Goal: Task Accomplishment & Management: Manage account settings

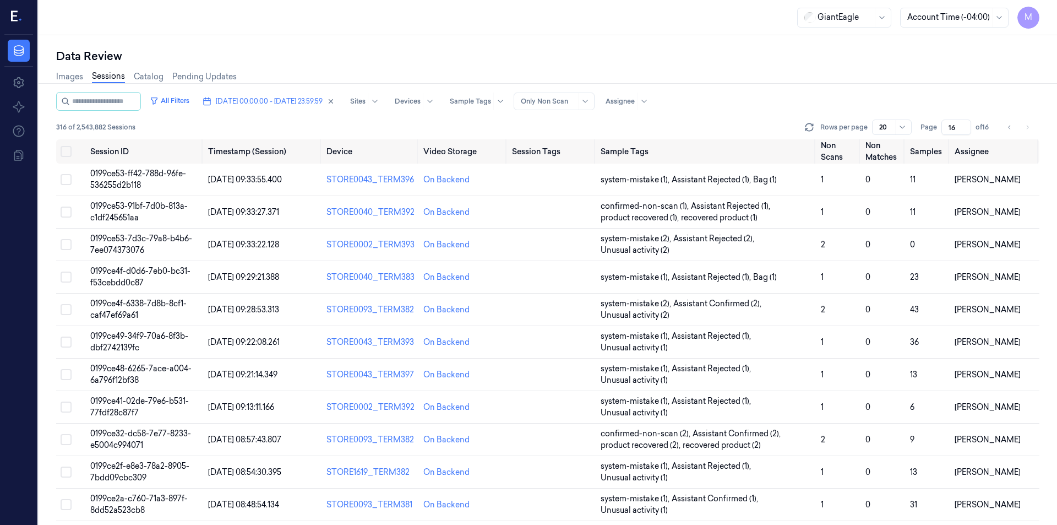
click at [339, 105] on button "[DATE] 00:00:00 - [DATE] 23:59:59" at bounding box center [268, 101] width 141 height 18
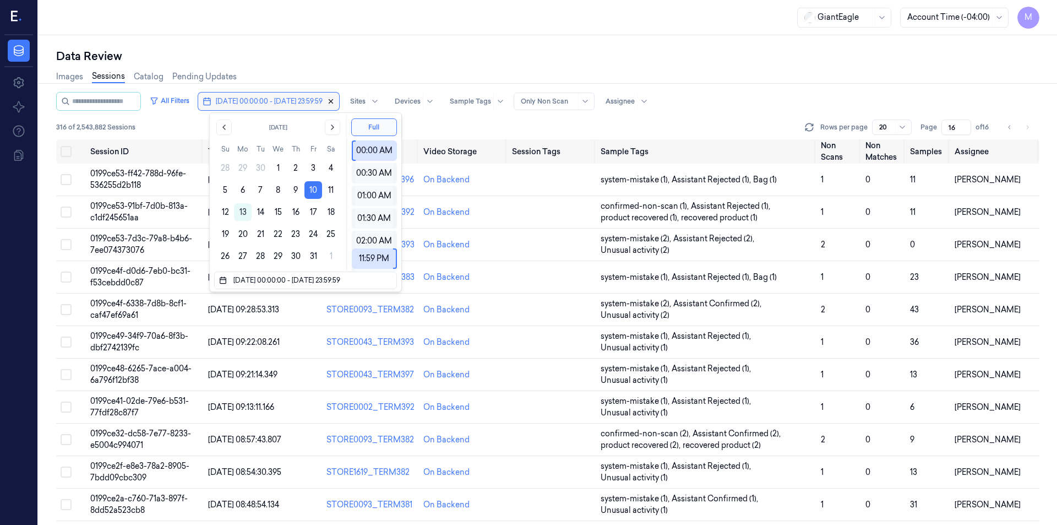
click at [335, 103] on icon "button" at bounding box center [331, 101] width 8 height 8
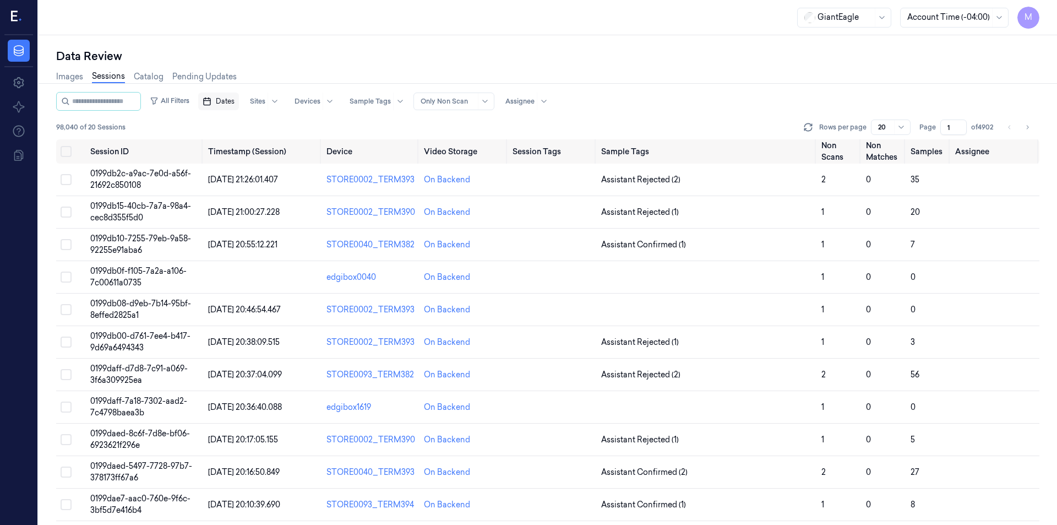
click at [226, 105] on button "Dates" at bounding box center [218, 101] width 41 height 18
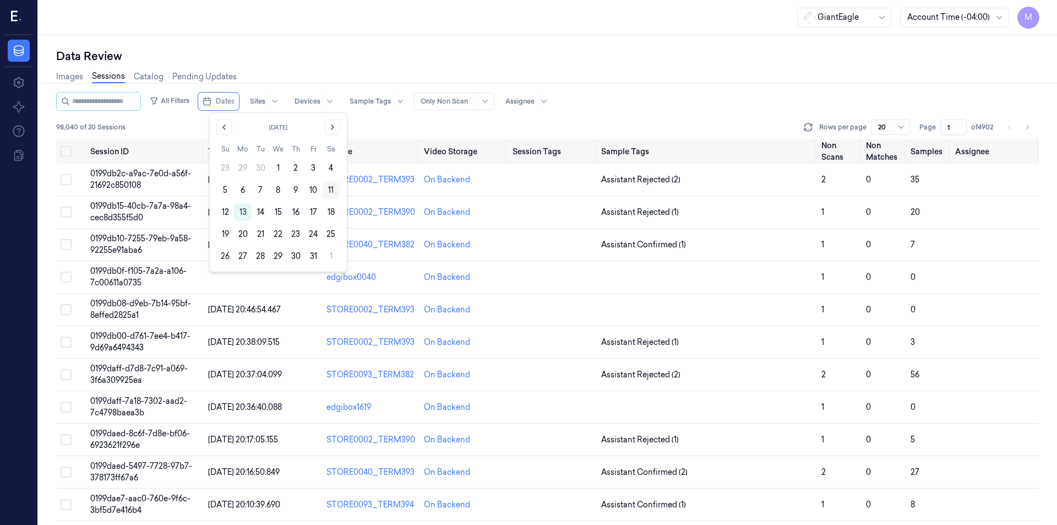
click at [333, 189] on button "11" at bounding box center [331, 190] width 18 height 18
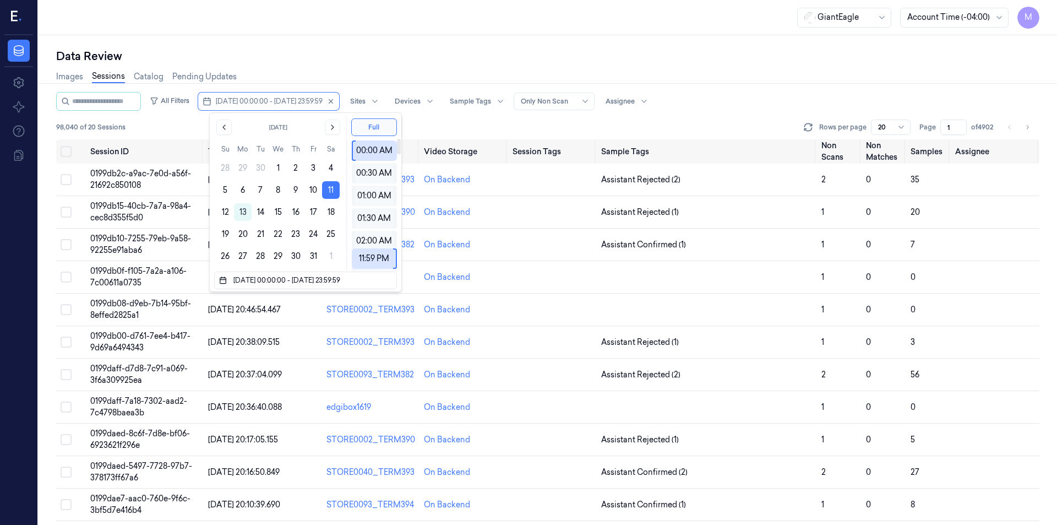
click at [405, 47] on div "Data Review Images Sessions Catalog Pending Updates All Filters [DATE] 00:00:00…" at bounding box center [548, 279] width 1018 height 489
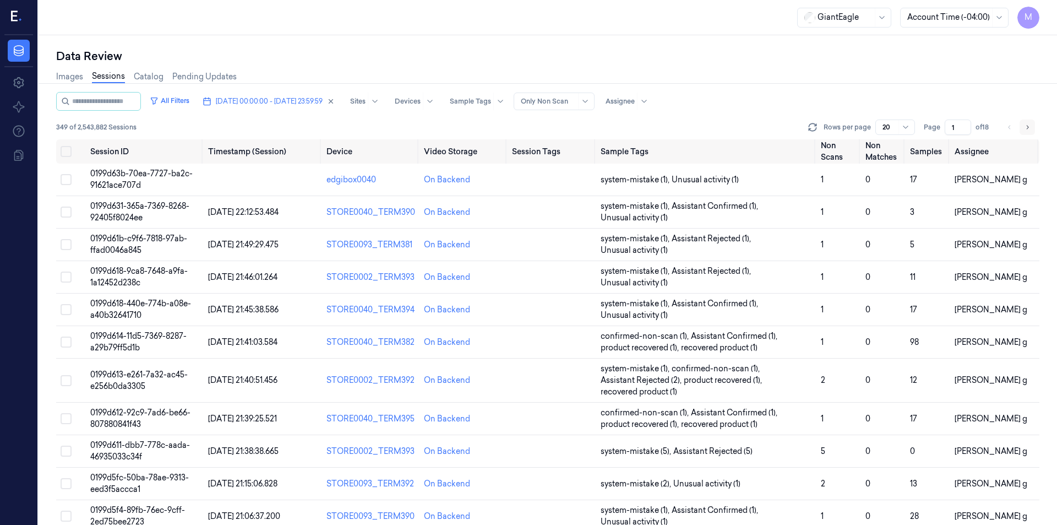
click at [1025, 129] on icon "Go to next page" at bounding box center [1027, 127] width 7 height 9
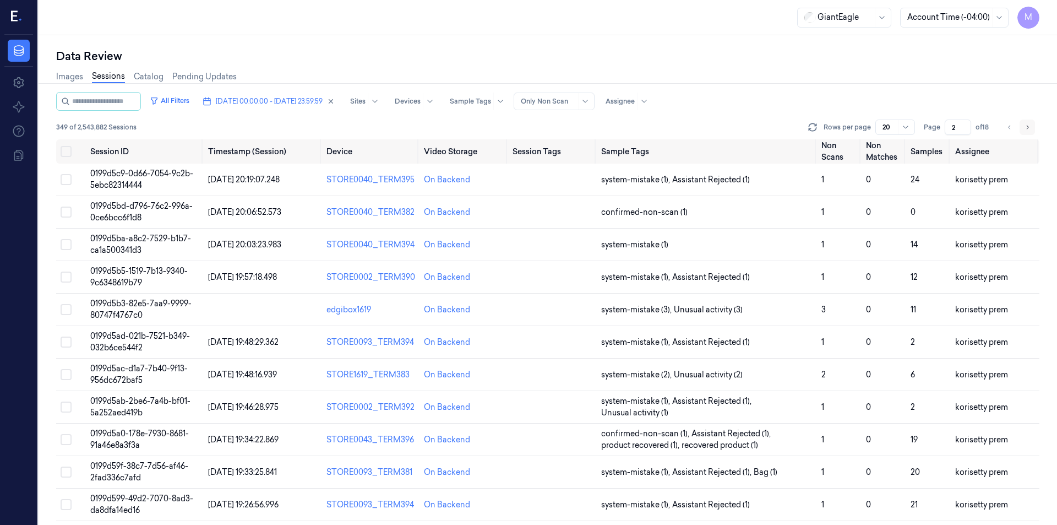
click at [1024, 129] on icon "Go to next page" at bounding box center [1027, 127] width 7 height 9
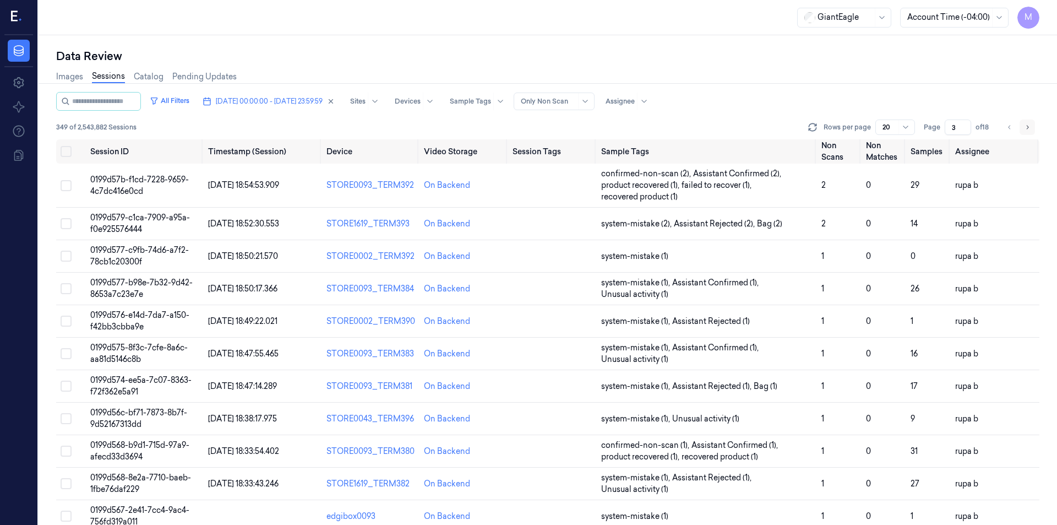
click at [1024, 129] on icon "Go to next page" at bounding box center [1027, 127] width 7 height 9
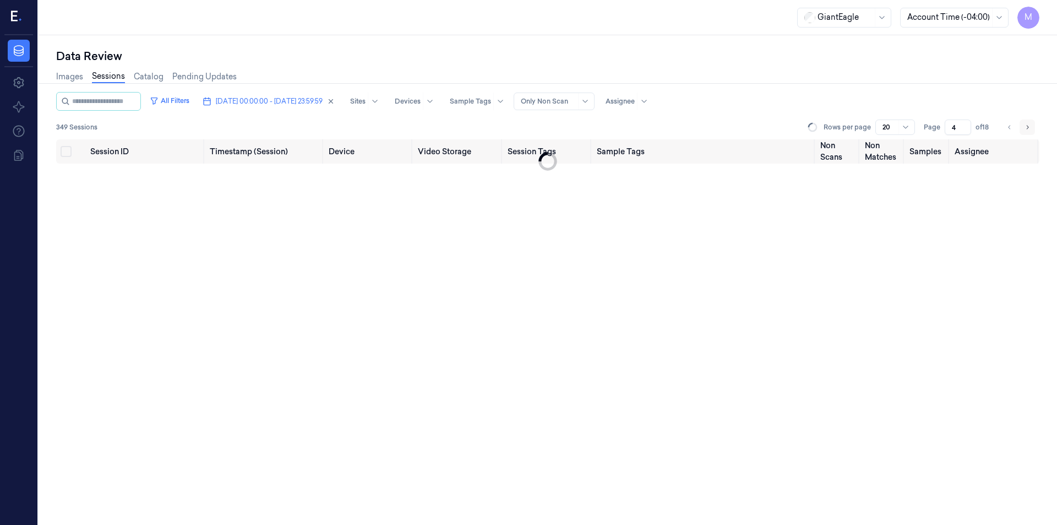
click at [1024, 129] on icon "Go to next page" at bounding box center [1027, 127] width 7 height 9
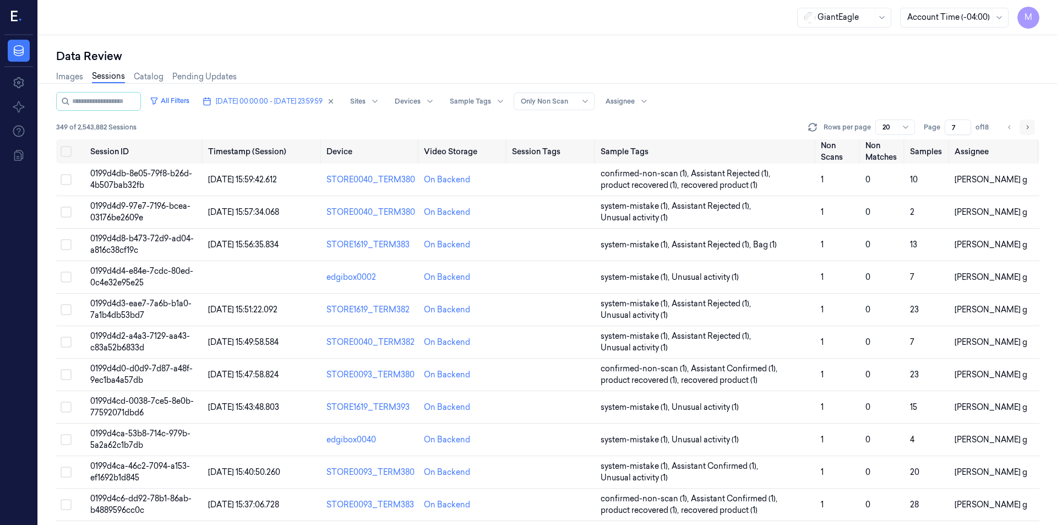
click at [1024, 129] on icon "Go to next page" at bounding box center [1027, 127] width 7 height 9
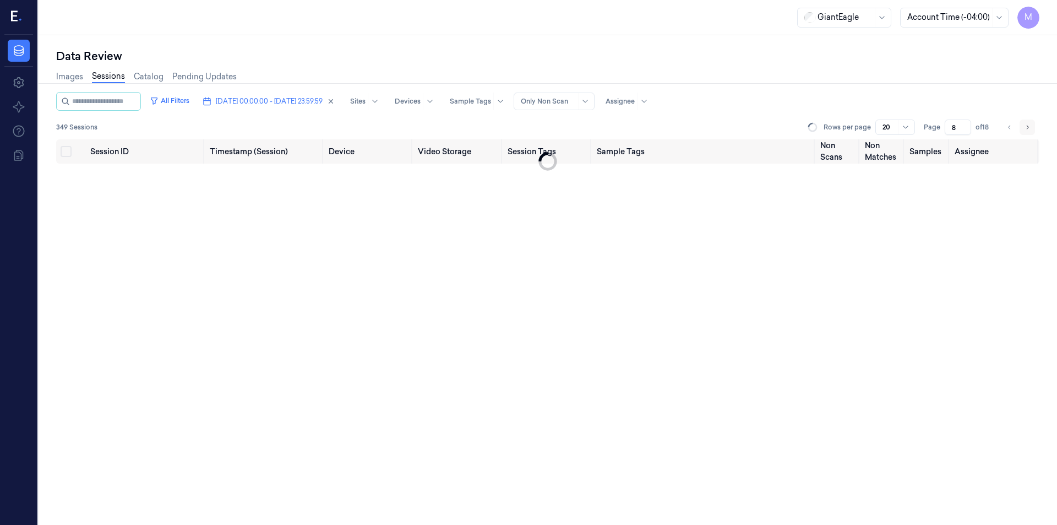
click at [1024, 129] on icon "Go to next page" at bounding box center [1027, 127] width 7 height 9
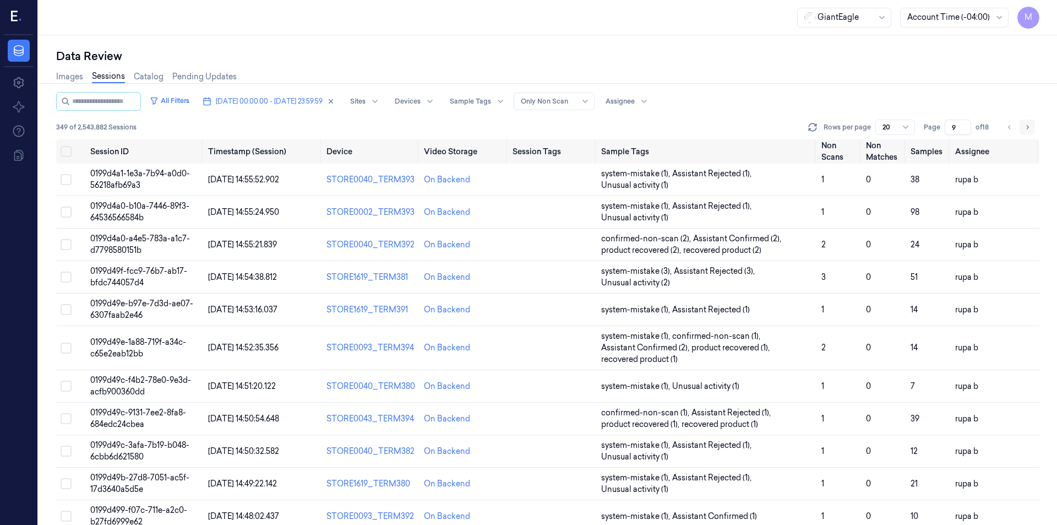
click at [1024, 129] on icon "Go to next page" at bounding box center [1027, 127] width 7 height 9
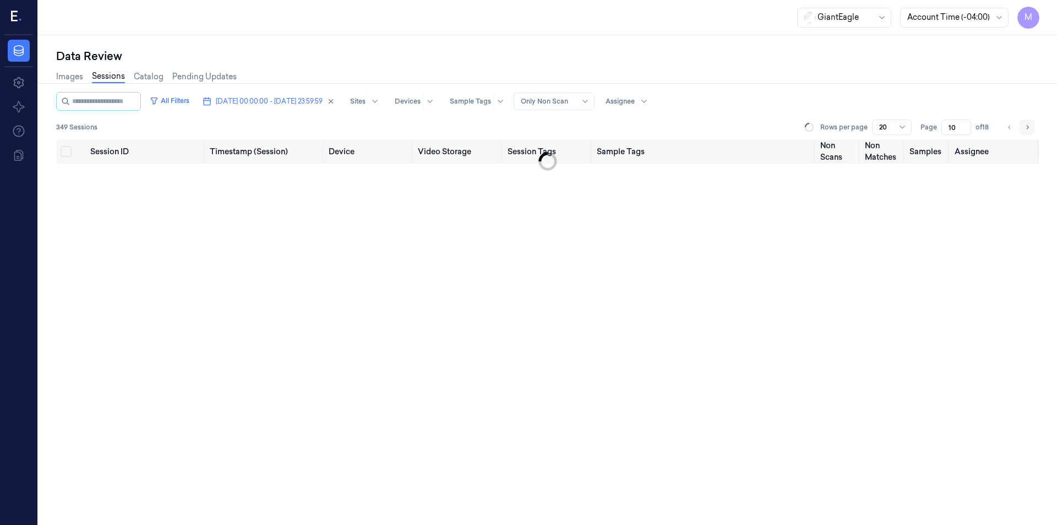
click at [1024, 129] on icon "Go to next page" at bounding box center [1027, 127] width 7 height 9
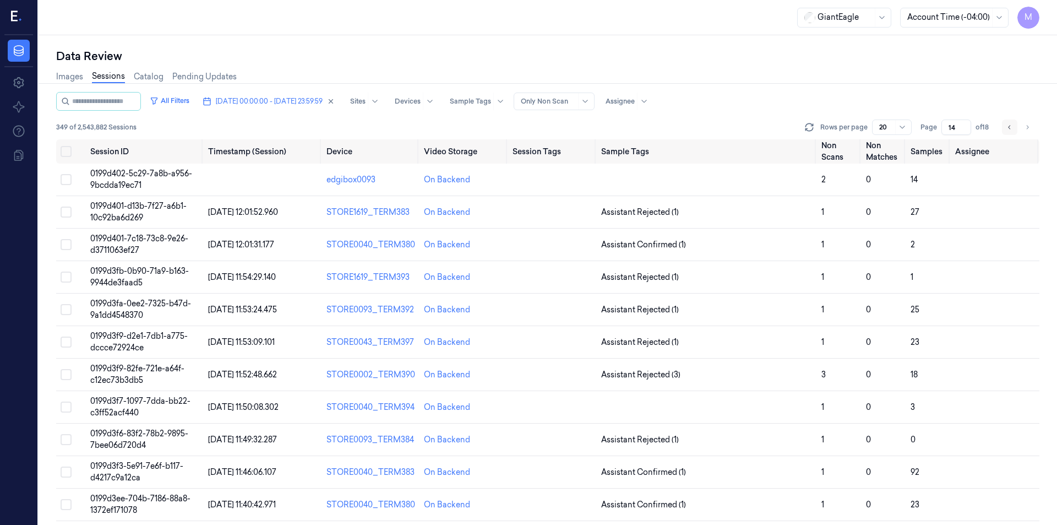
click at [1008, 133] on button "Go to previous page" at bounding box center [1009, 126] width 15 height 15
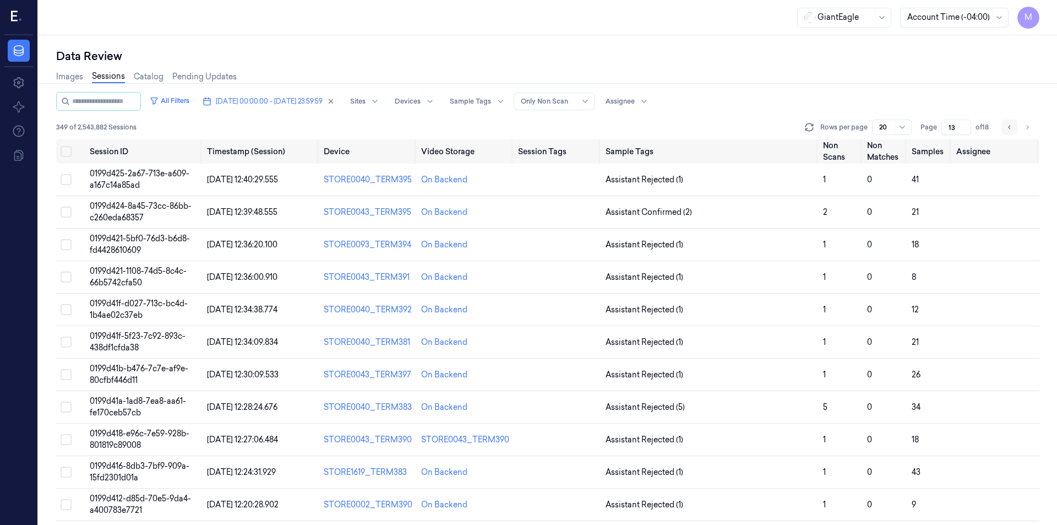
click at [1008, 133] on button "Go to previous page" at bounding box center [1009, 126] width 15 height 15
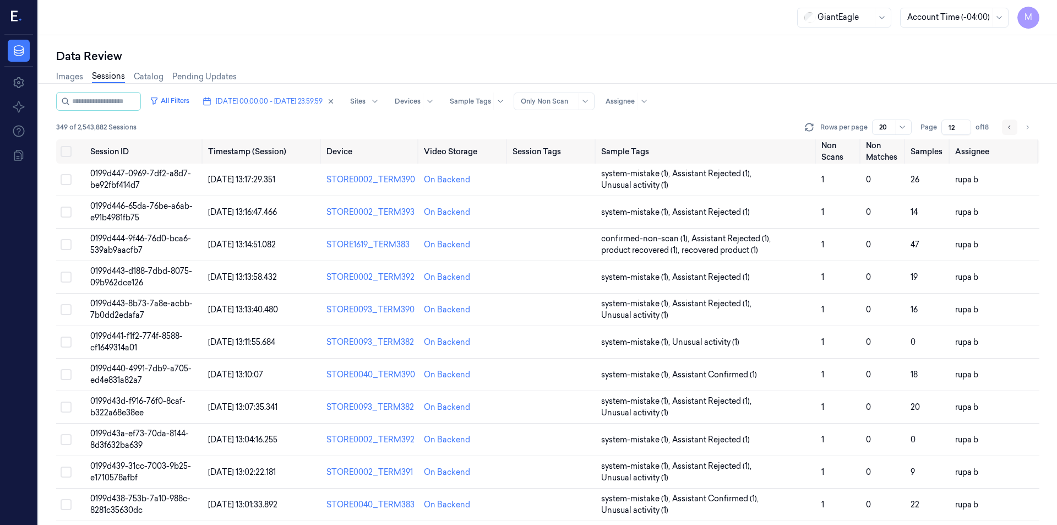
click at [1008, 133] on button "Go to previous page" at bounding box center [1009, 126] width 15 height 15
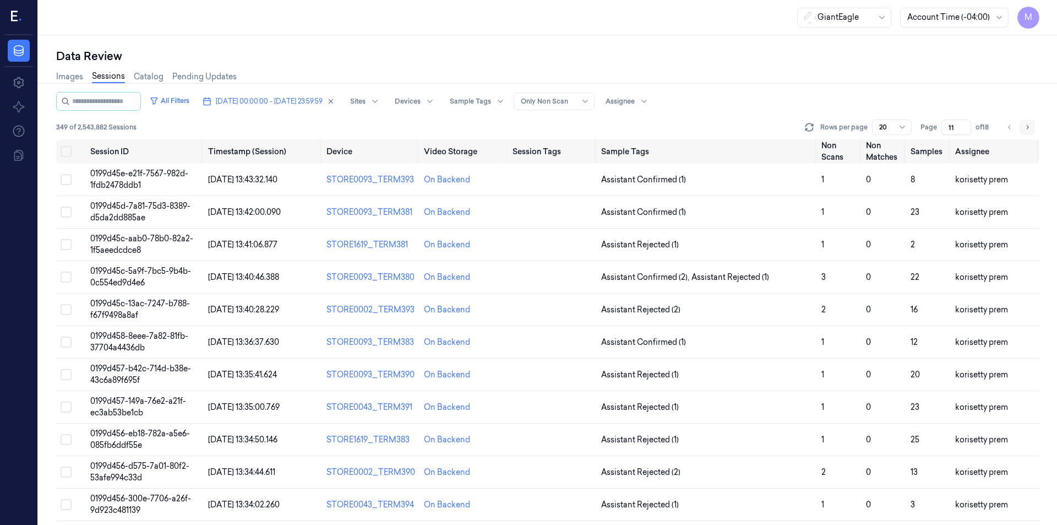
click at [1027, 130] on icon "Go to next page" at bounding box center [1027, 127] width 7 height 9
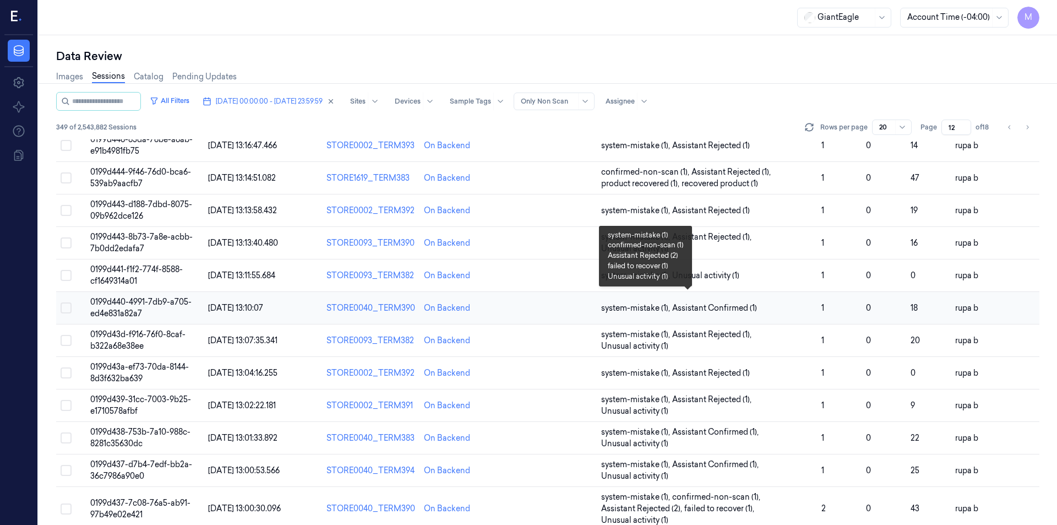
scroll to position [308, 0]
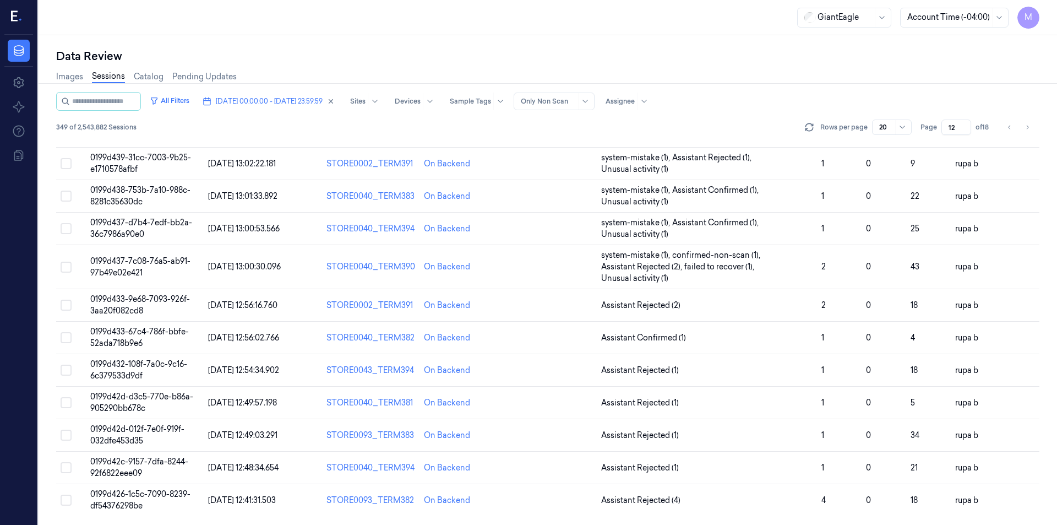
click at [750, 37] on div "Data Review Images Sessions Catalog Pending Updates All Filters [DATE] 00:00:00…" at bounding box center [548, 279] width 1018 height 489
click at [1021, 128] on button "Go to next page" at bounding box center [1026, 126] width 15 height 15
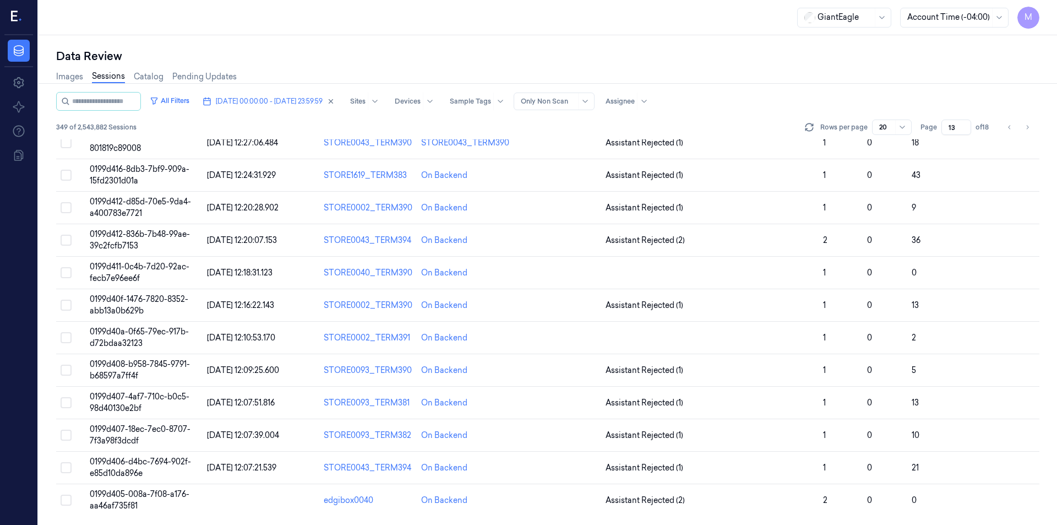
scroll to position [297, 0]
click at [756, 73] on div "Images Sessions Catalog Pending Updates" at bounding box center [547, 78] width 983 height 28
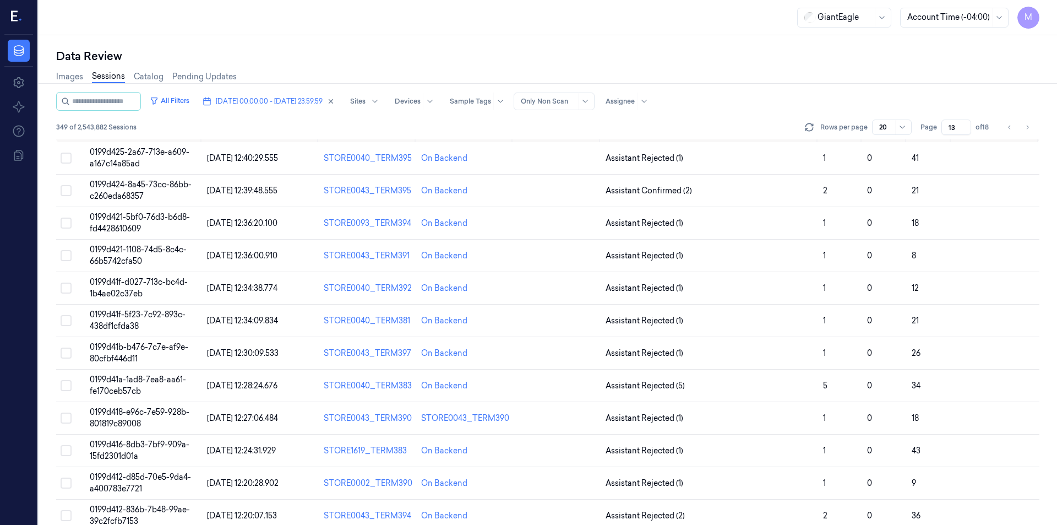
scroll to position [0, 0]
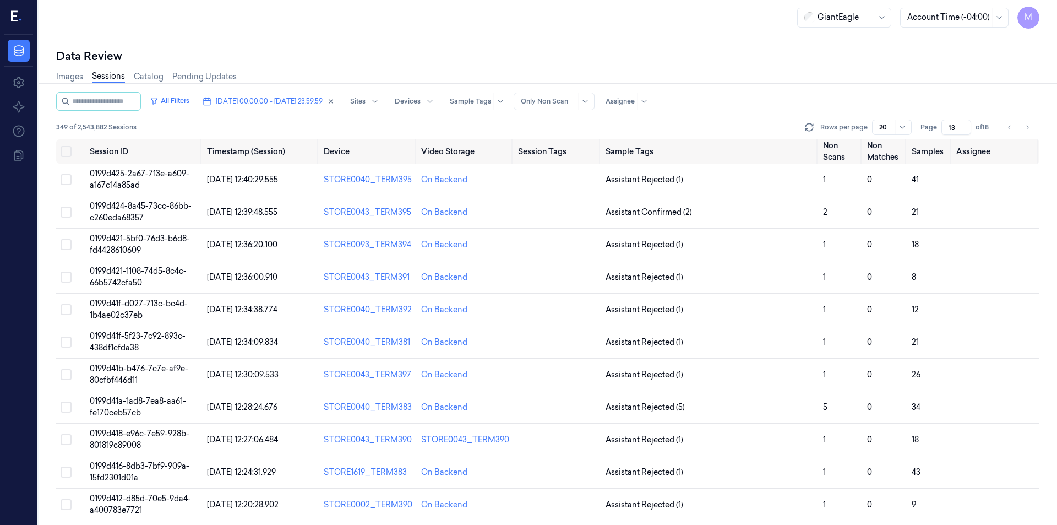
click at [746, 61] on div "Data Review" at bounding box center [547, 55] width 983 height 15
click at [66, 152] on button "Select all" at bounding box center [66, 151] width 11 height 11
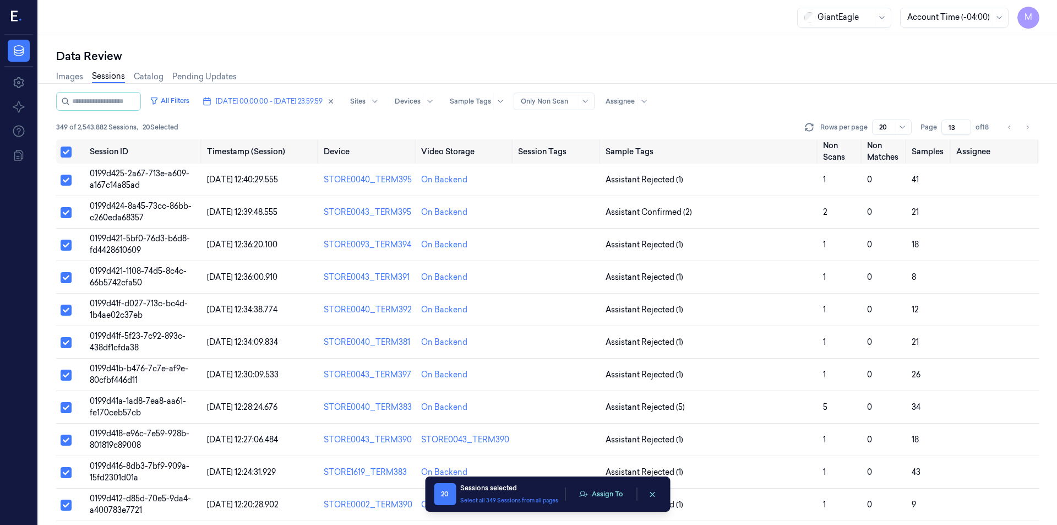
click at [494, 63] on div "Data Review" at bounding box center [547, 55] width 983 height 15
click at [1007, 127] on icon "Go to previous page" at bounding box center [1009, 127] width 7 height 9
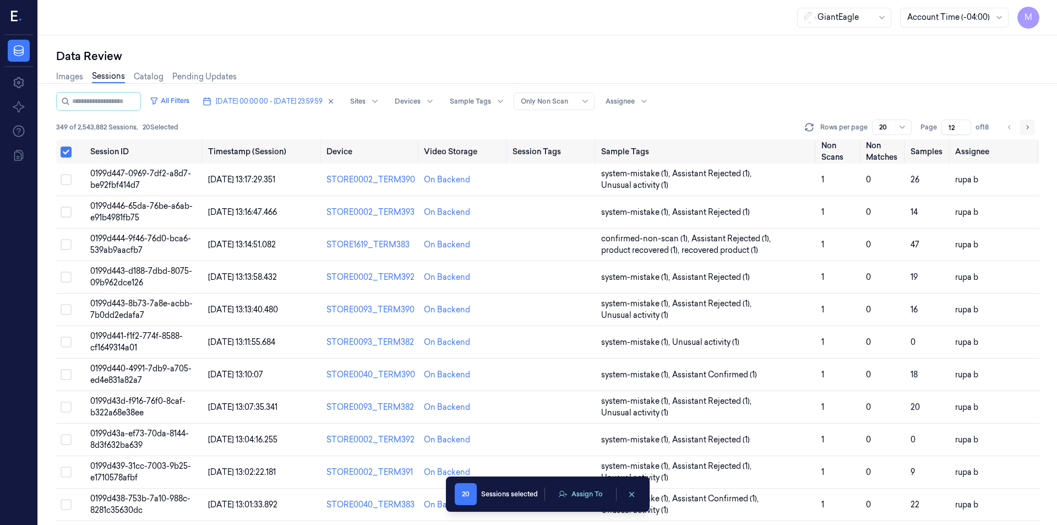
click at [1022, 129] on button "Go to next page" at bounding box center [1026, 126] width 15 height 15
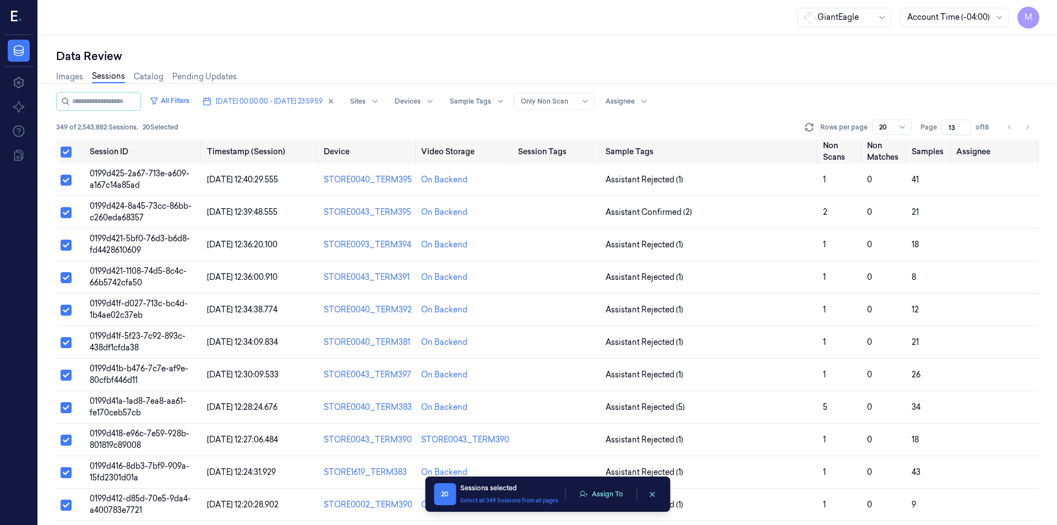
click at [762, 97] on div "All Filters [DATE] 00:00:00 - [DATE] 23:59:59 Sites Devices Sample Tags Alert T…" at bounding box center [547, 101] width 983 height 19
click at [1013, 129] on button "Go to previous page" at bounding box center [1009, 126] width 15 height 15
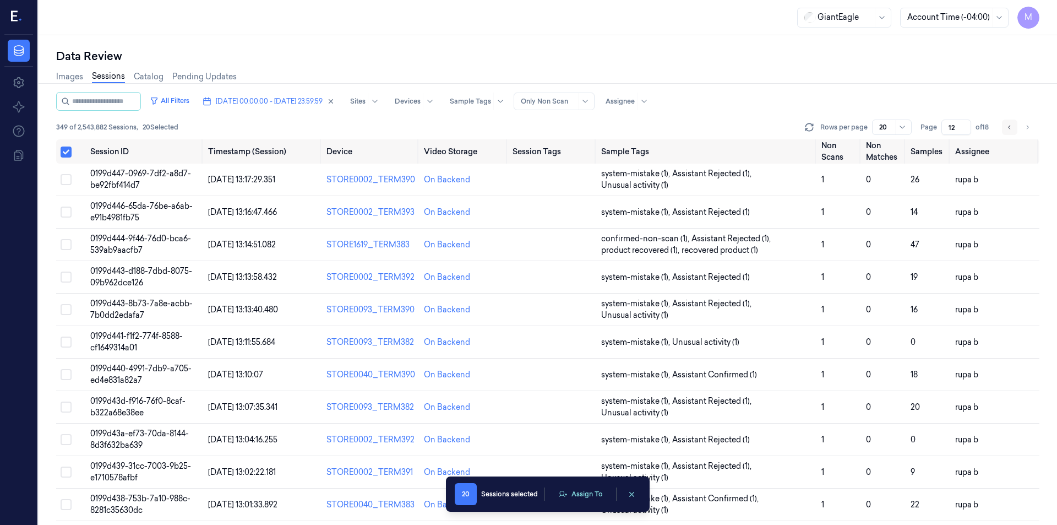
click at [1010, 129] on icon "Go to previous page" at bounding box center [1009, 127] width 7 height 9
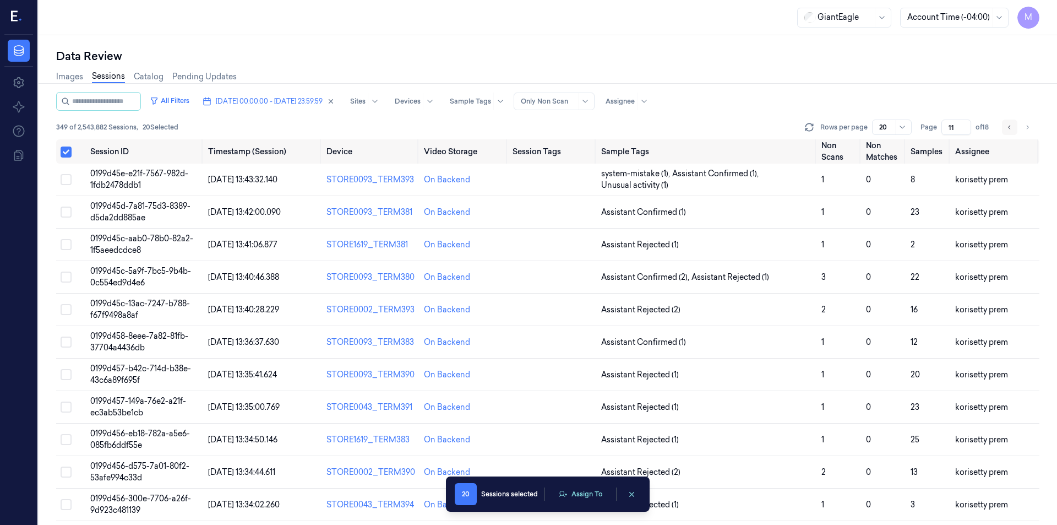
click at [1010, 130] on icon "Go to previous page" at bounding box center [1009, 127] width 7 height 9
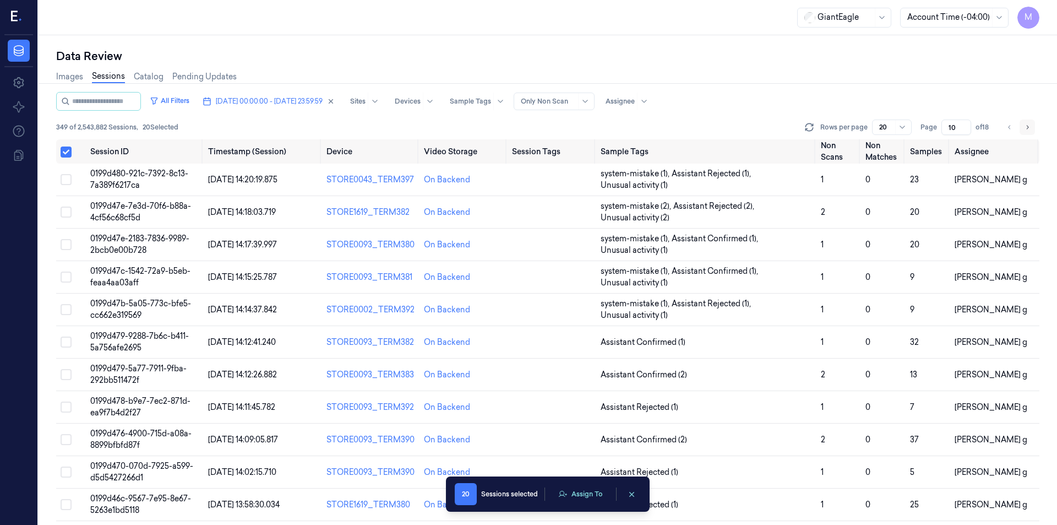
click at [1027, 129] on icon "Go to next page" at bounding box center [1028, 127] width 2 height 4
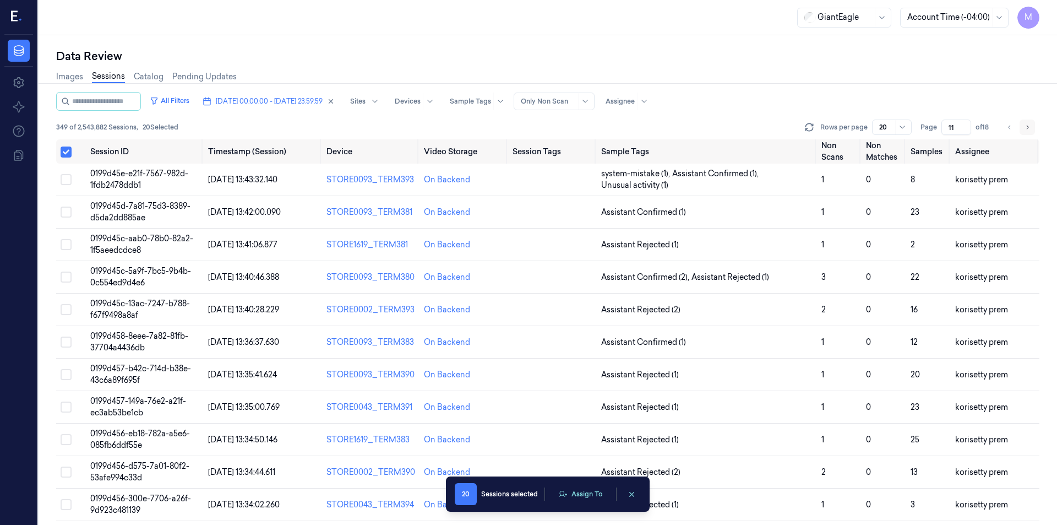
click at [1027, 129] on icon "Go to next page" at bounding box center [1028, 127] width 2 height 4
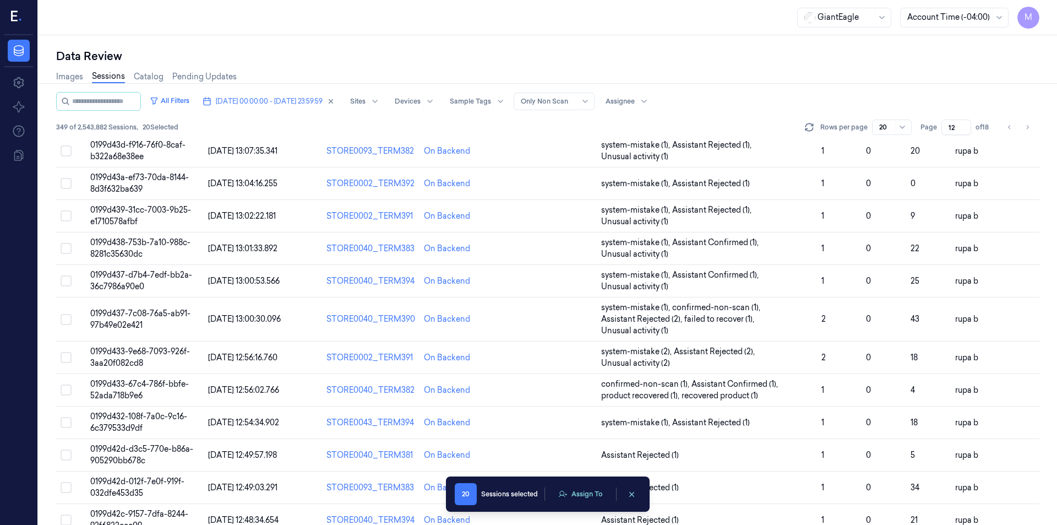
scroll to position [198, 0]
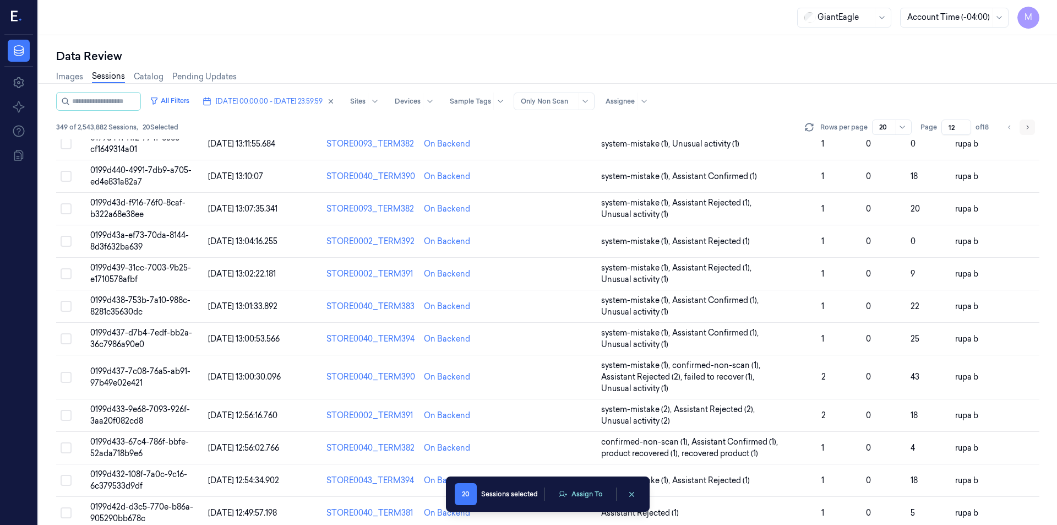
click at [1034, 124] on button "Go to next page" at bounding box center [1026, 126] width 15 height 15
type input "13"
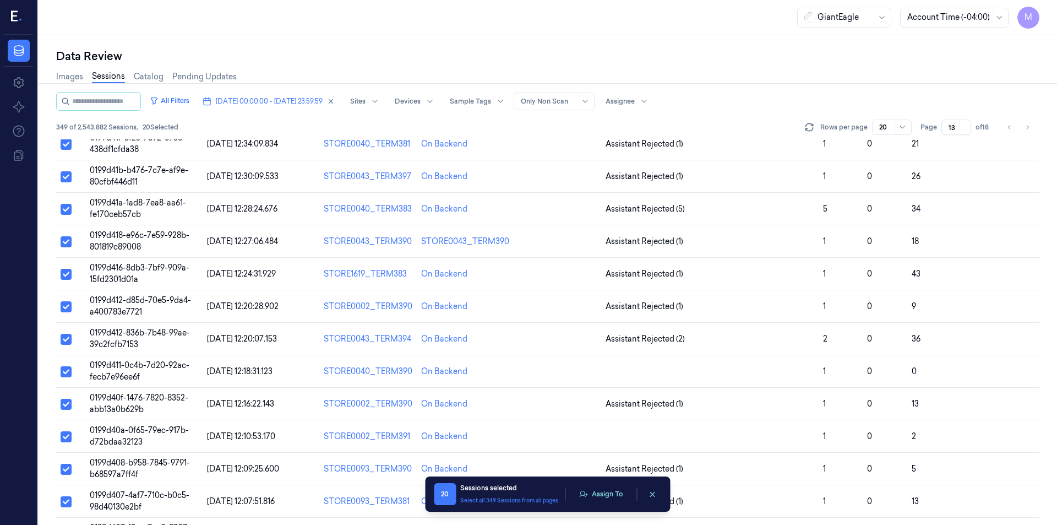
click at [548, 67] on div "Images Sessions Catalog Pending Updates" at bounding box center [547, 78] width 983 height 28
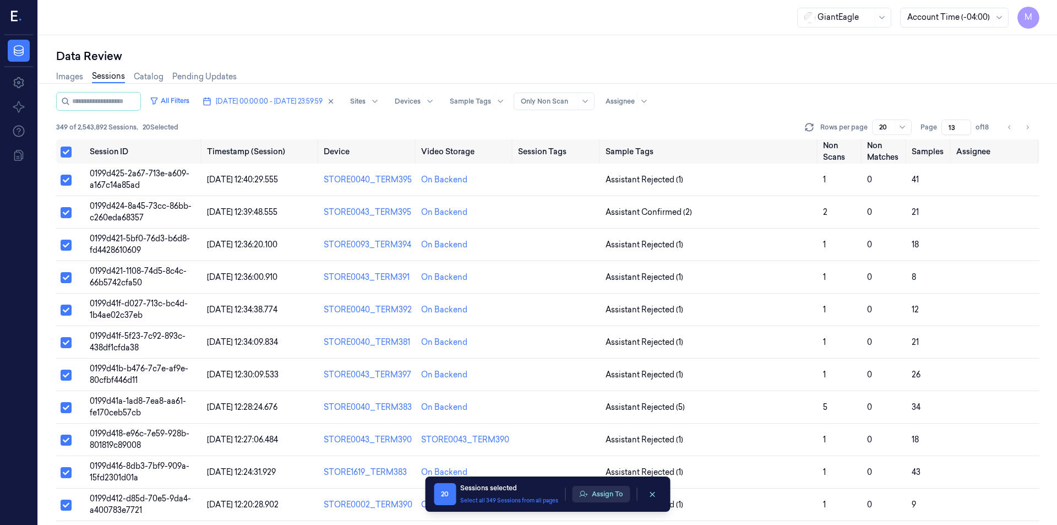
click at [604, 492] on button "Assign To" at bounding box center [601, 494] width 58 height 17
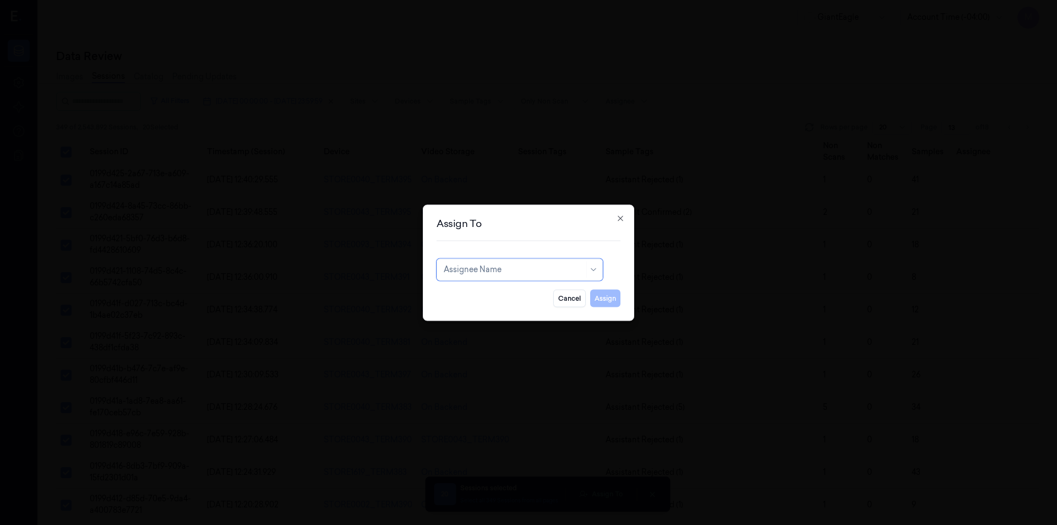
click at [513, 274] on div at bounding box center [514, 270] width 140 height 12
type input "RU"
click at [475, 292] on div "rupa b" at bounding box center [520, 294] width 152 height 12
click at [602, 299] on button "Assign" at bounding box center [605, 298] width 30 height 18
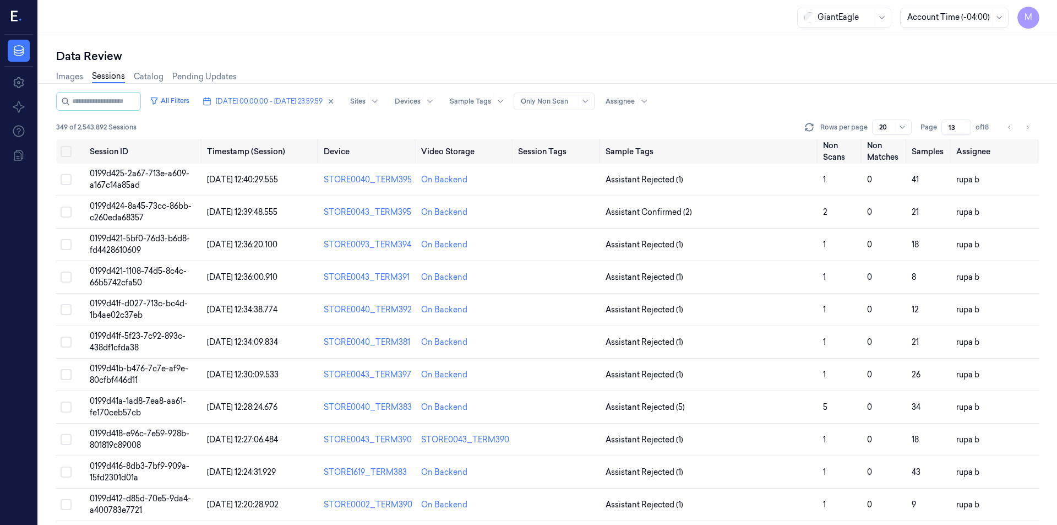
click at [413, 37] on div "Data Review Images Sessions Catalog Pending Updates All Filters [DATE] 00:00:00…" at bounding box center [548, 279] width 1018 height 489
drag, startPoint x: 1026, startPoint y: 129, endPoint x: 915, endPoint y: 87, distance: 119.0
click at [1027, 129] on icon "Go to next page" at bounding box center [1027, 127] width 7 height 9
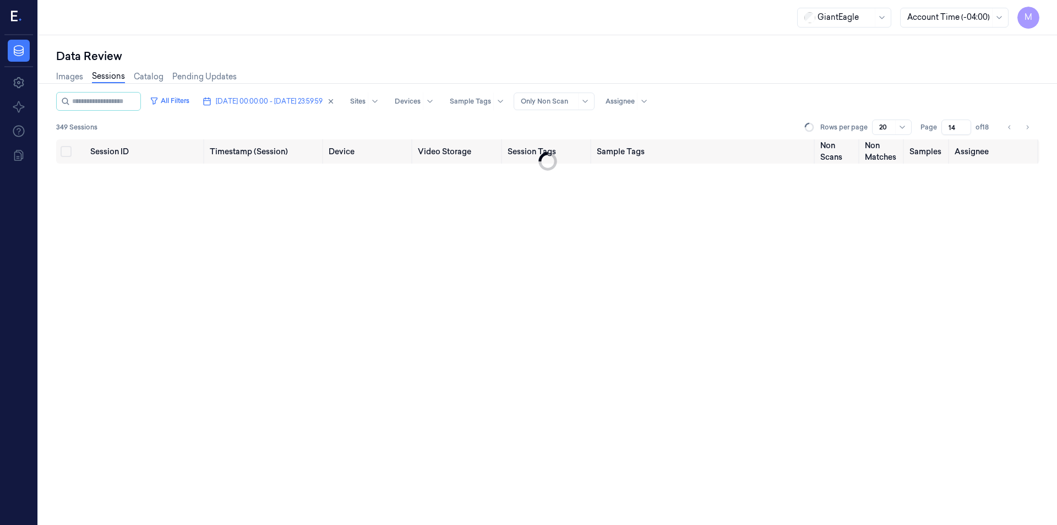
click at [875, 73] on div "Images Sessions Catalog Pending Updates" at bounding box center [547, 78] width 983 height 28
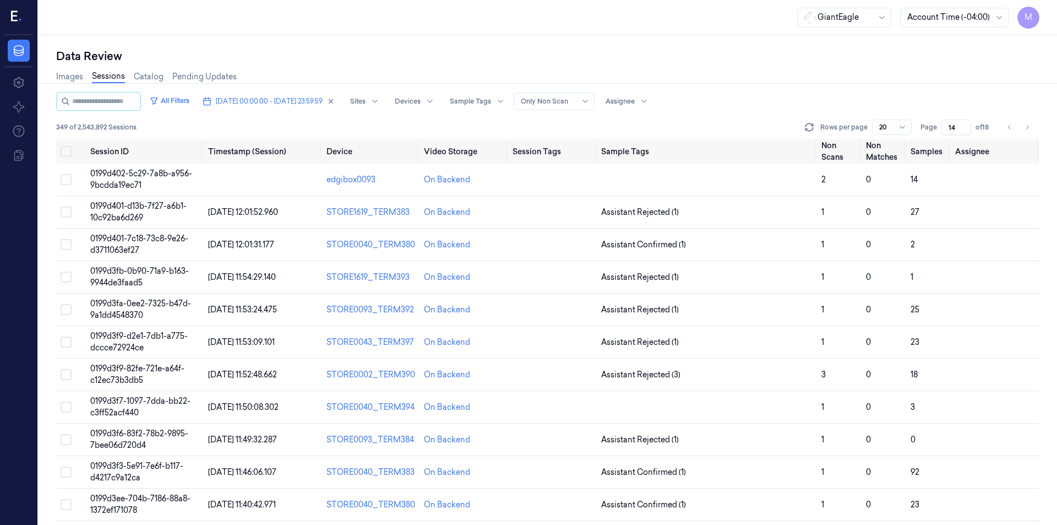
click at [958, 124] on input "14" at bounding box center [956, 126] width 30 height 15
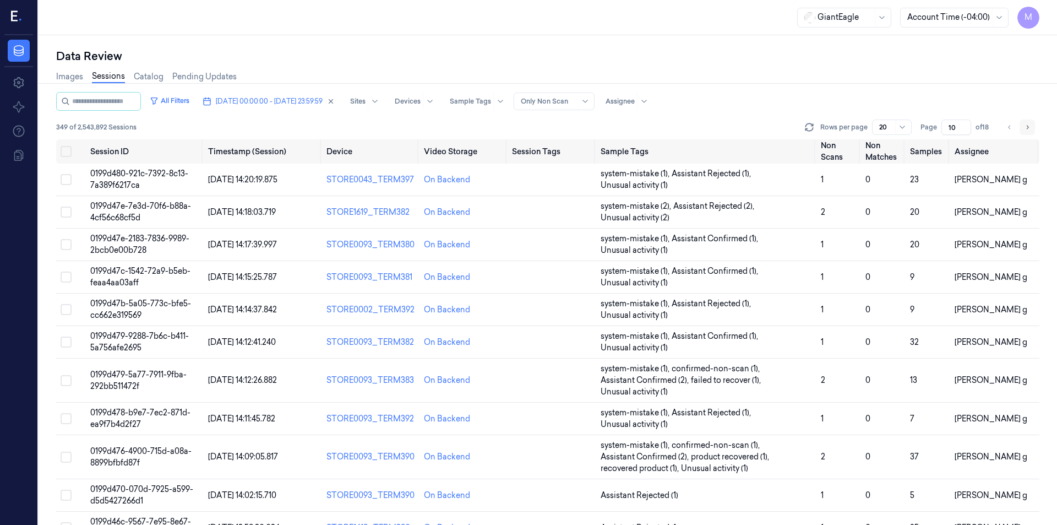
click at [1027, 127] on icon "Go to next page" at bounding box center [1027, 127] width 7 height 9
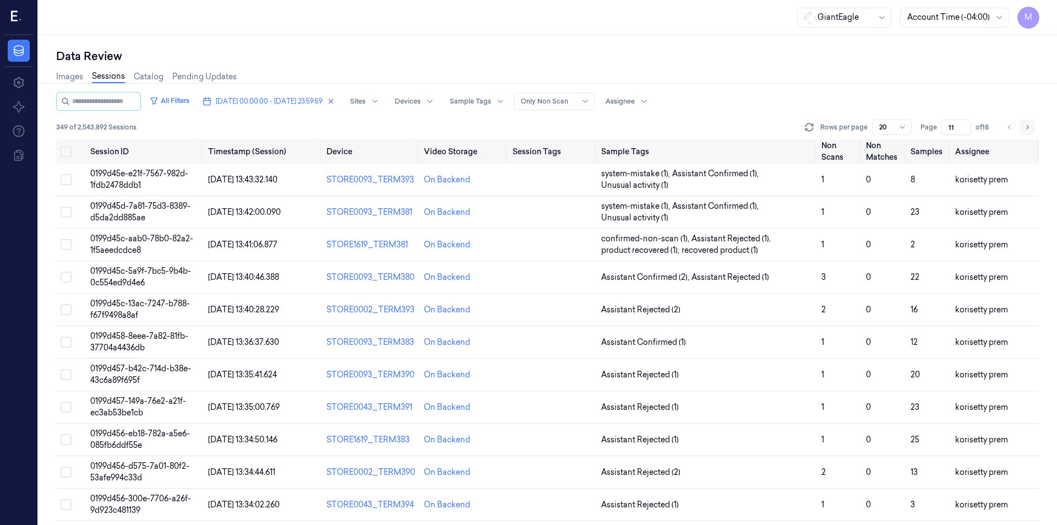
click at [1027, 126] on icon "Go to next page" at bounding box center [1028, 127] width 2 height 4
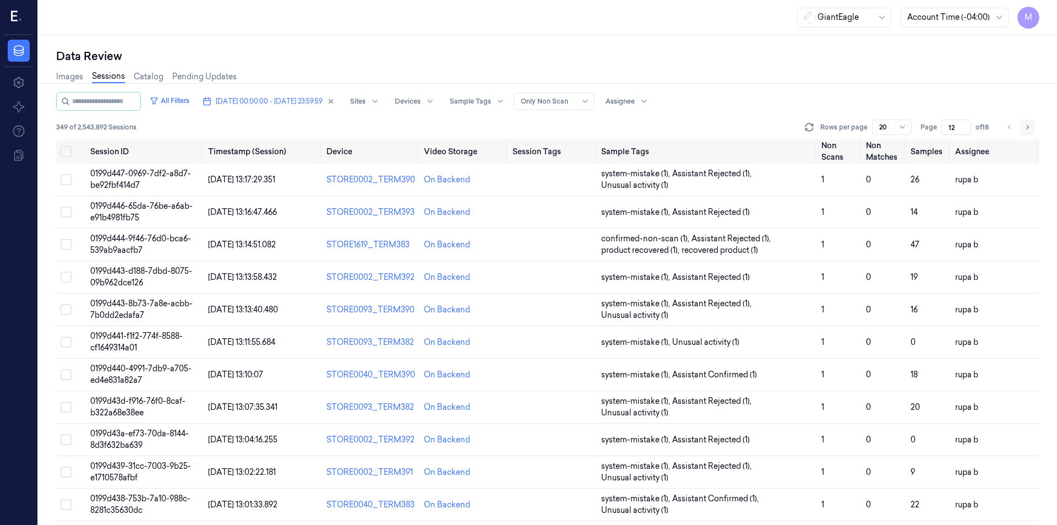
click at [1027, 126] on icon "Go to next page" at bounding box center [1028, 127] width 2 height 4
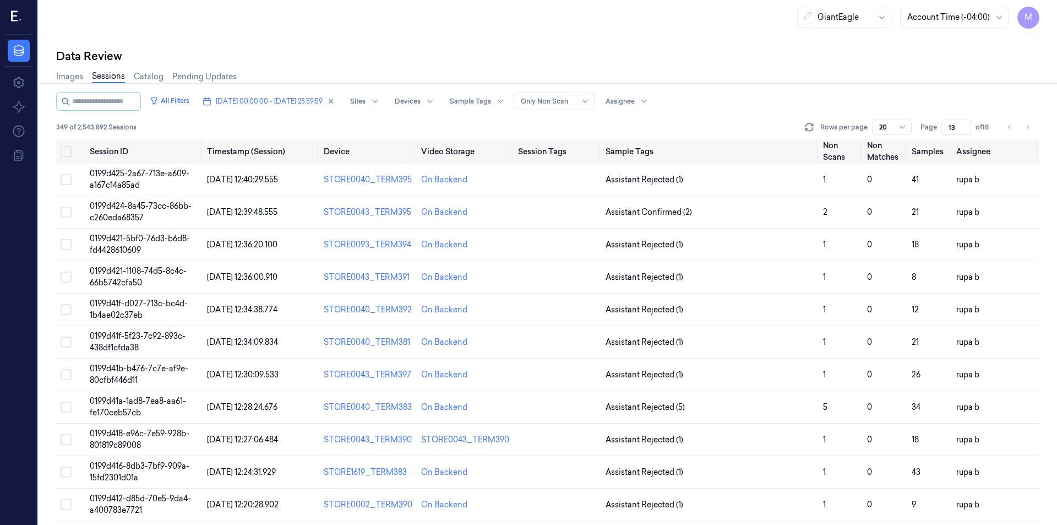
click at [772, 54] on div "Data Review" at bounding box center [547, 55] width 983 height 15
click at [952, 126] on input "13" at bounding box center [956, 126] width 30 height 15
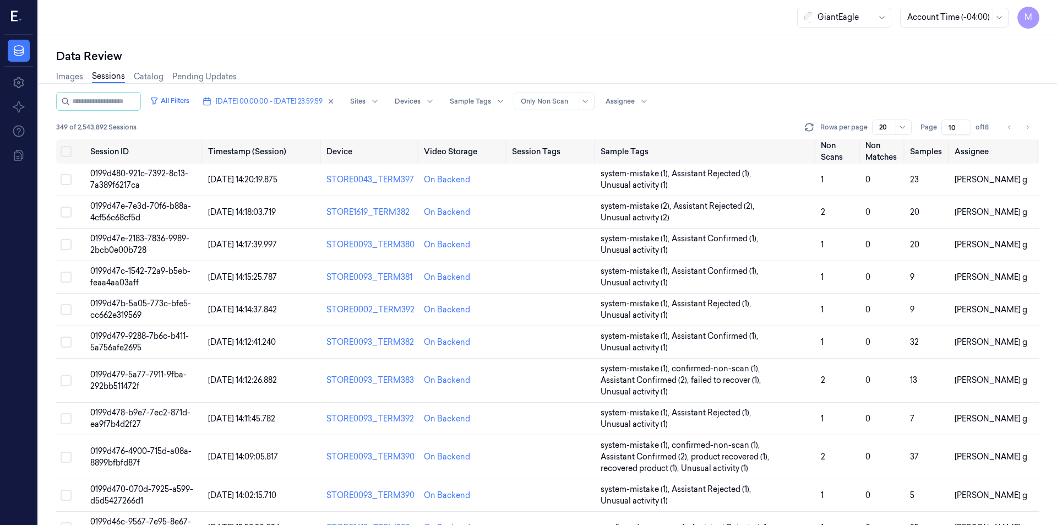
click at [887, 66] on div "Images Sessions Catalog Pending Updates" at bounding box center [547, 78] width 983 height 28
click at [745, 57] on div "Data Review" at bounding box center [547, 55] width 983 height 15
click at [1030, 129] on icon "Go to next page" at bounding box center [1027, 127] width 7 height 9
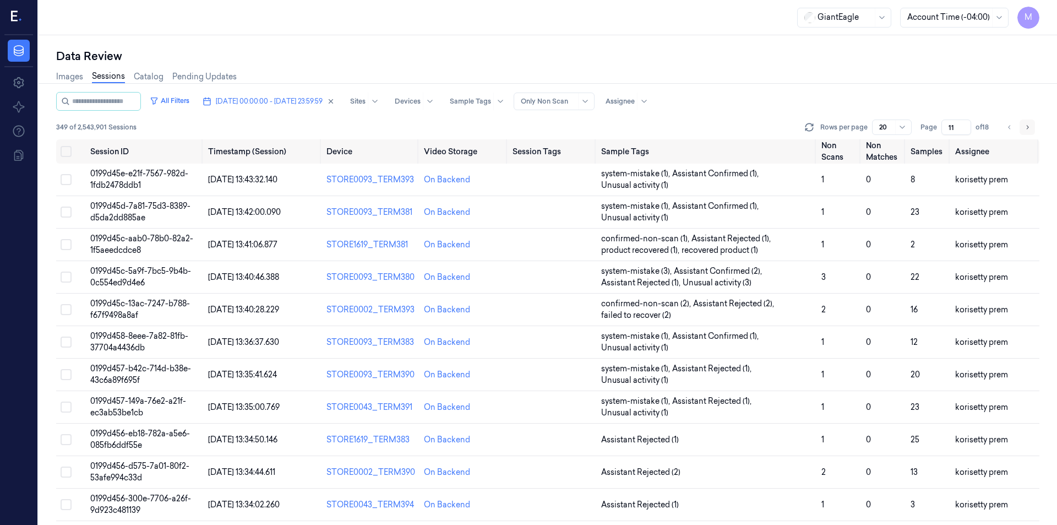
click at [1030, 129] on icon "Go to next page" at bounding box center [1027, 127] width 7 height 9
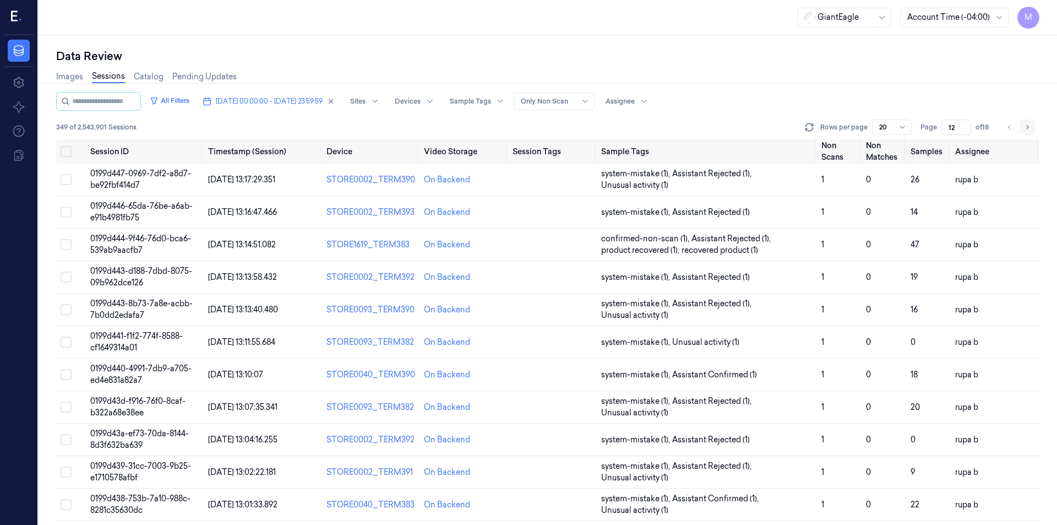
click at [1030, 129] on icon "Go to next page" at bounding box center [1027, 127] width 7 height 9
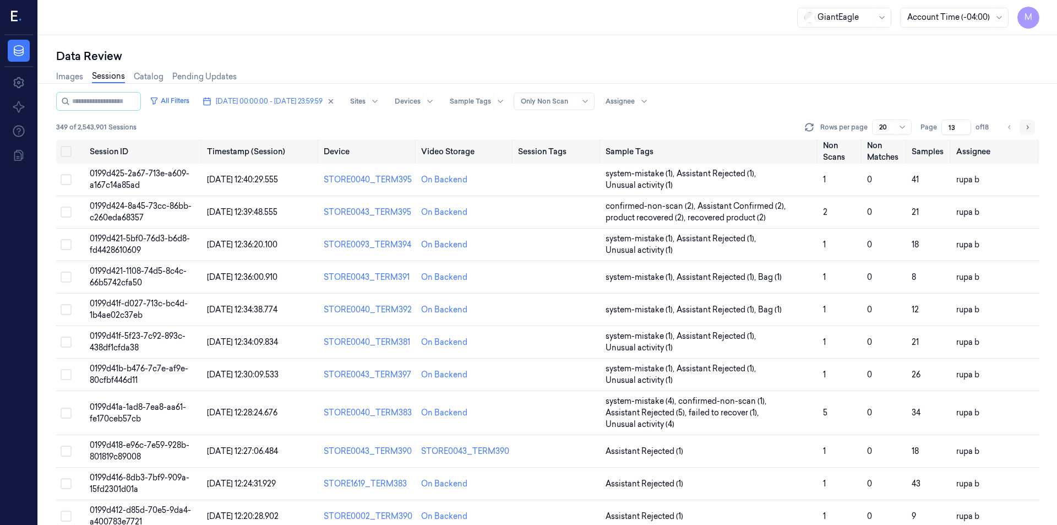
click at [1030, 129] on icon "Go to next page" at bounding box center [1027, 127] width 7 height 9
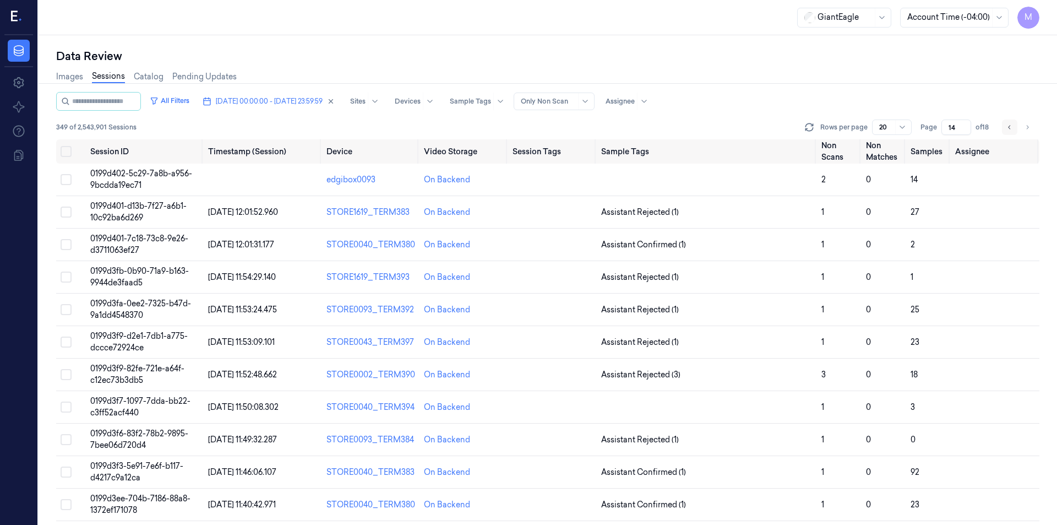
click at [1004, 129] on button "Go to previous page" at bounding box center [1009, 126] width 15 height 15
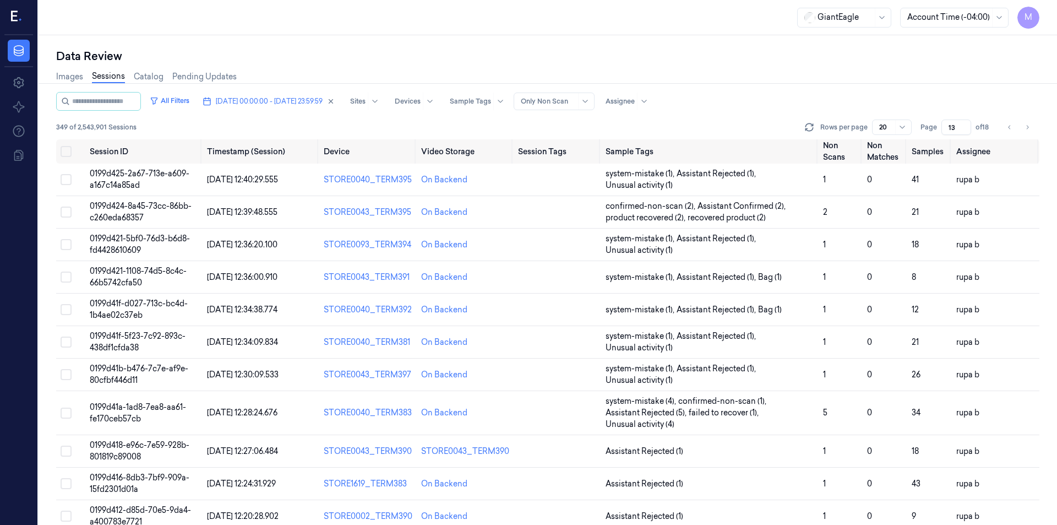
click at [1035, 121] on div "Rows per page 20 Page 13 of 18" at bounding box center [921, 126] width 237 height 15
click at [1031, 127] on button "Go to next page" at bounding box center [1026, 126] width 15 height 15
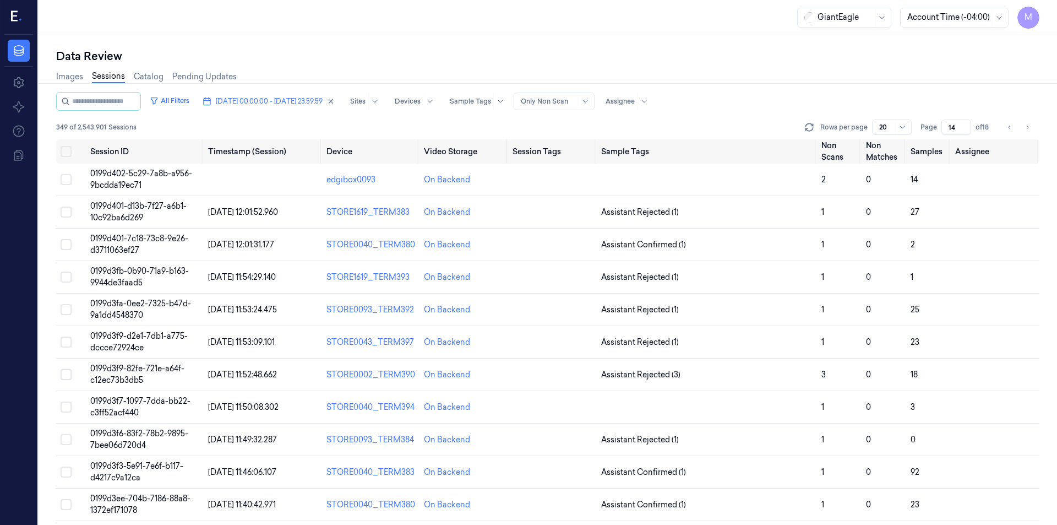
click at [849, 75] on div "Images Sessions Catalog Pending Updates" at bounding box center [547, 78] width 983 height 28
click at [1009, 132] on button "Go to previous page" at bounding box center [1009, 126] width 15 height 15
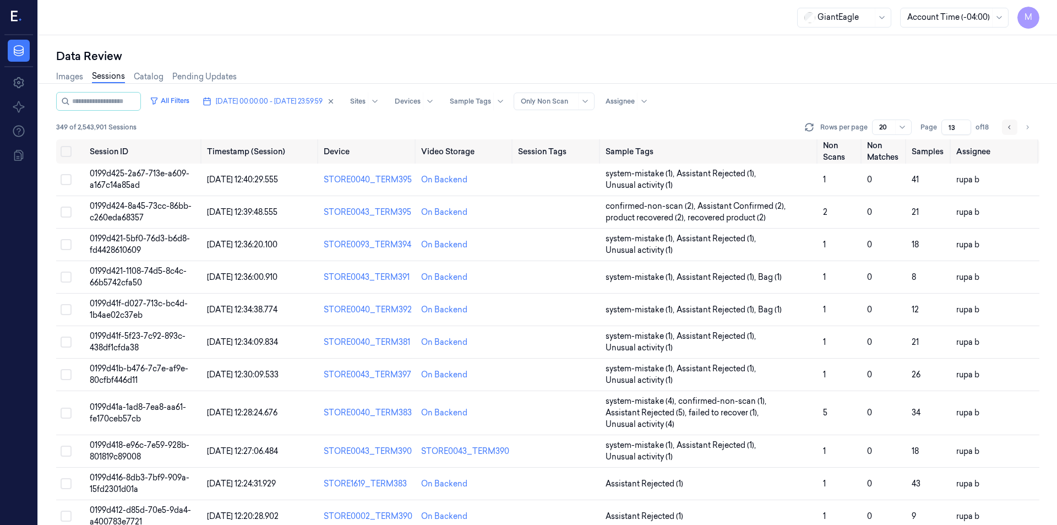
click at [1009, 132] on button "Go to previous page" at bounding box center [1009, 126] width 15 height 15
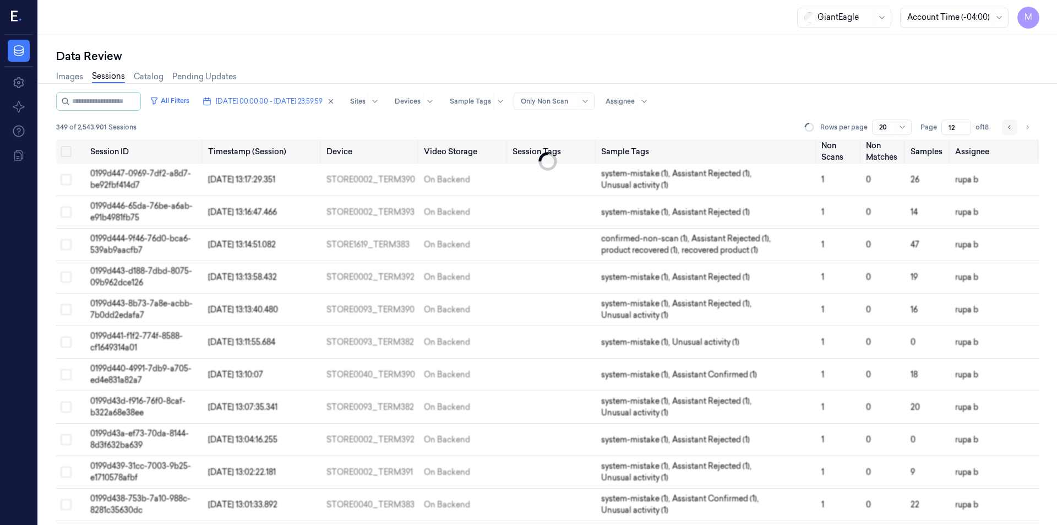
click at [1009, 132] on button "Go to previous page" at bounding box center [1009, 126] width 15 height 15
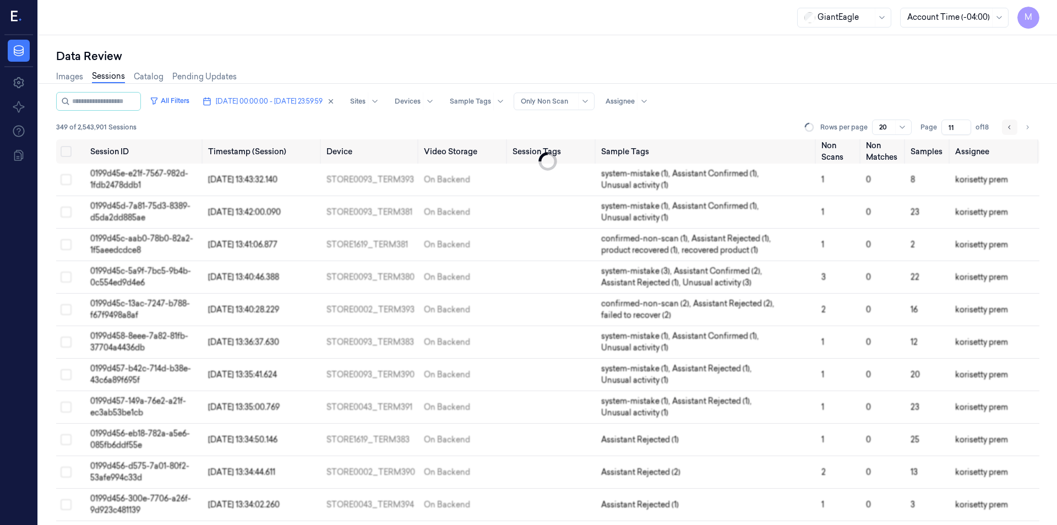
click at [1009, 132] on button "Go to previous page" at bounding box center [1009, 126] width 15 height 15
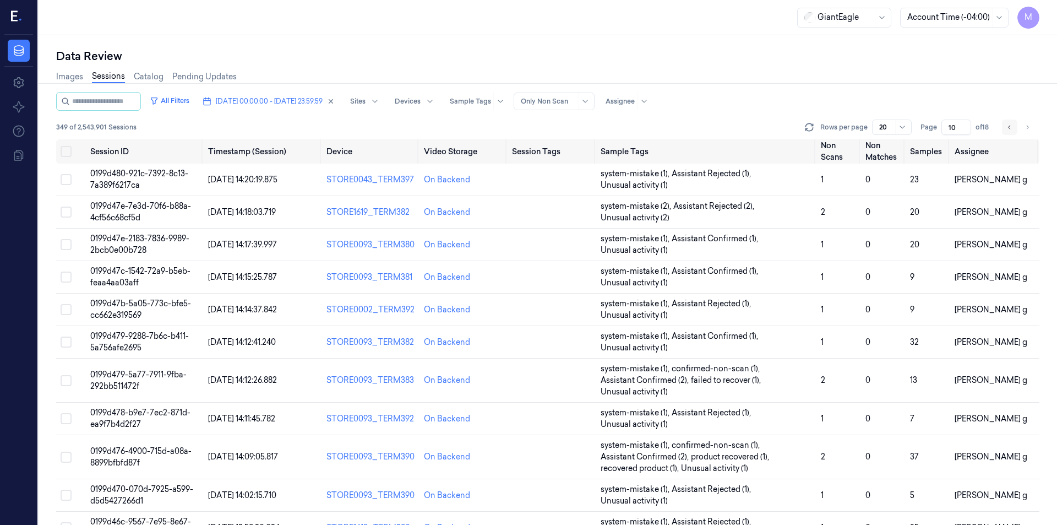
click at [1009, 132] on button "Go to previous page" at bounding box center [1009, 126] width 15 height 15
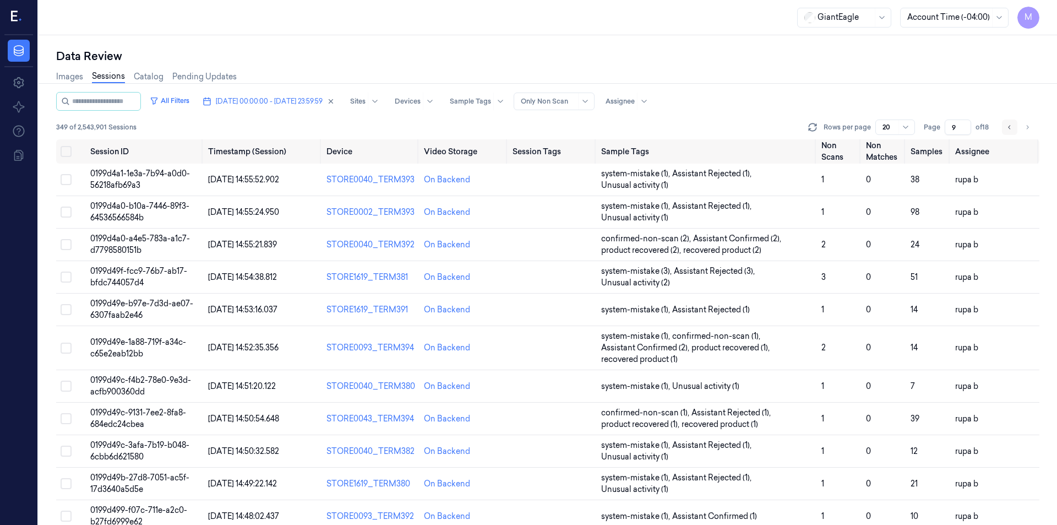
click at [1009, 132] on button "Go to previous page" at bounding box center [1009, 126] width 15 height 15
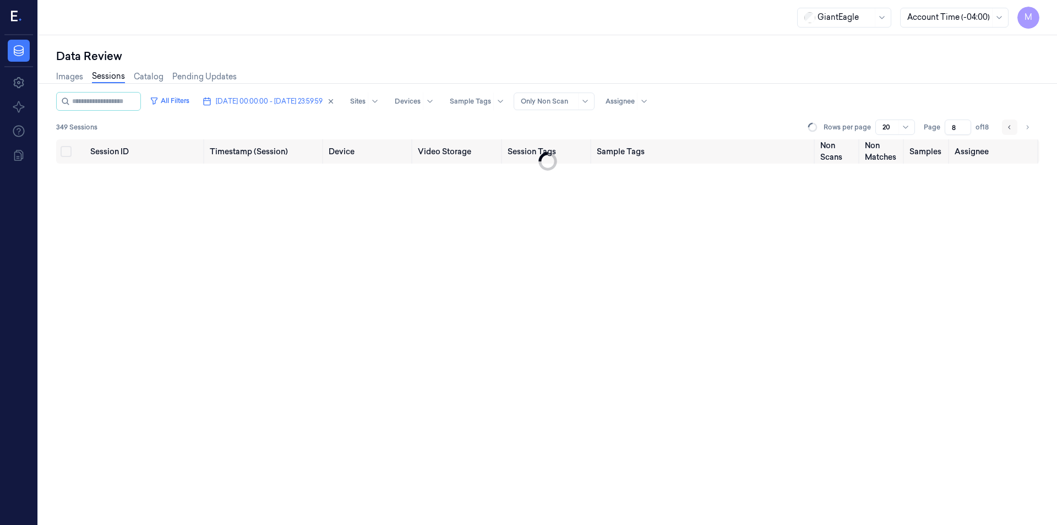
click at [1009, 132] on button "Go to previous page" at bounding box center [1009, 126] width 15 height 15
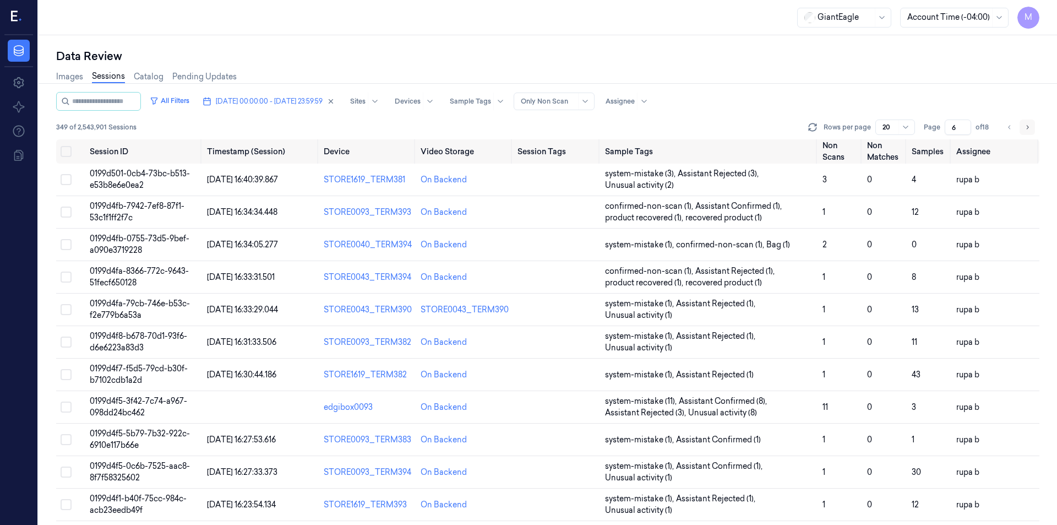
click at [1028, 126] on icon "Go to next page" at bounding box center [1027, 127] width 7 height 9
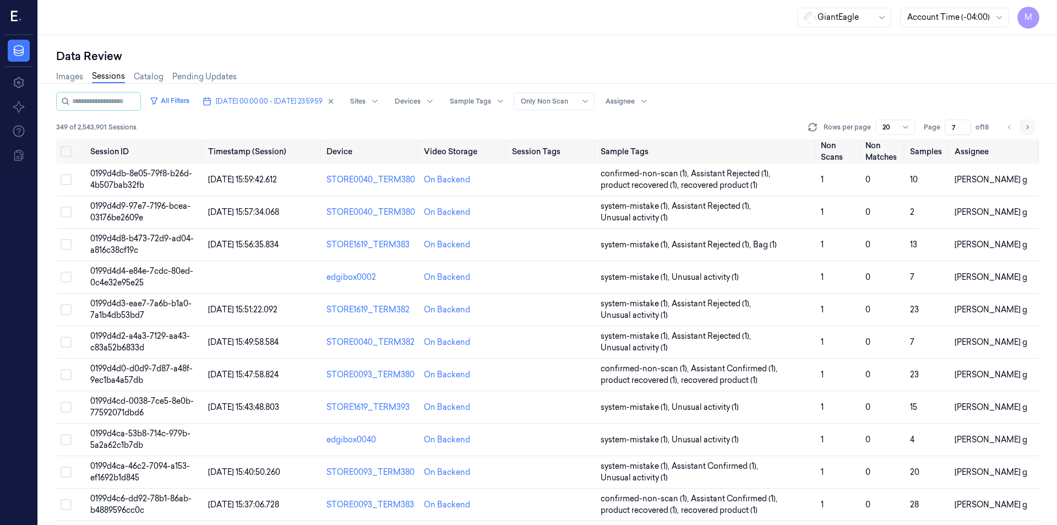
click at [1028, 126] on icon "Go to next page" at bounding box center [1027, 127] width 7 height 9
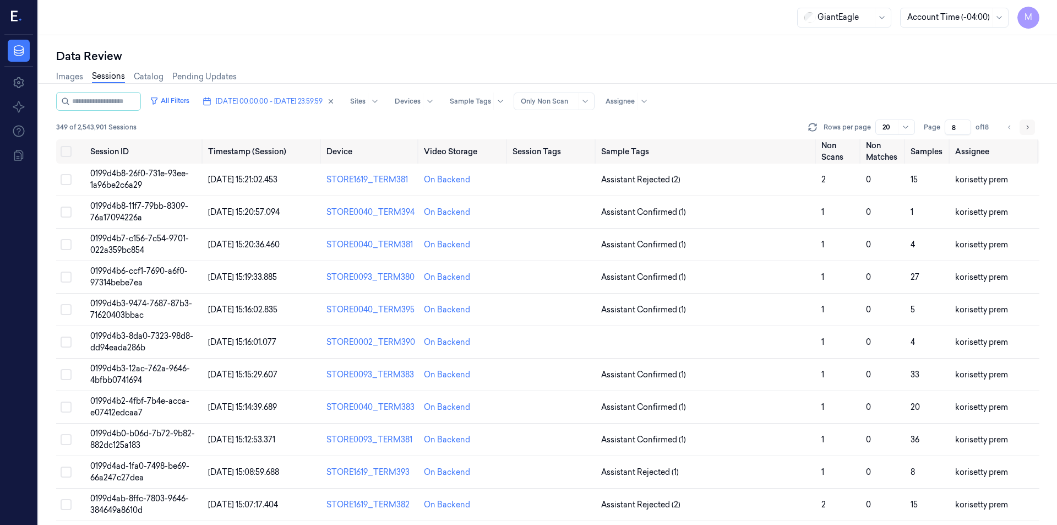
click at [1028, 126] on icon "Go to next page" at bounding box center [1027, 127] width 7 height 9
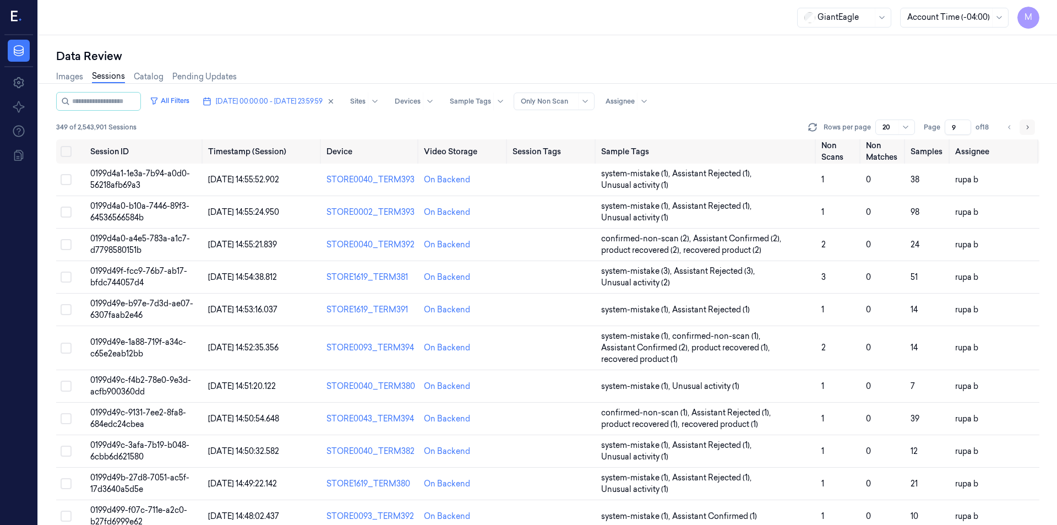
click at [1028, 126] on icon "Go to next page" at bounding box center [1027, 127] width 7 height 9
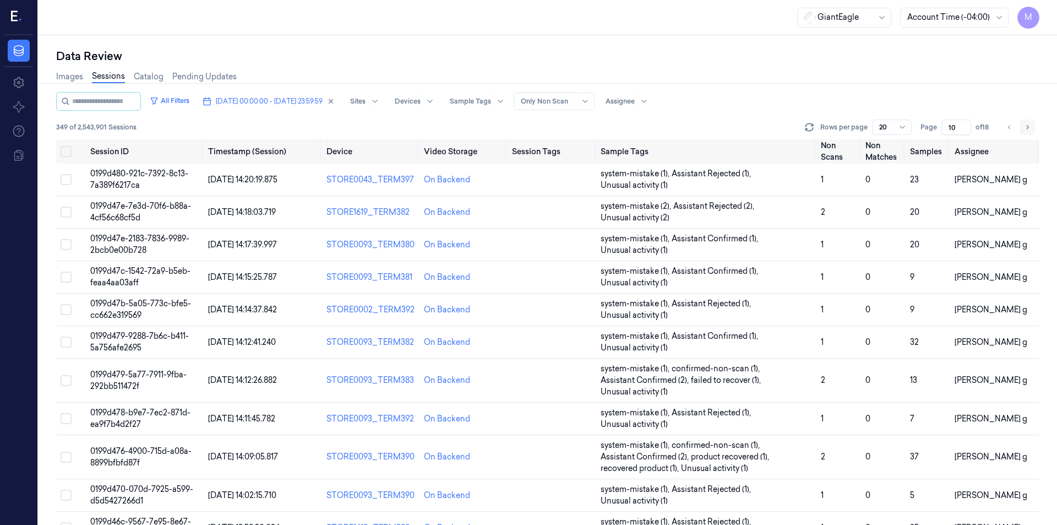
click at [1028, 126] on icon "Go to next page" at bounding box center [1027, 127] width 7 height 9
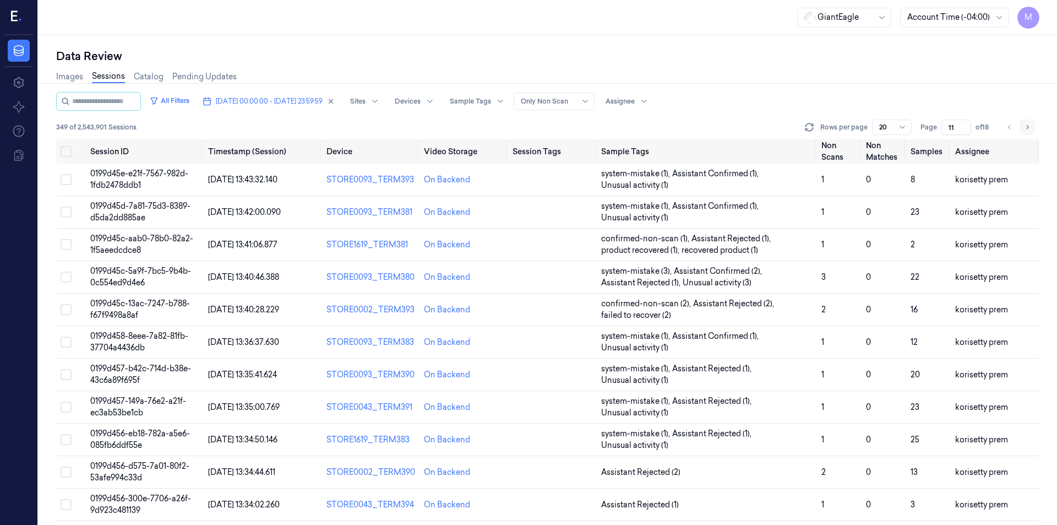
click at [1028, 126] on icon "Go to next page" at bounding box center [1027, 127] width 7 height 9
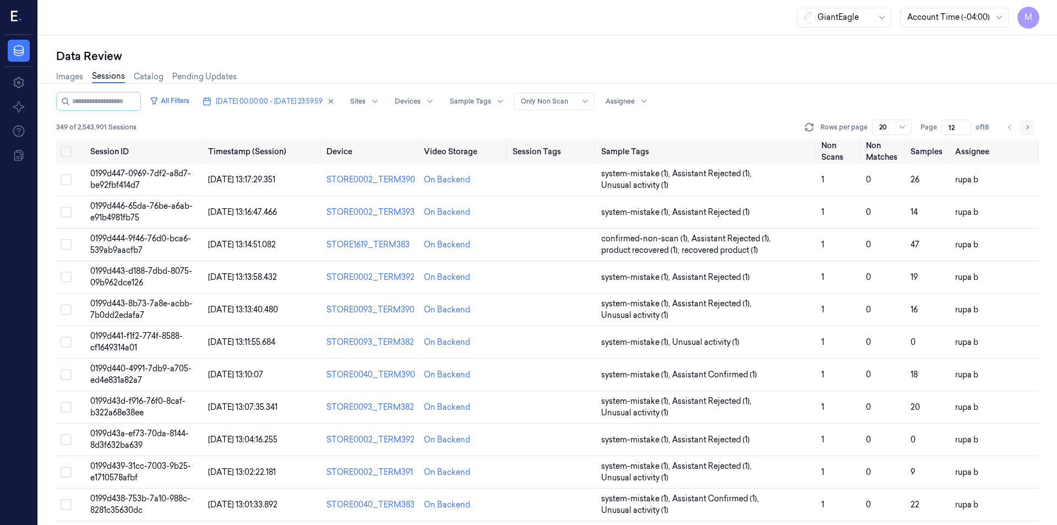
click at [1028, 126] on icon "Go to next page" at bounding box center [1027, 127] width 7 height 9
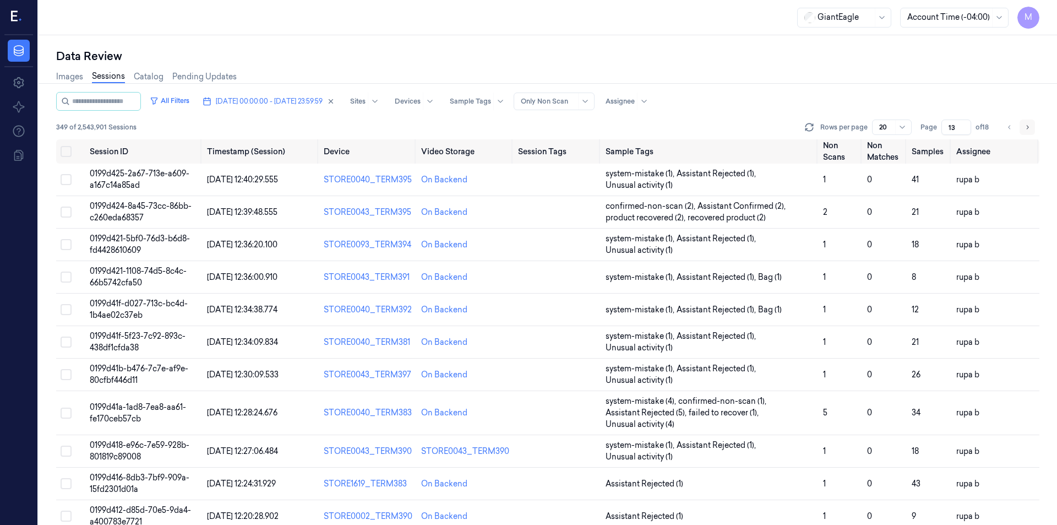
click at [1028, 126] on icon "Go to next page" at bounding box center [1027, 127] width 7 height 9
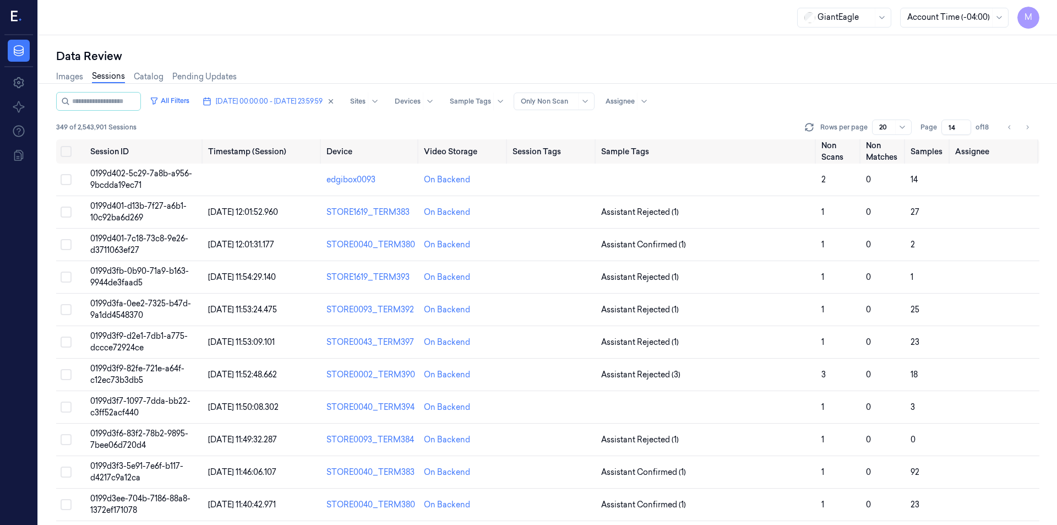
click at [846, 61] on div "Data Review" at bounding box center [547, 55] width 983 height 15
click at [1007, 127] on icon "Go to previous page" at bounding box center [1009, 127] width 7 height 9
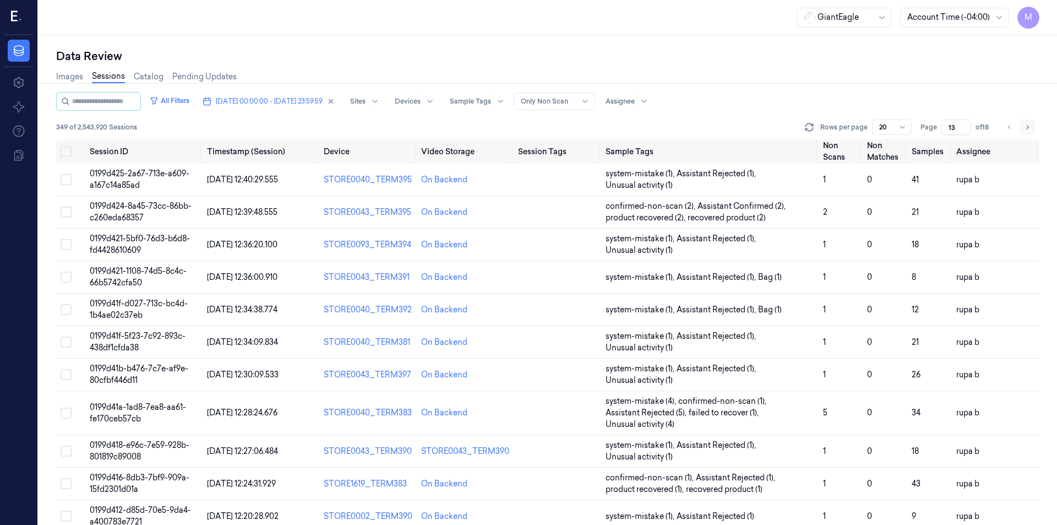
click at [1024, 131] on icon "Go to next page" at bounding box center [1027, 127] width 7 height 9
type input "14"
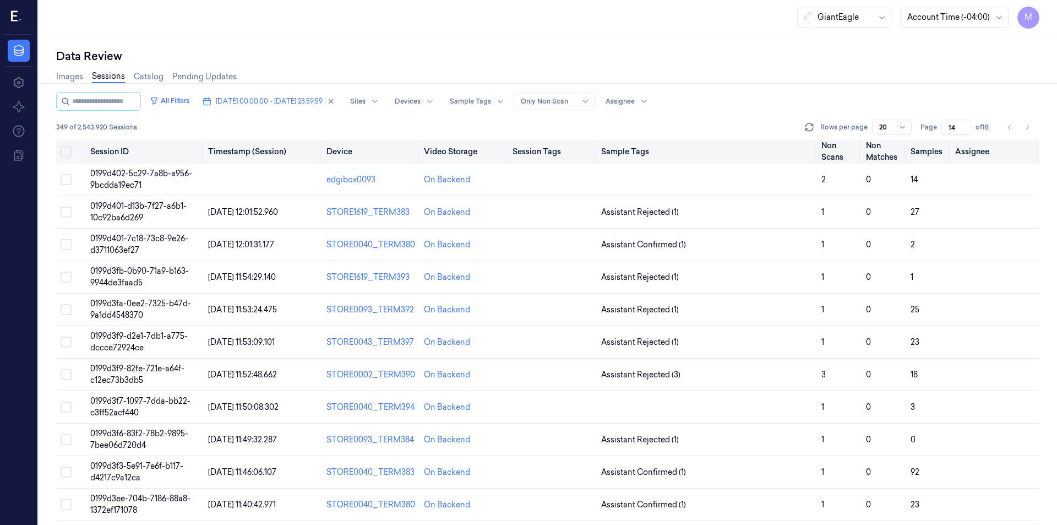
click at [69, 151] on button "Select all" at bounding box center [66, 151] width 11 height 11
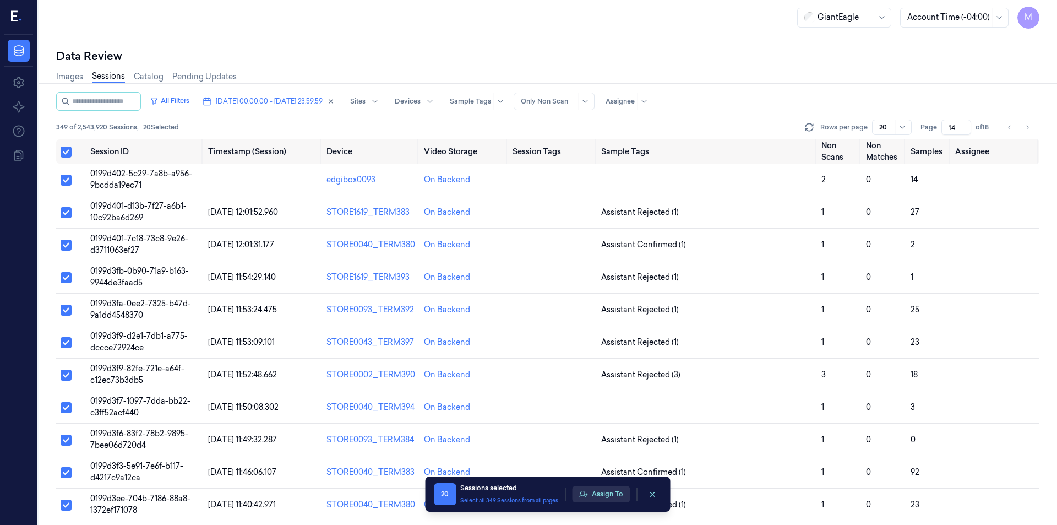
click at [610, 495] on button "Assign To" at bounding box center [601, 494] width 58 height 17
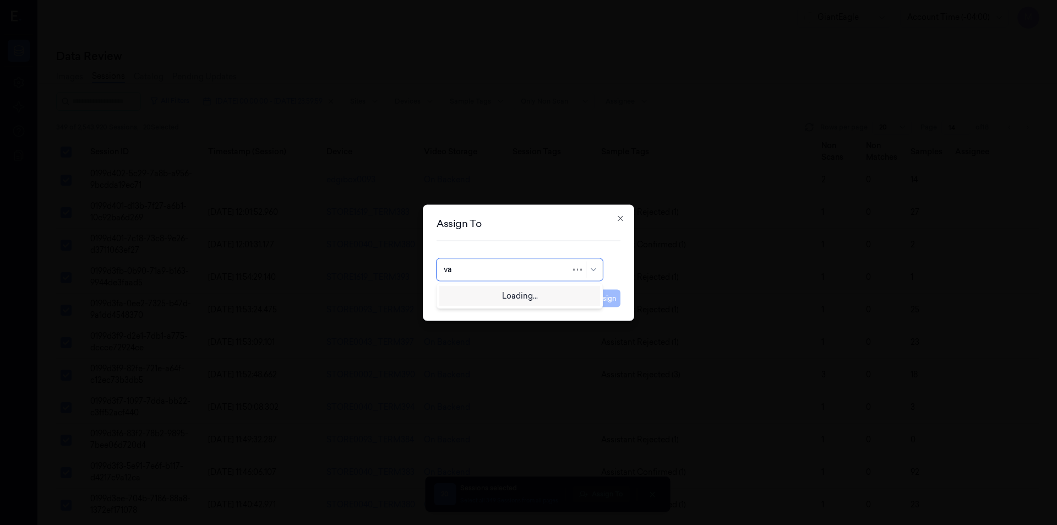
type input "var"
click at [478, 309] on div "[PERSON_NAME] g" at bounding box center [520, 313] width 152 height 12
click at [617, 301] on button "Assign" at bounding box center [605, 298] width 30 height 18
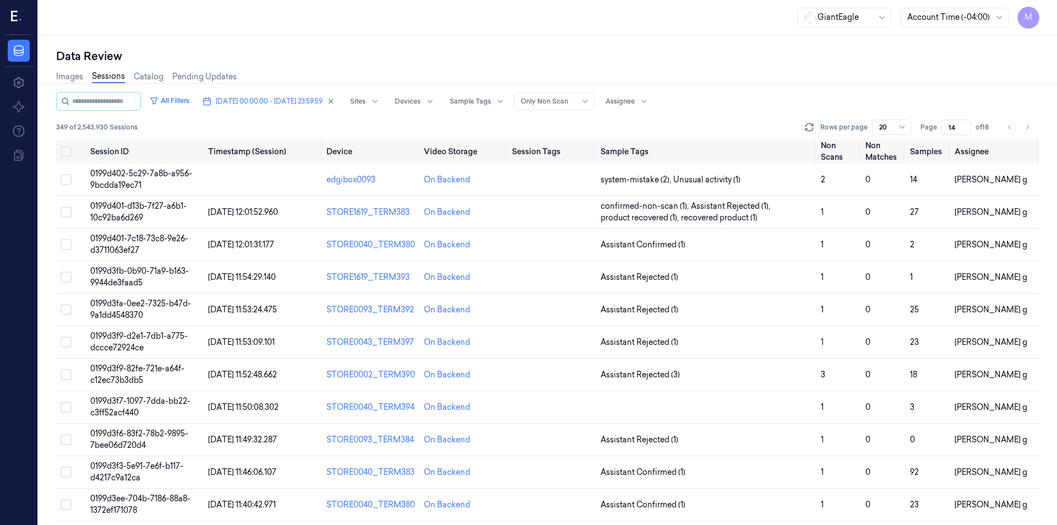
drag, startPoint x: 1028, startPoint y: 126, endPoint x: 947, endPoint y: 122, distance: 80.5
click at [1028, 126] on icon "Go to next page" at bounding box center [1027, 127] width 7 height 9
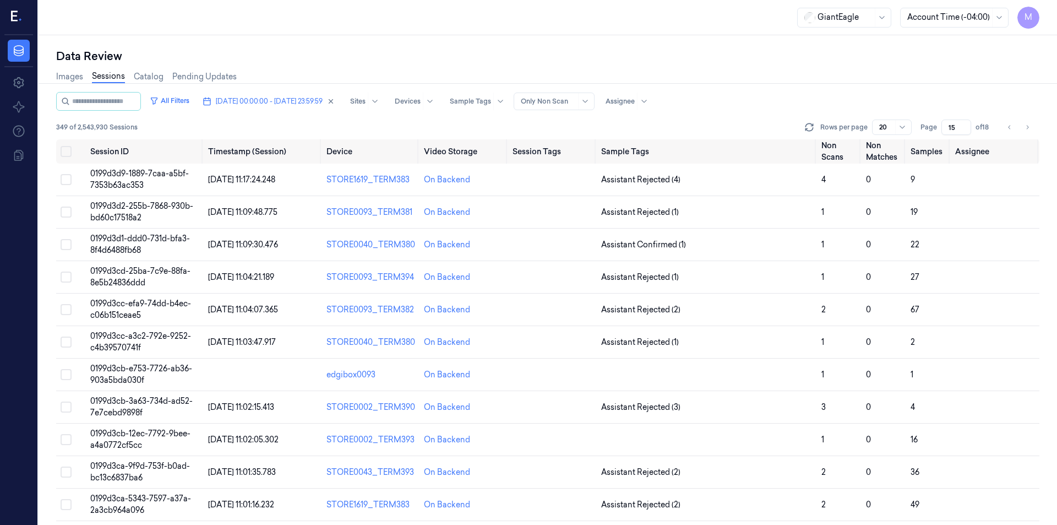
click at [792, 81] on div "Images Sessions Catalog Pending Updates" at bounding box center [547, 78] width 983 height 28
click at [1004, 128] on button "Go to previous page" at bounding box center [1009, 126] width 15 height 15
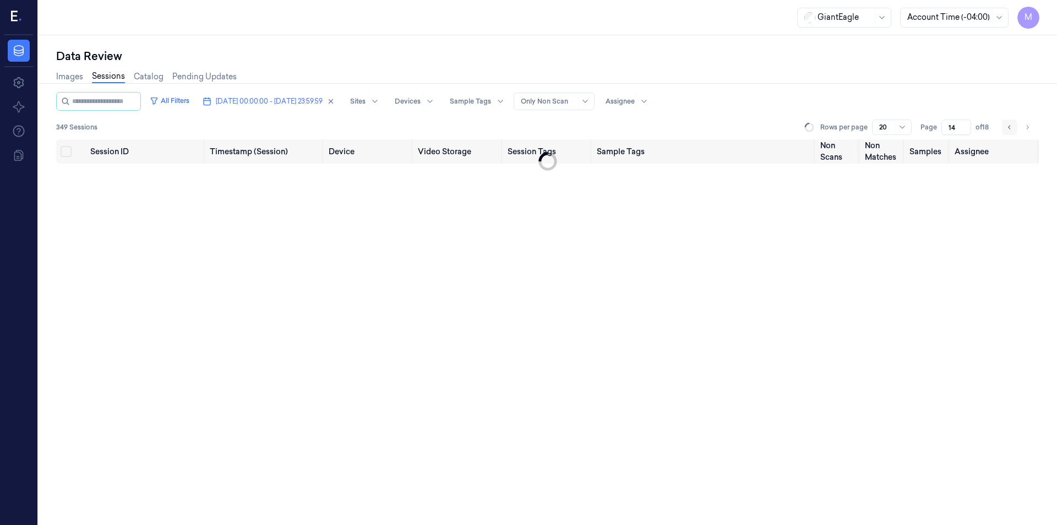
click at [1004, 128] on button "Go to previous page" at bounding box center [1009, 126] width 15 height 15
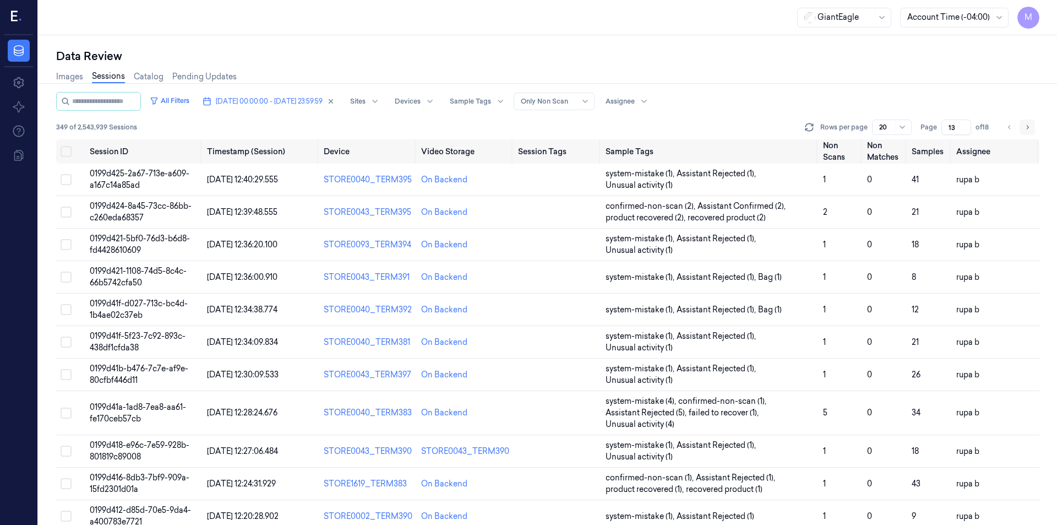
click at [1031, 123] on button "Go to next page" at bounding box center [1026, 126] width 15 height 15
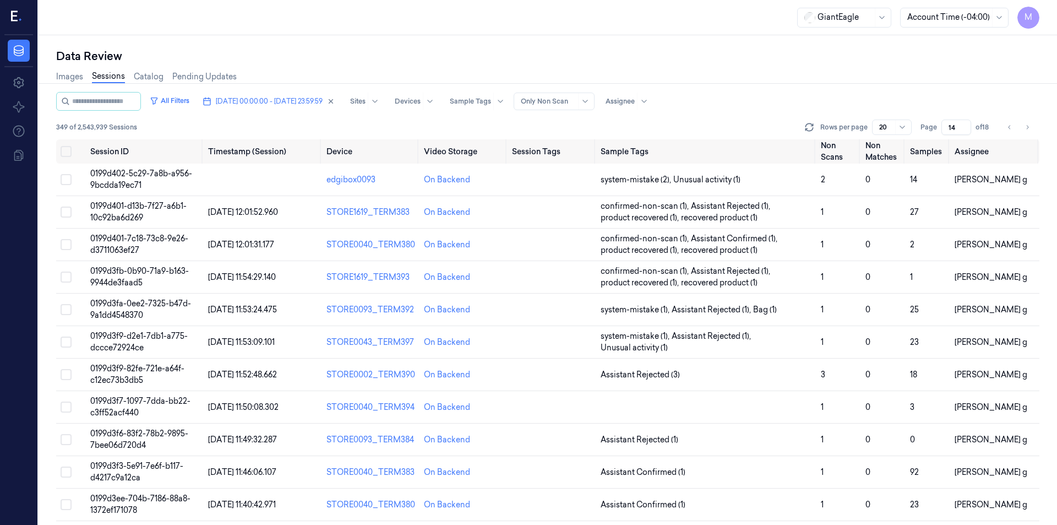
click at [781, 90] on div "Images Sessions Catalog Pending Updates" at bounding box center [547, 78] width 983 height 28
click at [1027, 126] on icon "Go to next page" at bounding box center [1027, 127] width 7 height 9
type input "15"
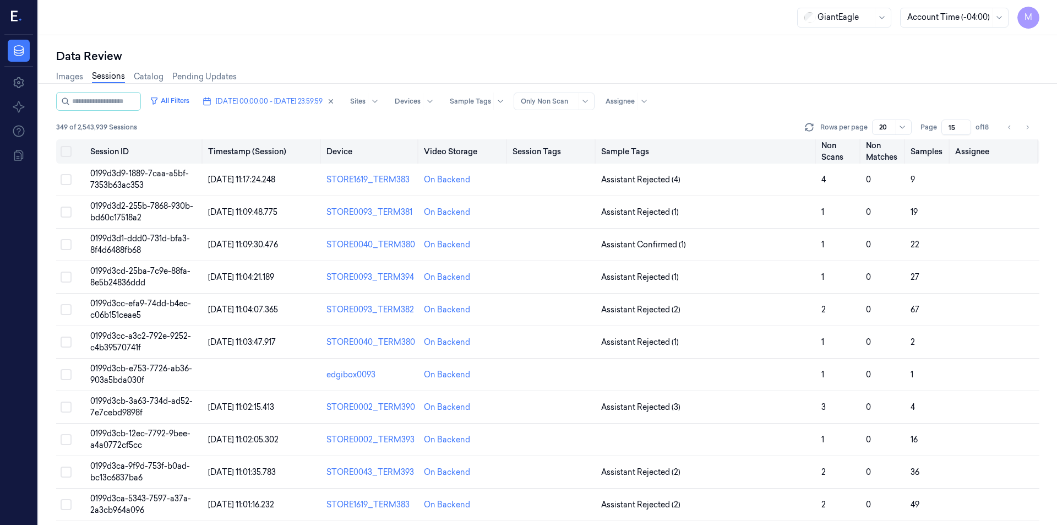
click at [67, 152] on button "Select all" at bounding box center [66, 151] width 11 height 11
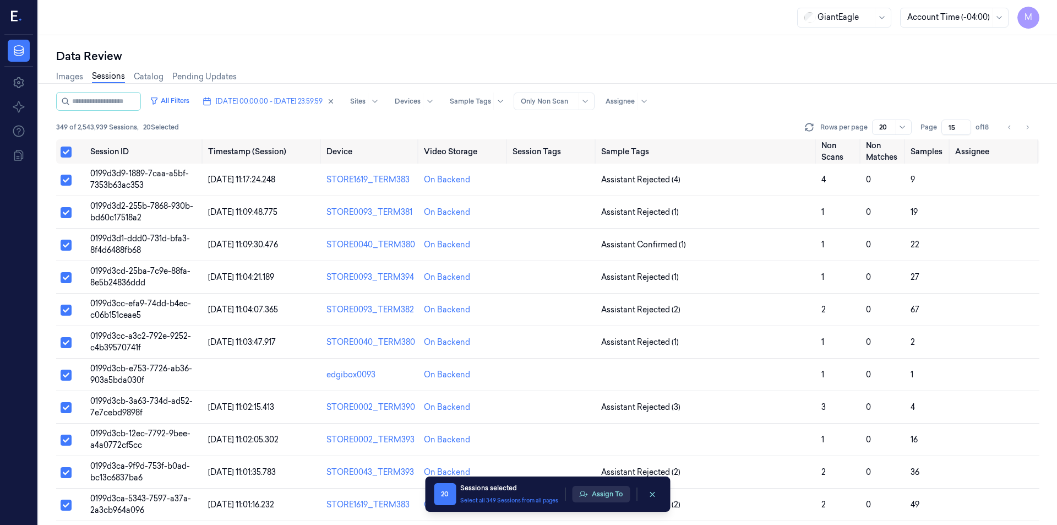
click at [599, 500] on button "Assign To" at bounding box center [601, 494] width 58 height 17
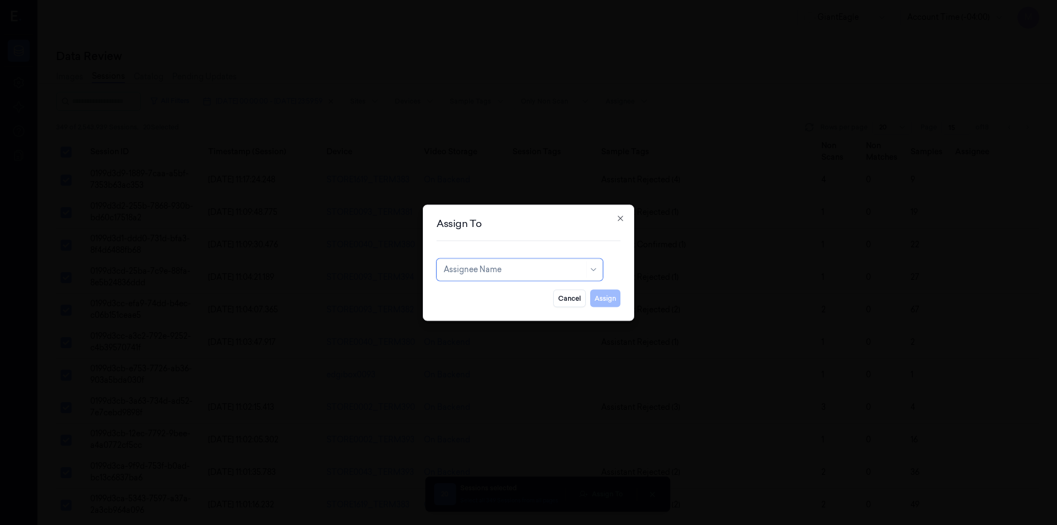
click at [494, 271] on div at bounding box center [514, 270] width 140 height 12
type input "ru"
click at [484, 299] on div "rupa b" at bounding box center [520, 294] width 152 height 12
click at [619, 302] on button "Assign" at bounding box center [605, 298] width 30 height 18
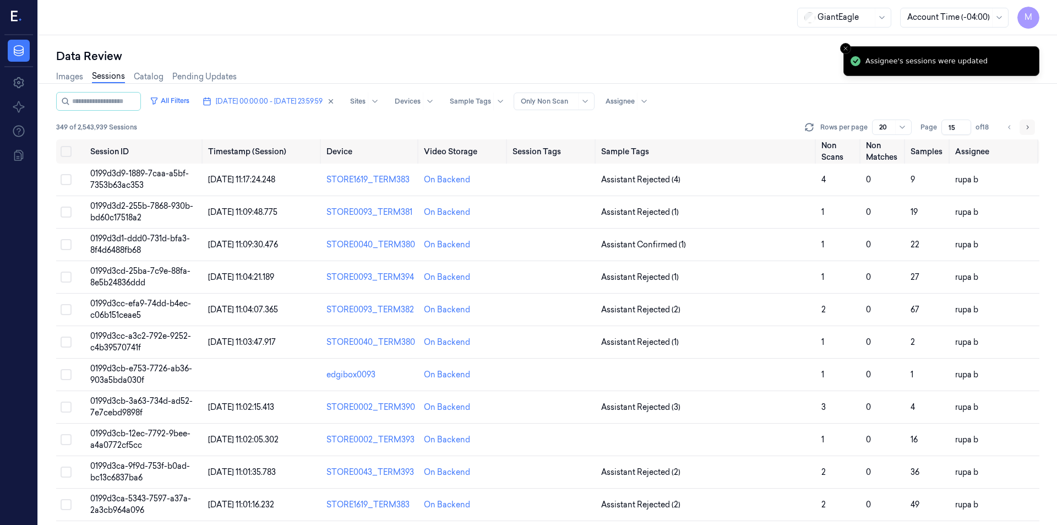
click at [1024, 132] on button "Go to next page" at bounding box center [1026, 126] width 15 height 15
type input "16"
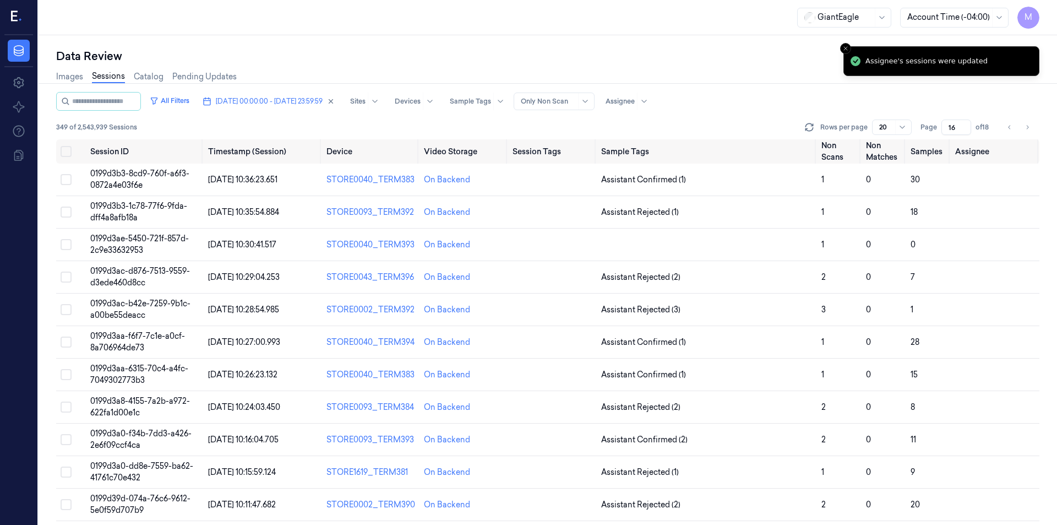
click at [729, 90] on div "Images Sessions Catalog Pending Updates" at bounding box center [547, 78] width 983 height 28
click at [67, 150] on button "Select all" at bounding box center [66, 151] width 11 height 11
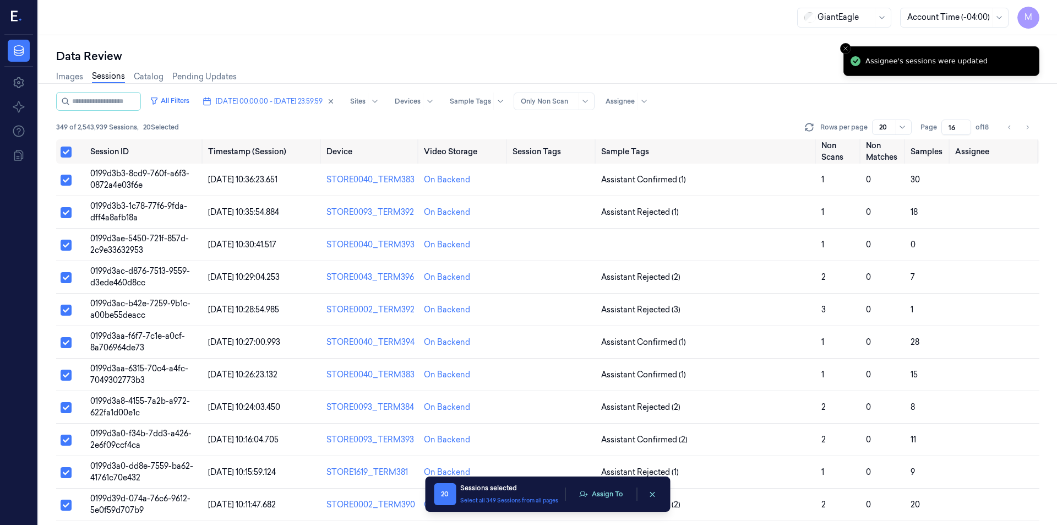
click at [601, 481] on div "20 Sessions selected Select all 349 Sessions from all pages Assign To 20 Sessio…" at bounding box center [547, 493] width 245 height 35
click at [602, 492] on button "Assign To" at bounding box center [601, 494] width 58 height 17
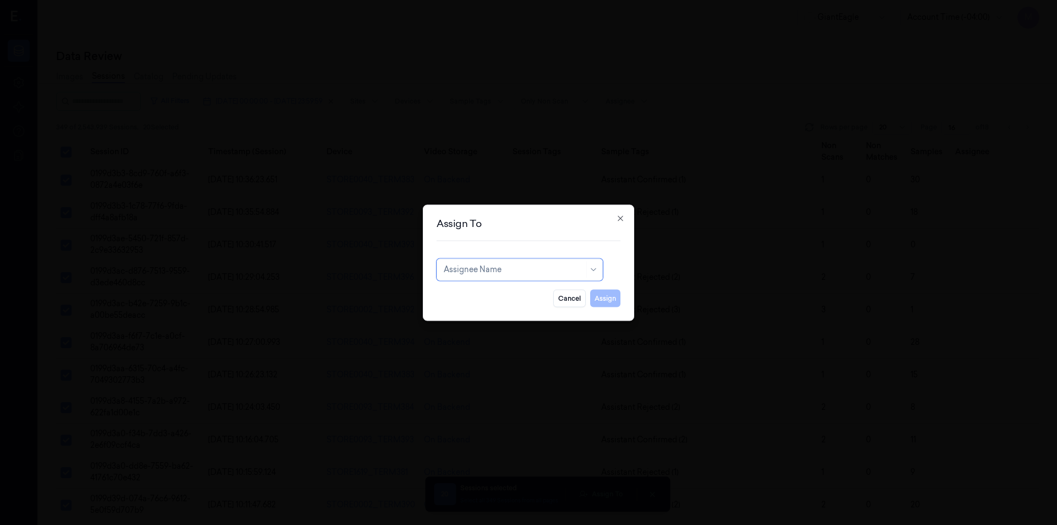
click at [529, 271] on div at bounding box center [514, 270] width 140 height 12
type input "var"
click at [472, 314] on div "[PERSON_NAME] g" at bounding box center [480, 313] width 73 height 12
click at [609, 303] on button "Assign" at bounding box center [605, 298] width 30 height 18
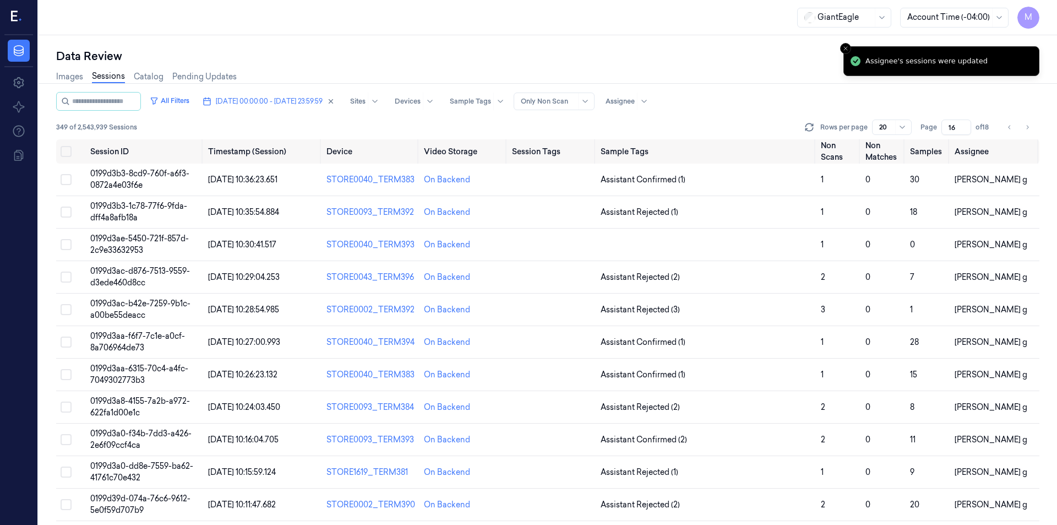
click at [1023, 124] on button "Go to next page" at bounding box center [1026, 126] width 15 height 15
type input "17"
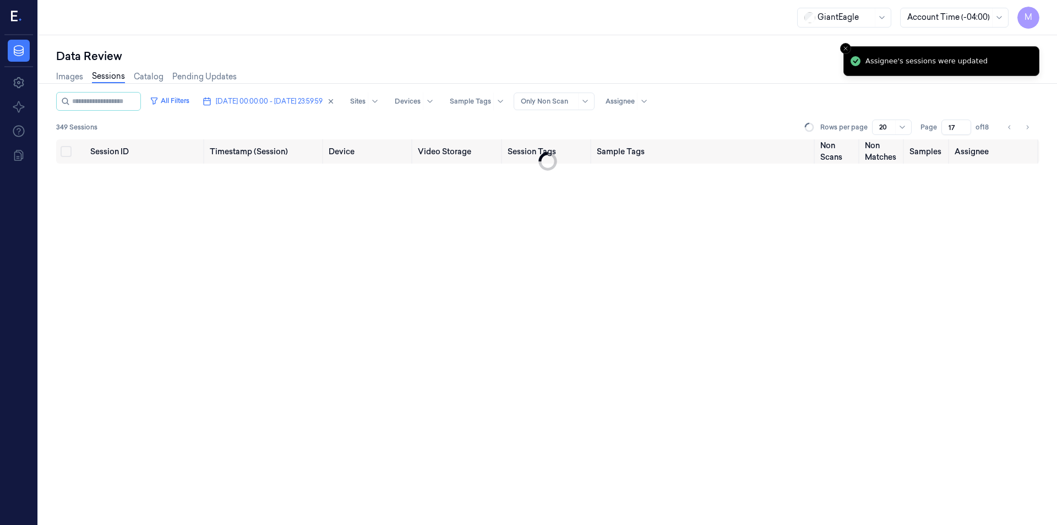
click at [681, 77] on div "Images Sessions Catalog Pending Updates" at bounding box center [547, 78] width 983 height 28
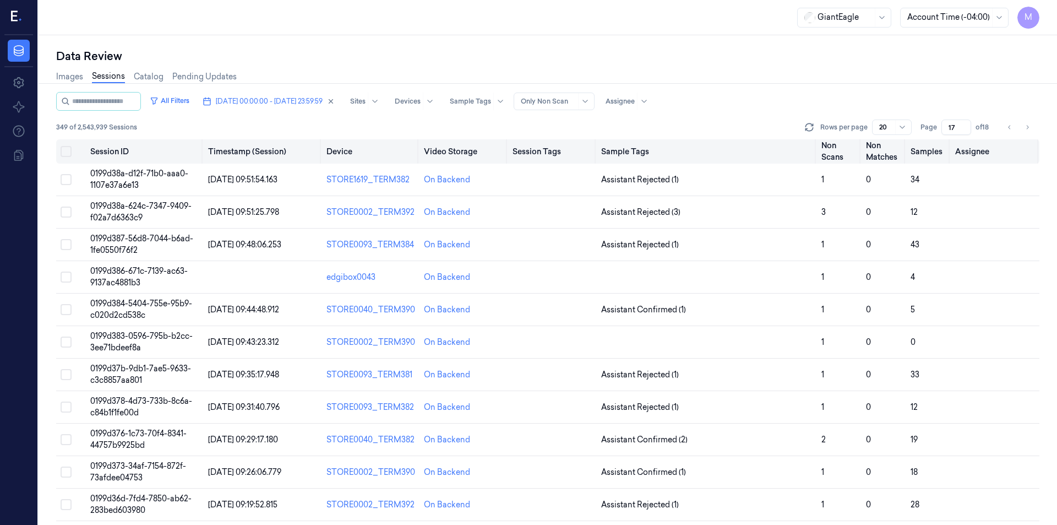
click at [69, 155] on button "Select all" at bounding box center [66, 151] width 11 height 11
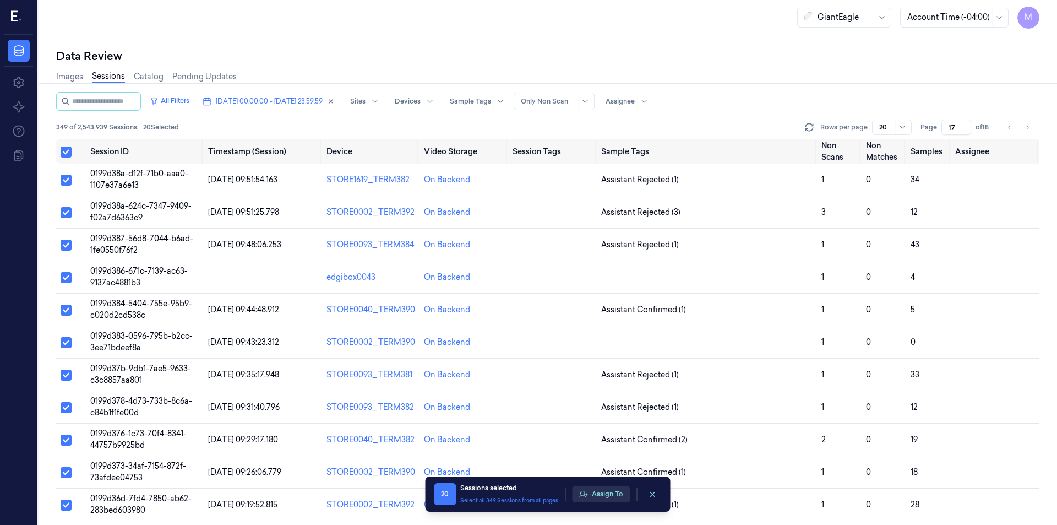
click at [602, 494] on button "Assign To" at bounding box center [601, 494] width 58 height 17
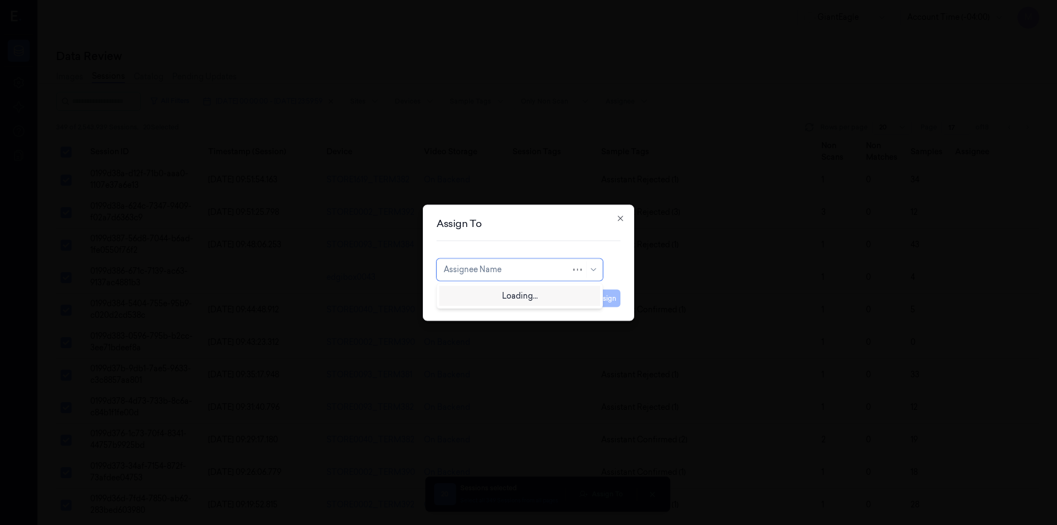
click at [522, 273] on div at bounding box center [507, 270] width 127 height 12
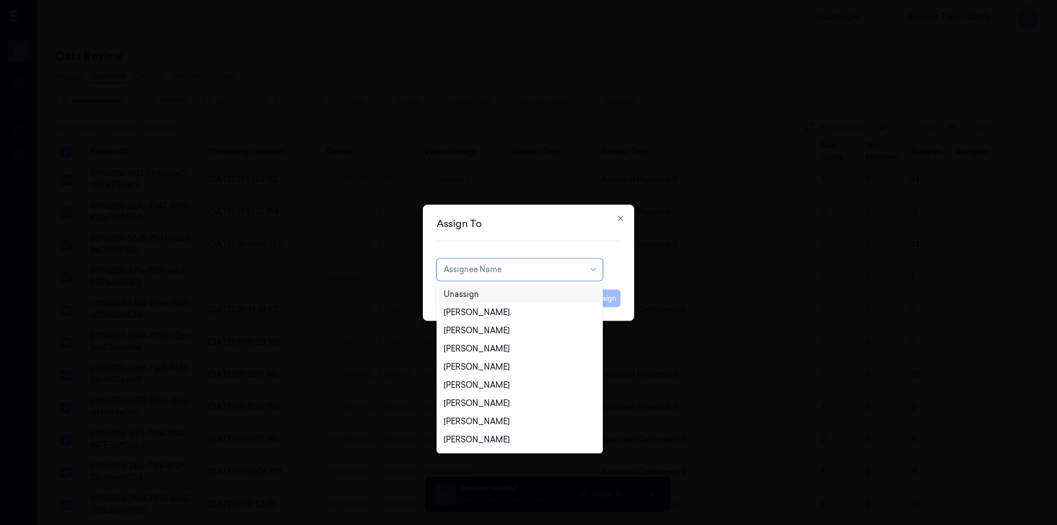
type input "p"
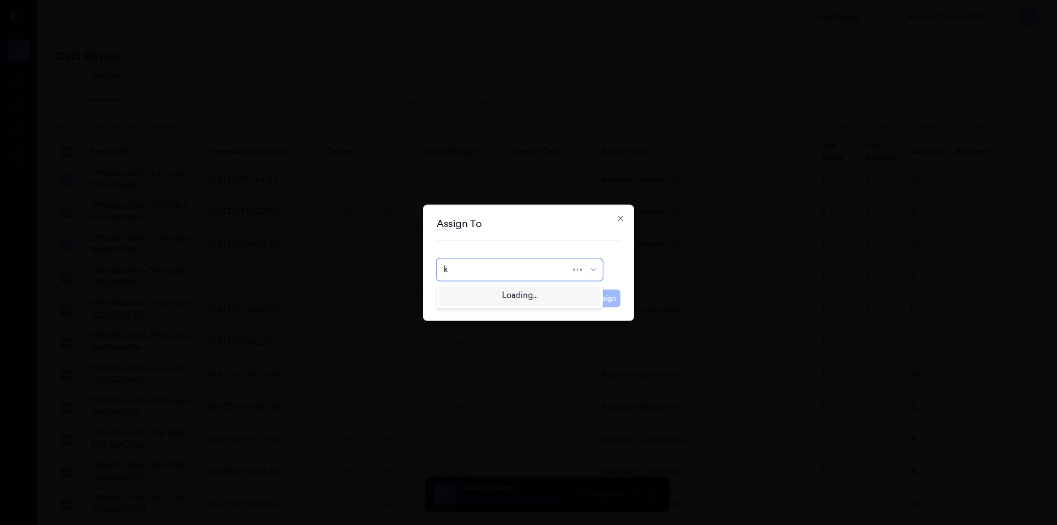
type input "ko"
click at [478, 297] on div "korisetty prem" at bounding box center [470, 294] width 53 height 12
click at [607, 296] on button "Assign" at bounding box center [605, 298] width 30 height 18
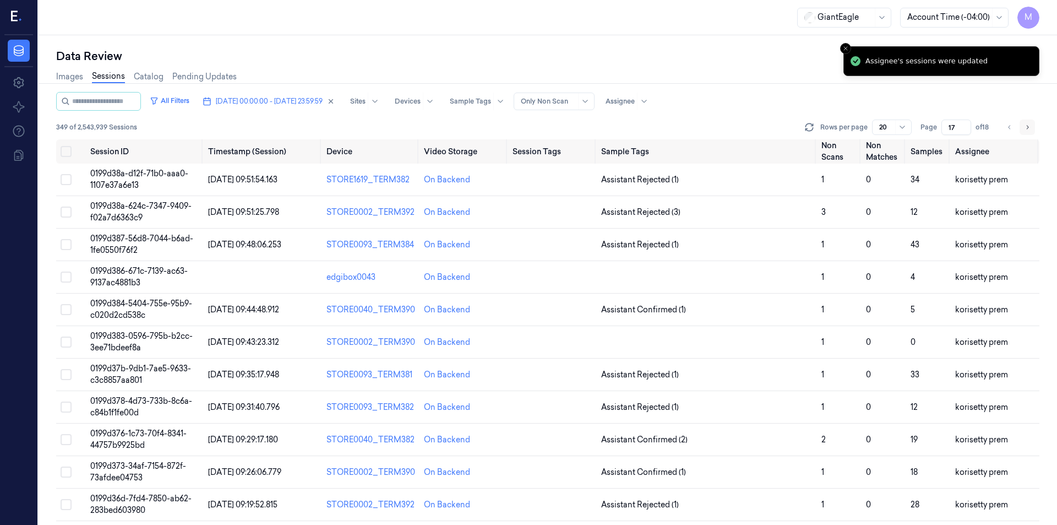
click at [1025, 126] on icon "Go to next page" at bounding box center [1027, 127] width 7 height 9
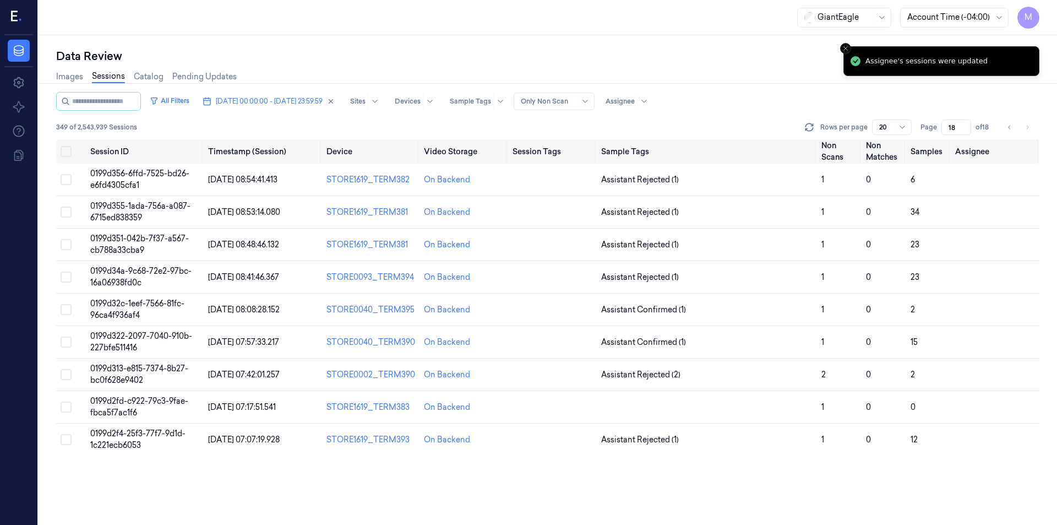
click at [707, 75] on div "Images Sessions Catalog Pending Updates" at bounding box center [547, 78] width 983 height 28
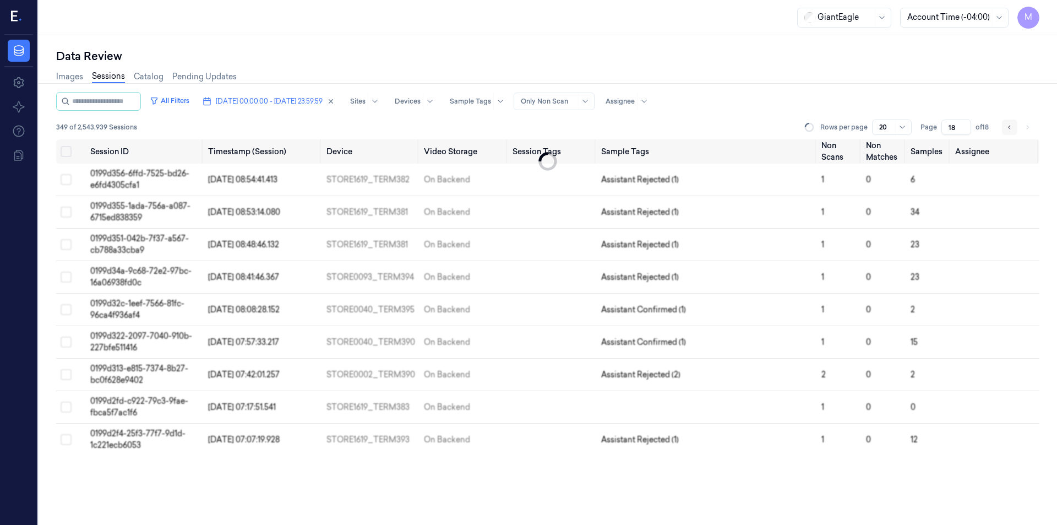
click at [1011, 132] on button "Go to previous page" at bounding box center [1009, 126] width 15 height 15
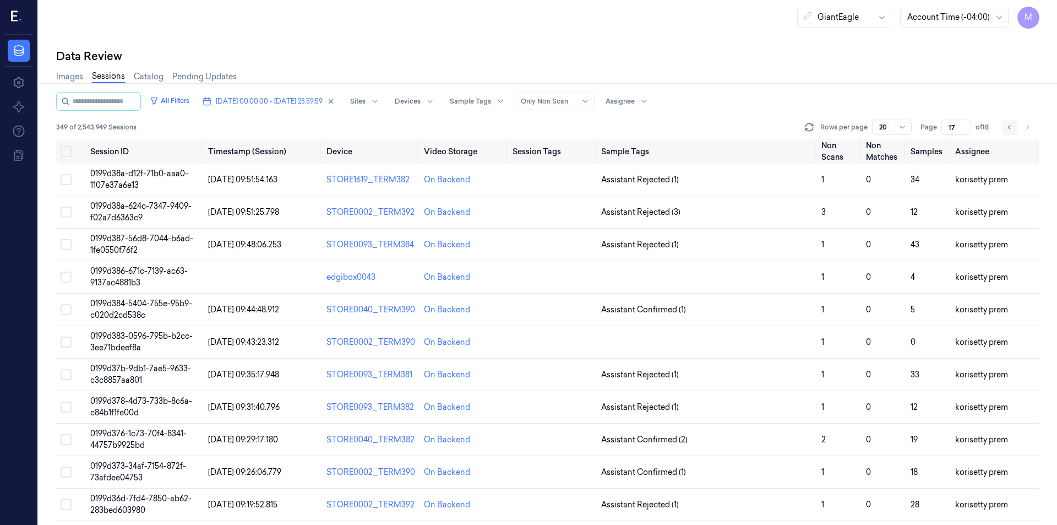
click at [1011, 132] on button "Go to previous page" at bounding box center [1009, 126] width 15 height 15
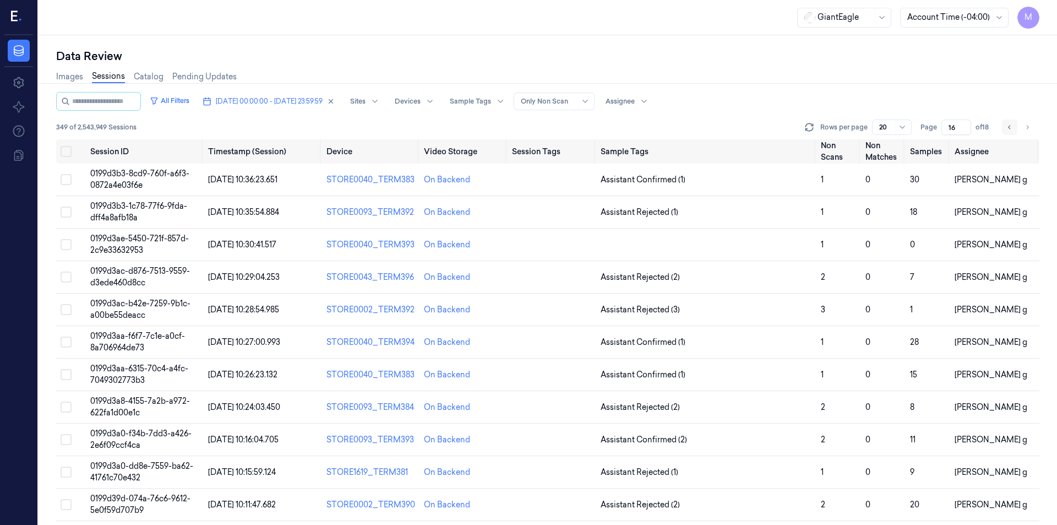
click at [1011, 132] on button "Go to previous page" at bounding box center [1009, 126] width 15 height 15
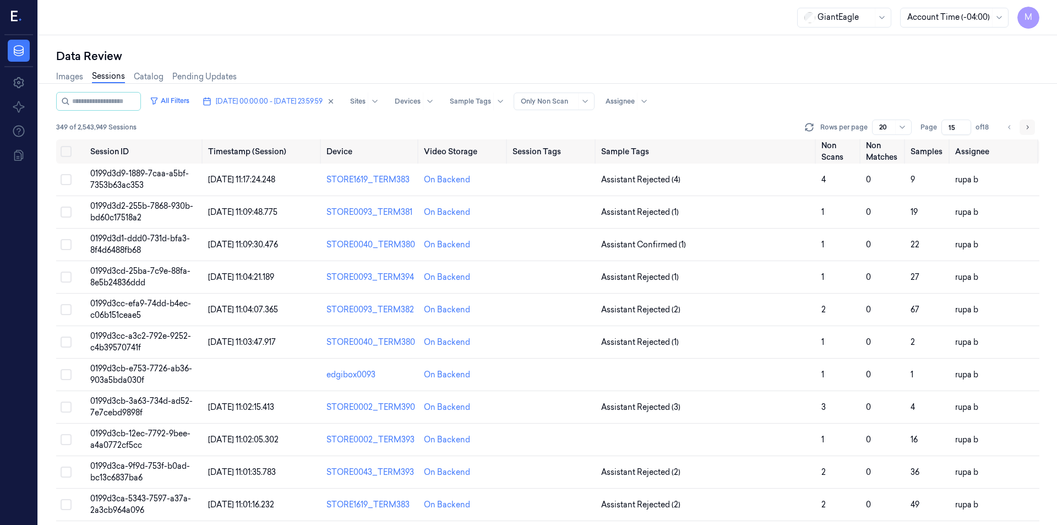
click at [1030, 129] on icon "Go to next page" at bounding box center [1027, 127] width 7 height 9
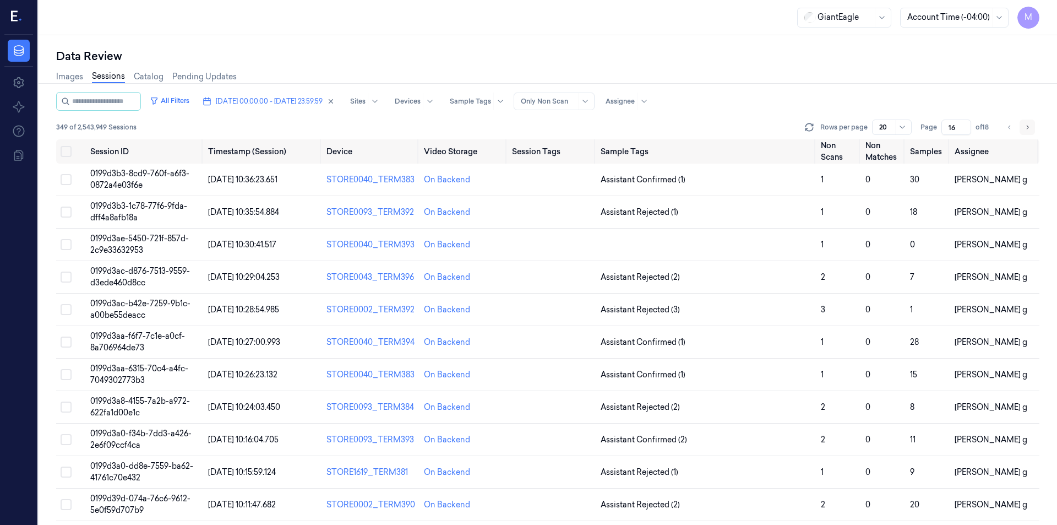
click at [1030, 129] on icon "Go to next page" at bounding box center [1027, 127] width 7 height 9
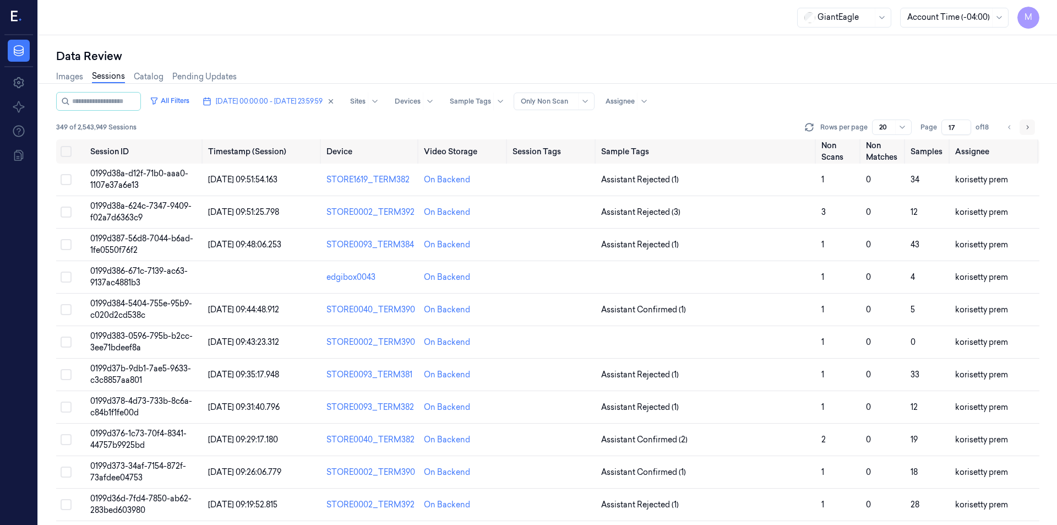
click at [1030, 129] on icon "Go to next page" at bounding box center [1027, 127] width 7 height 9
type input "18"
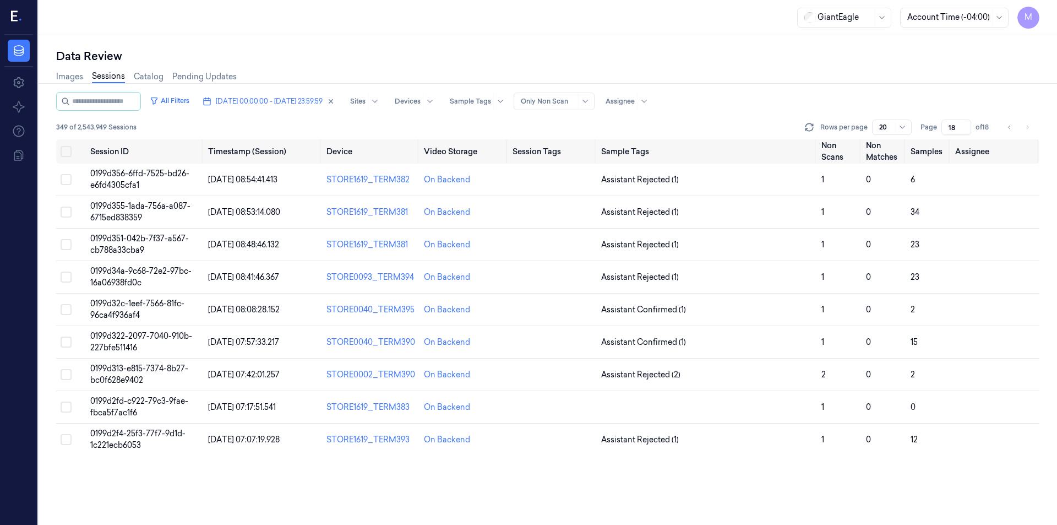
click at [901, 85] on div "Images Sessions Catalog Pending Updates" at bounding box center [547, 78] width 983 height 28
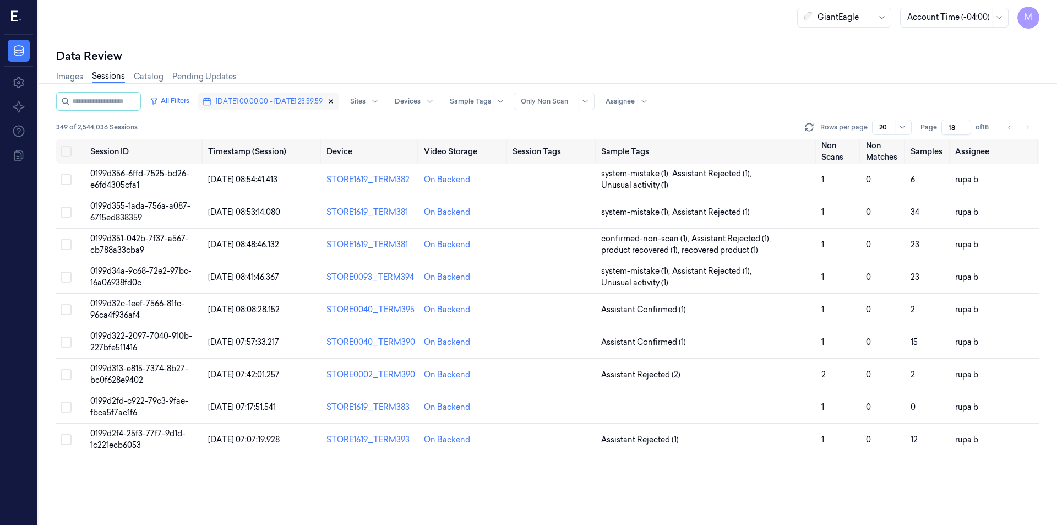
click at [335, 101] on icon "button" at bounding box center [331, 101] width 8 height 8
type input "1"
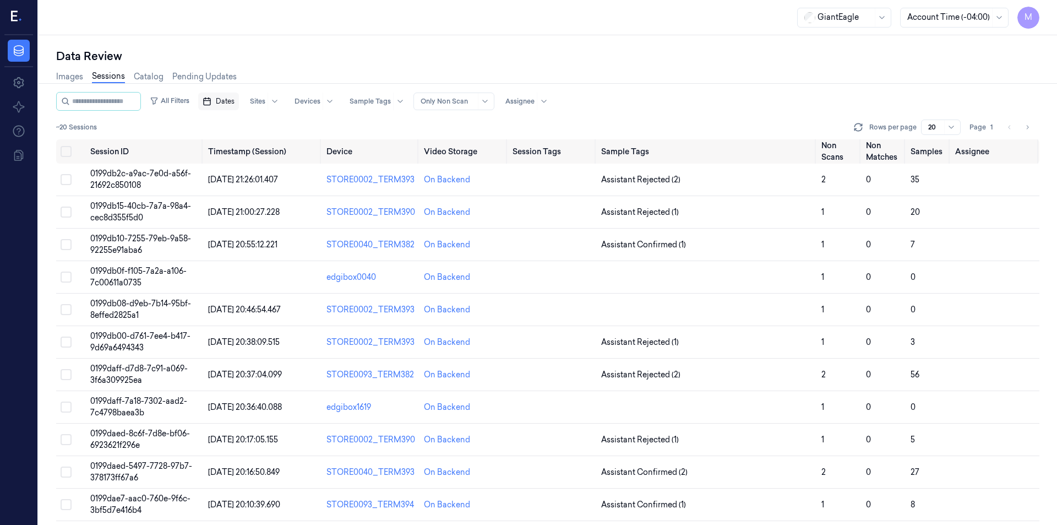
click at [235, 99] on span "Dates" at bounding box center [225, 101] width 19 height 10
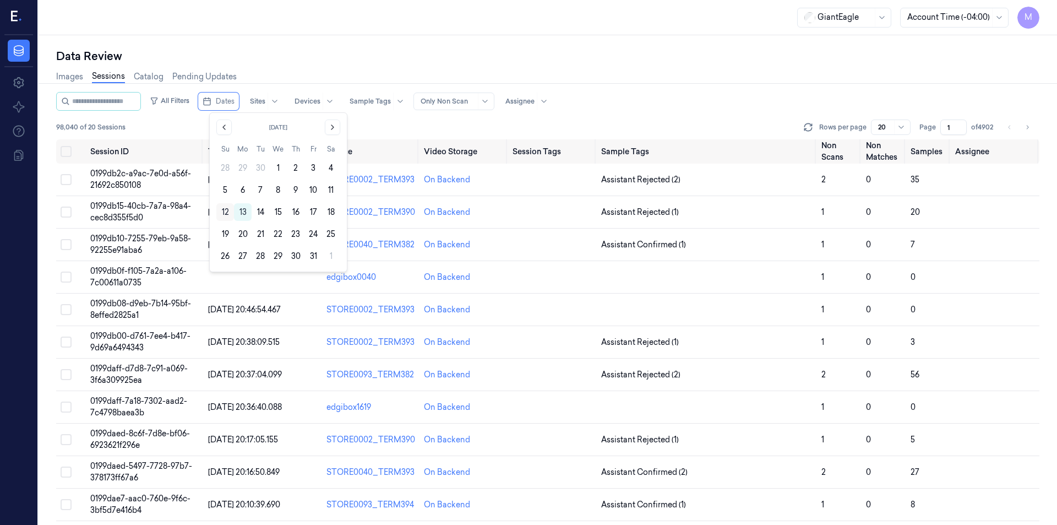
click at [226, 213] on button "12" at bounding box center [225, 212] width 18 height 18
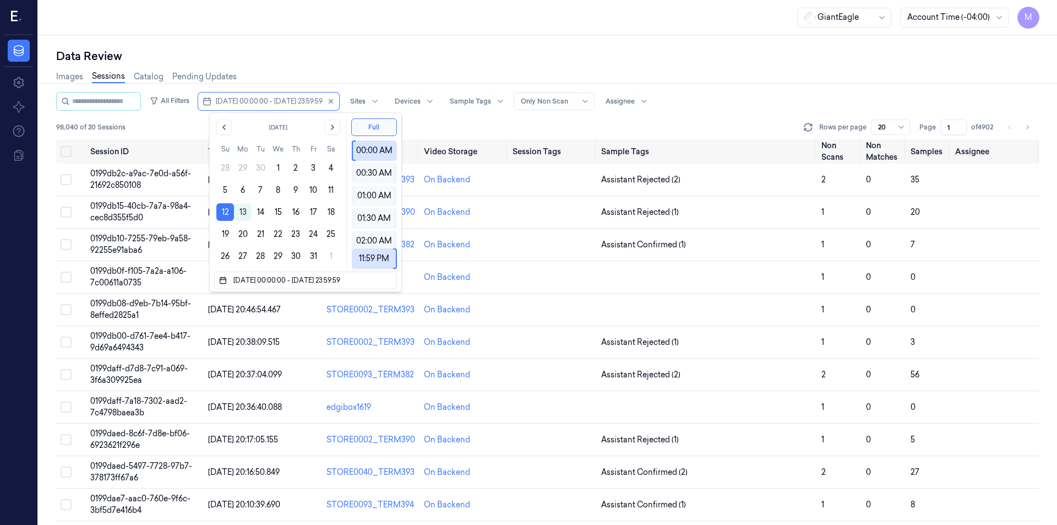
click at [291, 52] on div "Data Review" at bounding box center [547, 55] width 983 height 15
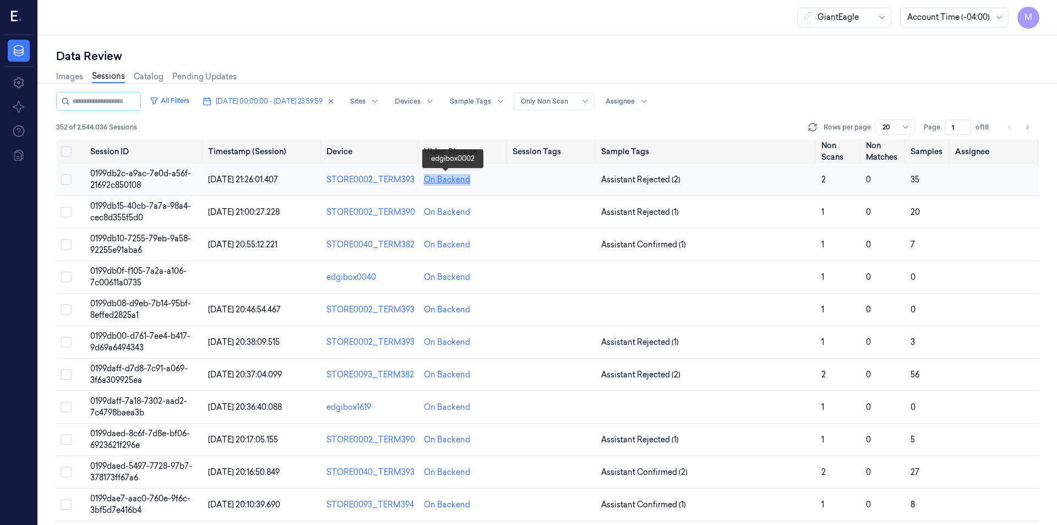
drag, startPoint x: 482, startPoint y: 181, endPoint x: 423, endPoint y: 183, distance: 58.9
click at [424, 183] on div "On Backend" at bounding box center [464, 180] width 80 height 12
copy div "On Backend"
click at [1034, 126] on button "Go to next page" at bounding box center [1026, 126] width 15 height 15
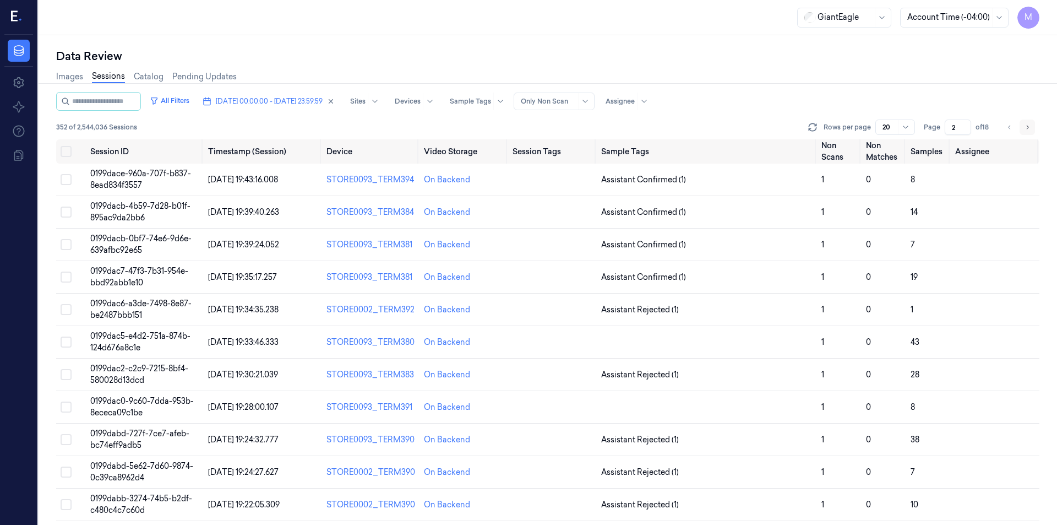
click at [1029, 129] on icon "Go to next page" at bounding box center [1027, 127] width 7 height 9
click at [1010, 128] on icon "Go to previous page" at bounding box center [1009, 127] width 7 height 9
type input "1"
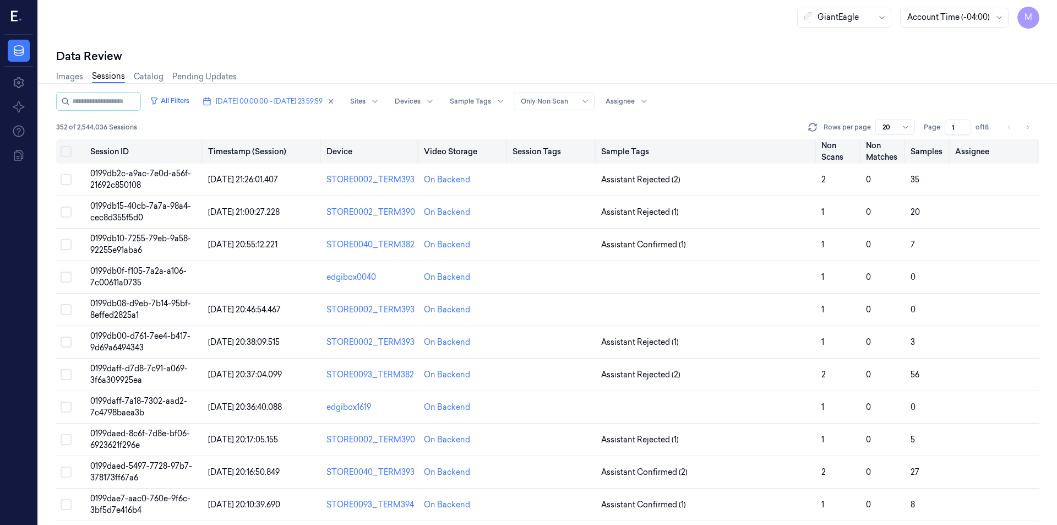
click at [66, 154] on button "Select all" at bounding box center [66, 151] width 11 height 11
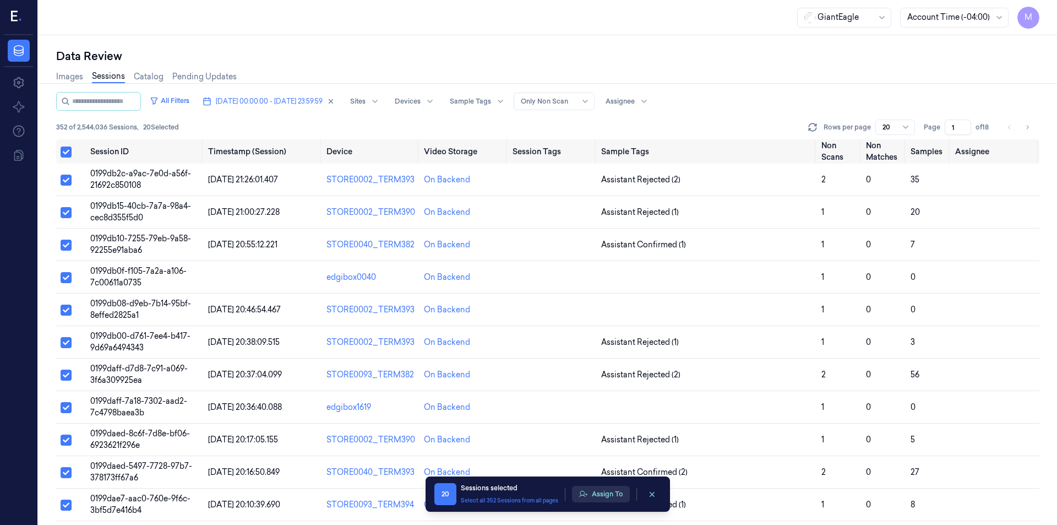
click at [609, 493] on button "Assign To" at bounding box center [601, 494] width 58 height 17
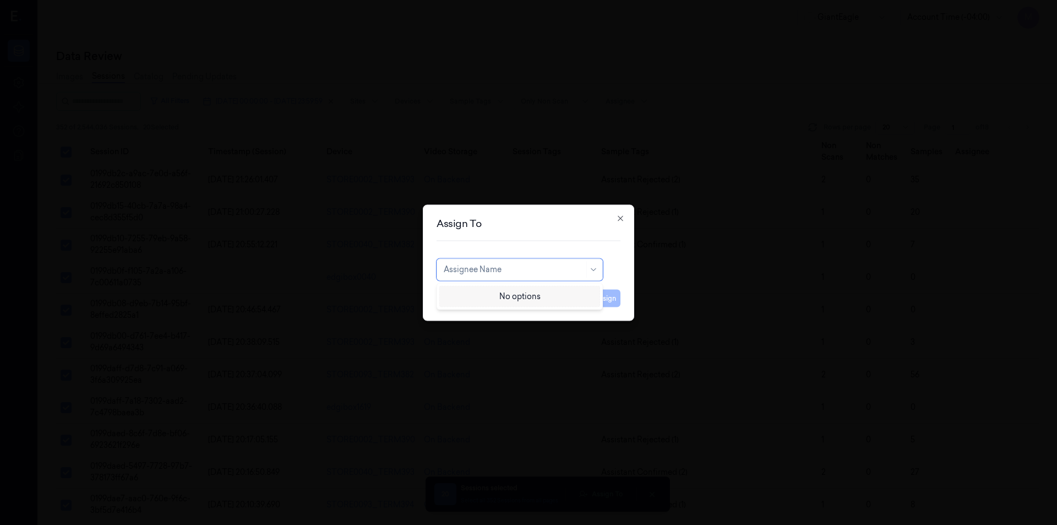
click at [488, 272] on div at bounding box center [514, 270] width 140 height 12
type input "ru"
click at [479, 291] on div "rupa b" at bounding box center [520, 294] width 152 height 12
click at [614, 299] on button "Assign" at bounding box center [605, 298] width 30 height 18
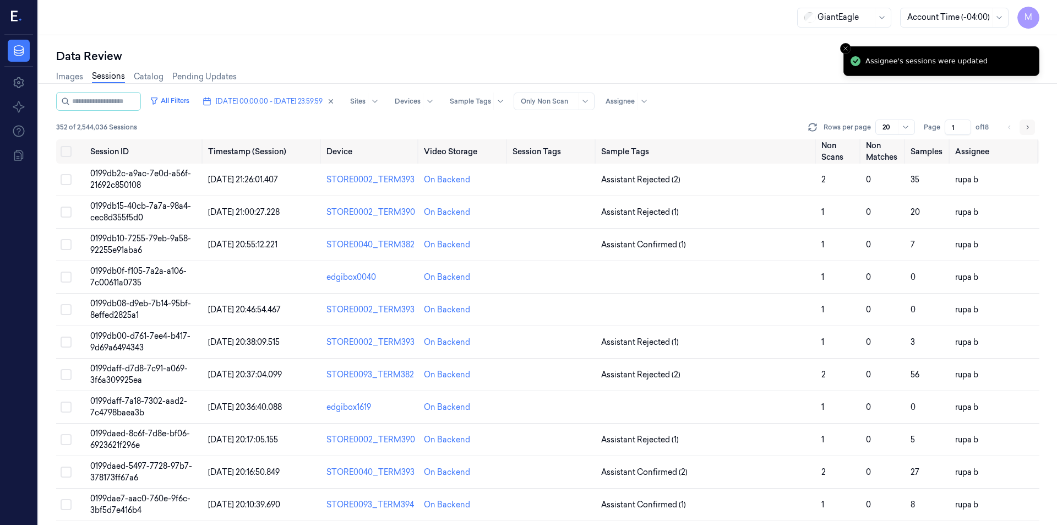
click at [1026, 126] on icon "Go to next page" at bounding box center [1027, 127] width 7 height 9
type input "2"
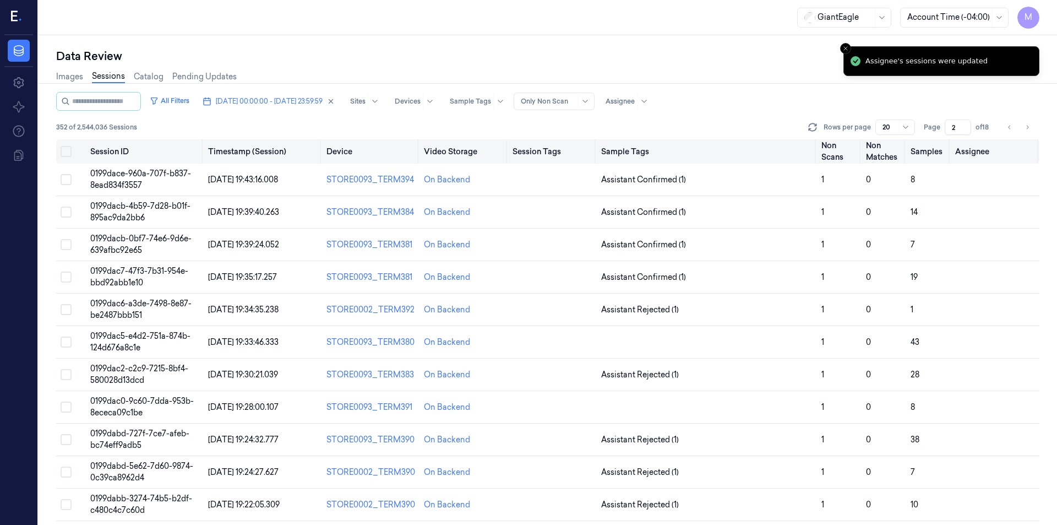
click at [66, 150] on button "Select all" at bounding box center [66, 151] width 11 height 11
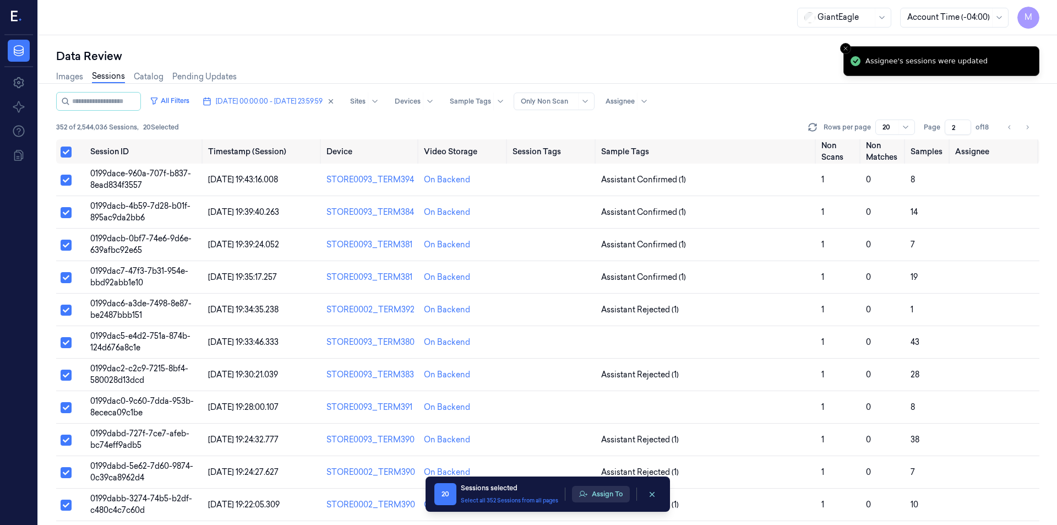
click at [607, 491] on button "Assign To" at bounding box center [601, 494] width 58 height 17
click at [518, 268] on td at bounding box center [552, 277] width 89 height 32
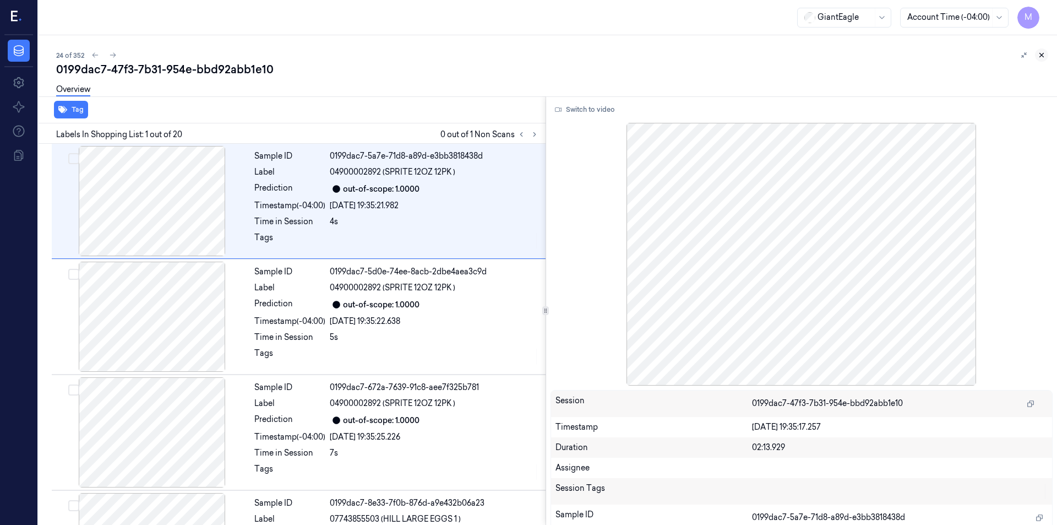
click at [1043, 56] on icon at bounding box center [1042, 55] width 4 height 4
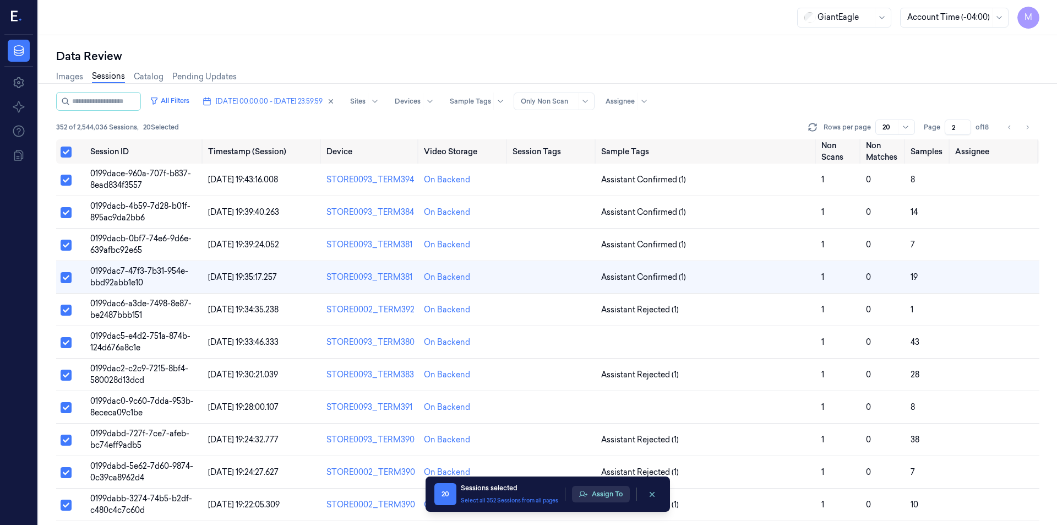
click at [603, 494] on button "Assign To" at bounding box center [601, 494] width 58 height 17
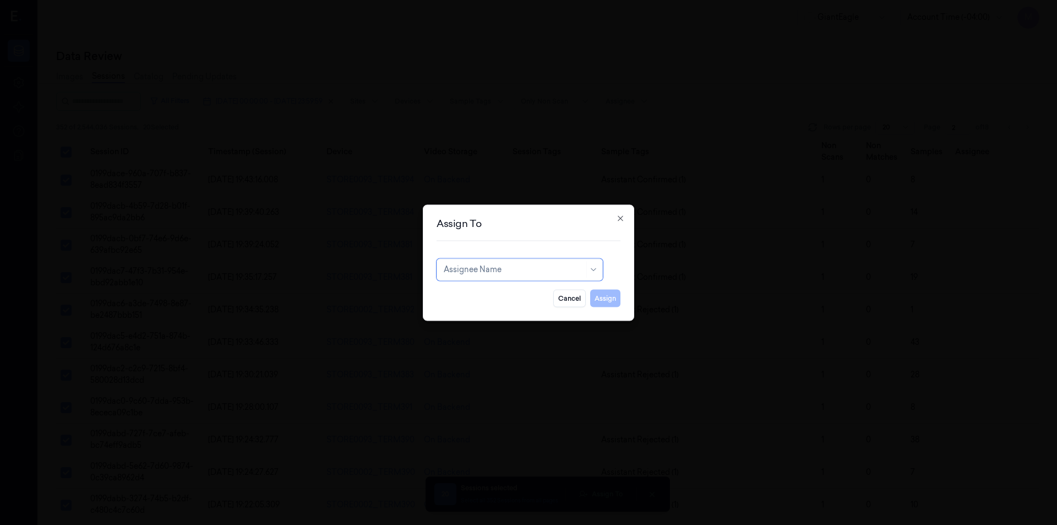
click at [479, 255] on div "Assign To option , selected. Select is focused ,type to refine list, press Down…" at bounding box center [528, 262] width 211 height 116
click at [482, 266] on div at bounding box center [514, 270] width 140 height 12
type input "var"
click at [463, 314] on div "[PERSON_NAME] g" at bounding box center [480, 313] width 73 height 12
click at [616, 298] on button "Assign" at bounding box center [605, 298] width 30 height 18
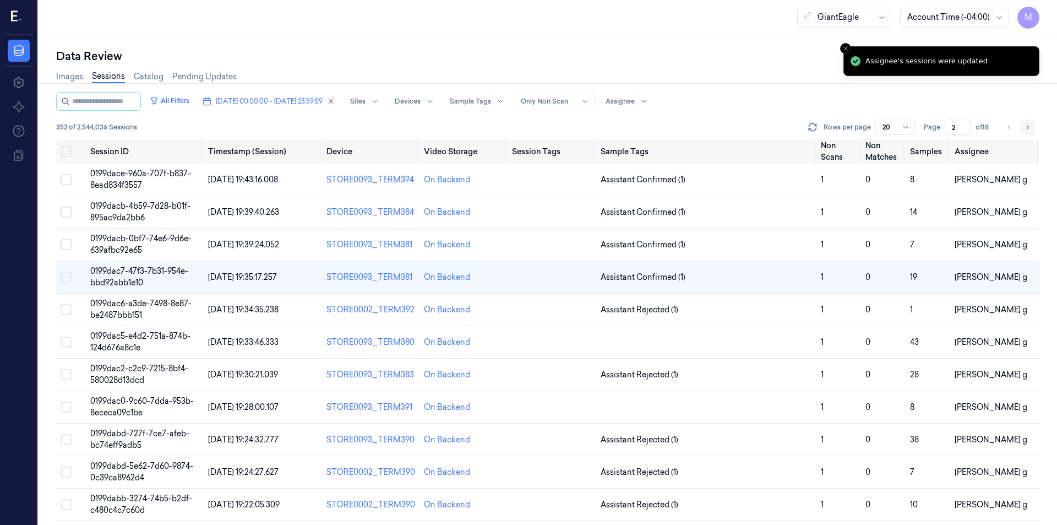
click at [1021, 125] on button "Go to next page" at bounding box center [1026, 126] width 15 height 15
type input "3"
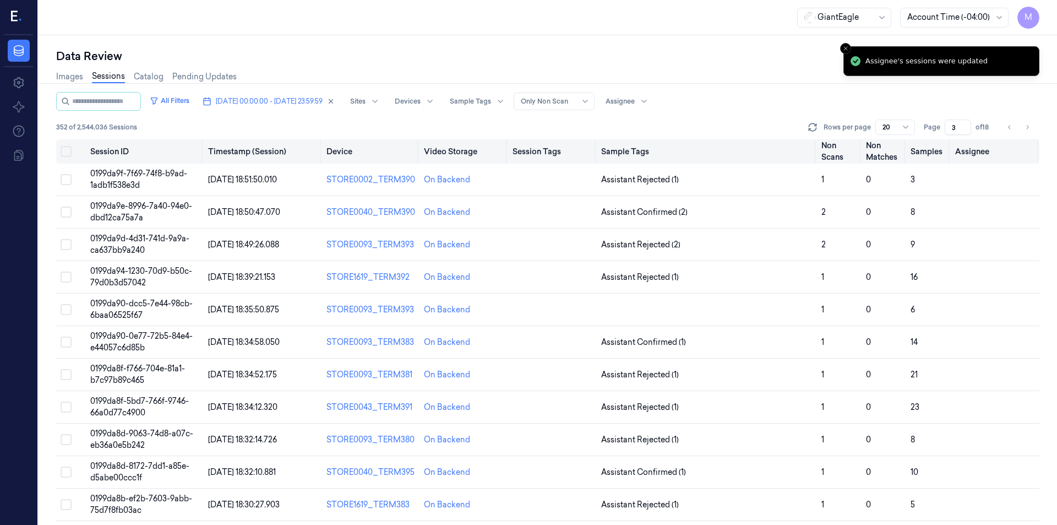
click at [65, 149] on button "Select all" at bounding box center [66, 151] width 11 height 11
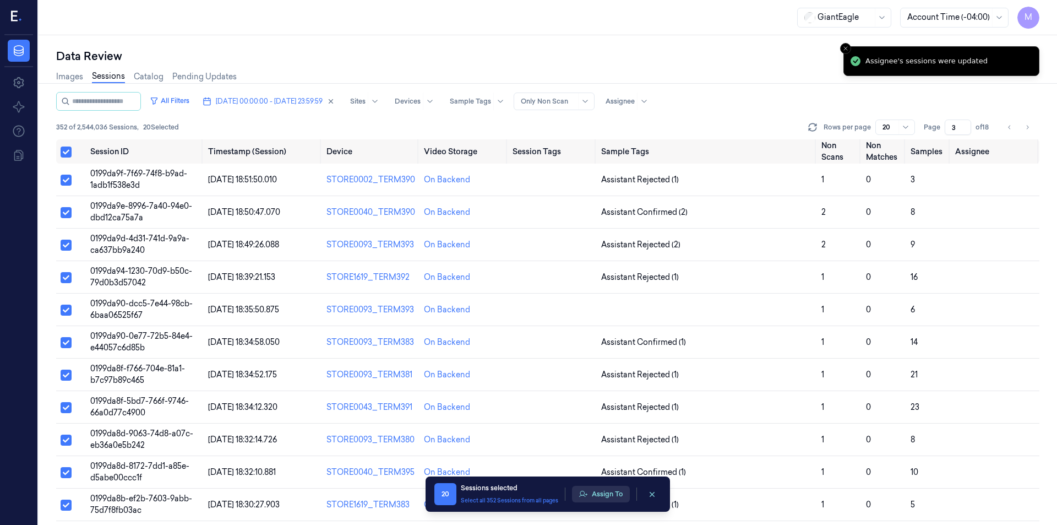
click at [610, 489] on button "Assign To" at bounding box center [601, 494] width 58 height 17
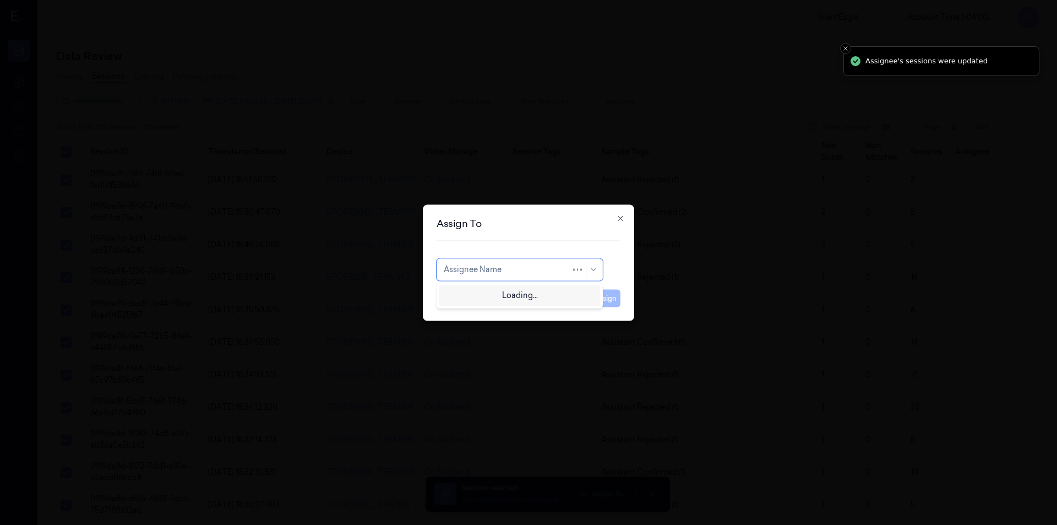
click at [559, 273] on div at bounding box center [507, 270] width 127 height 12
type input "ko"
click at [475, 295] on div "korisetty prem" at bounding box center [470, 294] width 53 height 12
click at [608, 296] on button "Assign" at bounding box center [605, 298] width 30 height 18
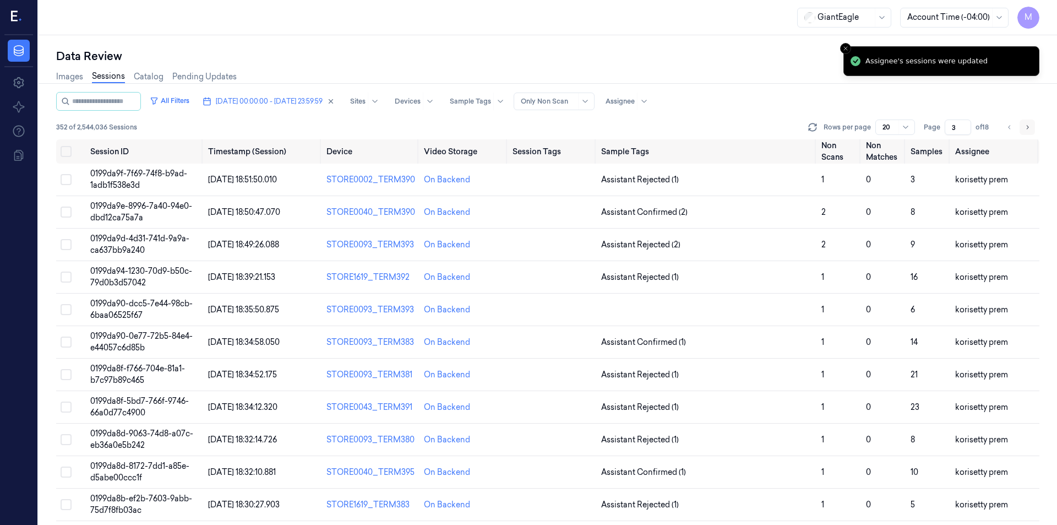
click at [1031, 123] on button "Go to next page" at bounding box center [1026, 126] width 15 height 15
type input "4"
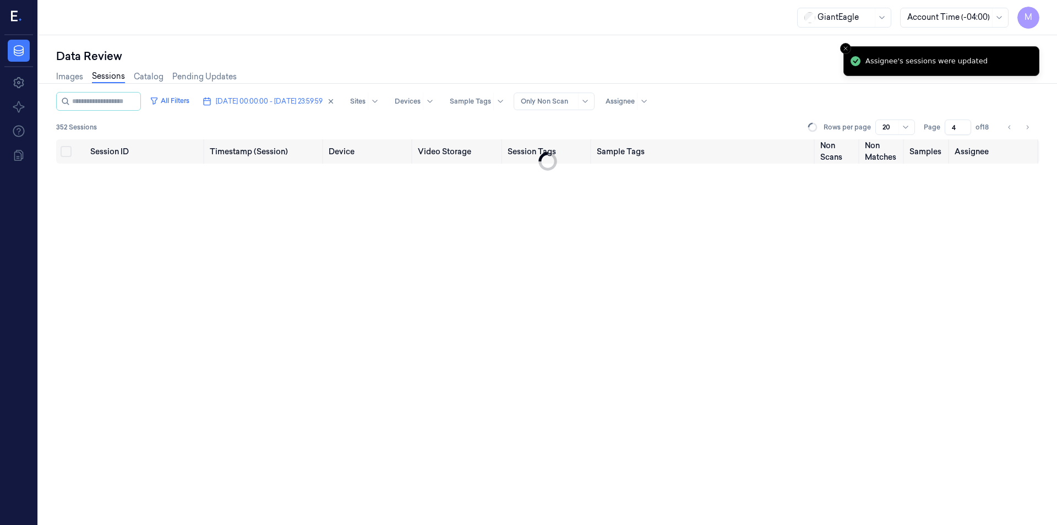
click at [677, 58] on div "Data Review" at bounding box center [547, 55] width 983 height 15
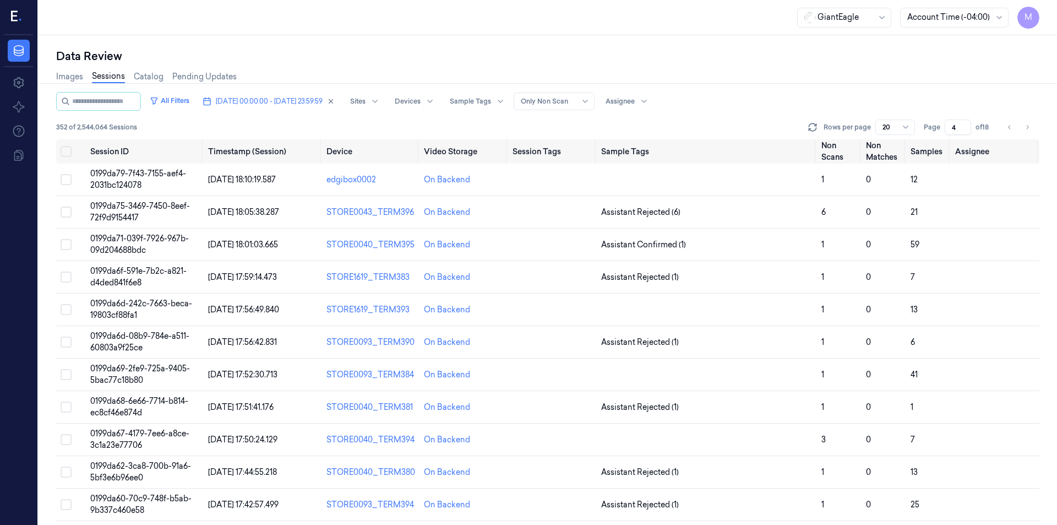
click at [1007, 128] on icon "Go to previous page" at bounding box center [1009, 127] width 7 height 9
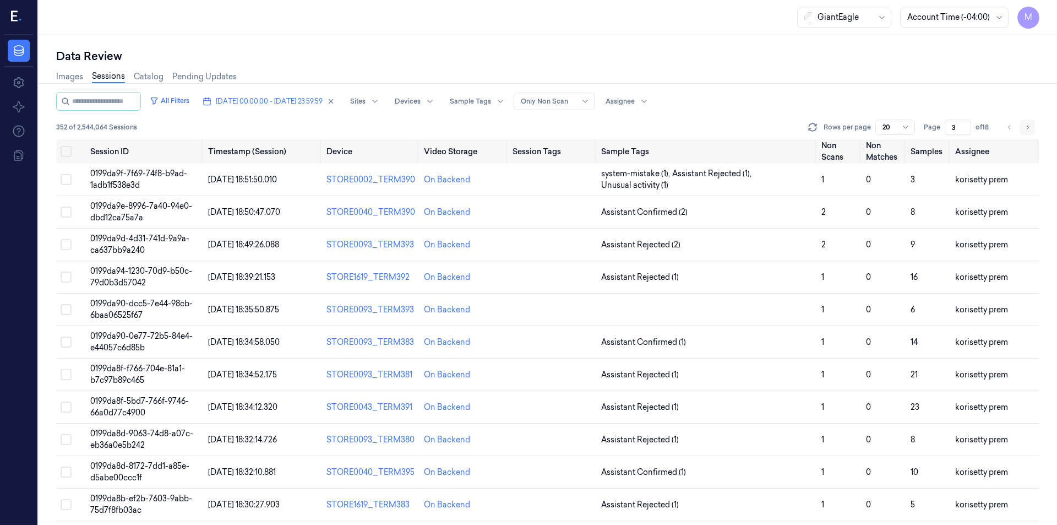
click at [1026, 129] on icon "Go to next page" at bounding box center [1027, 127] width 7 height 9
type input "4"
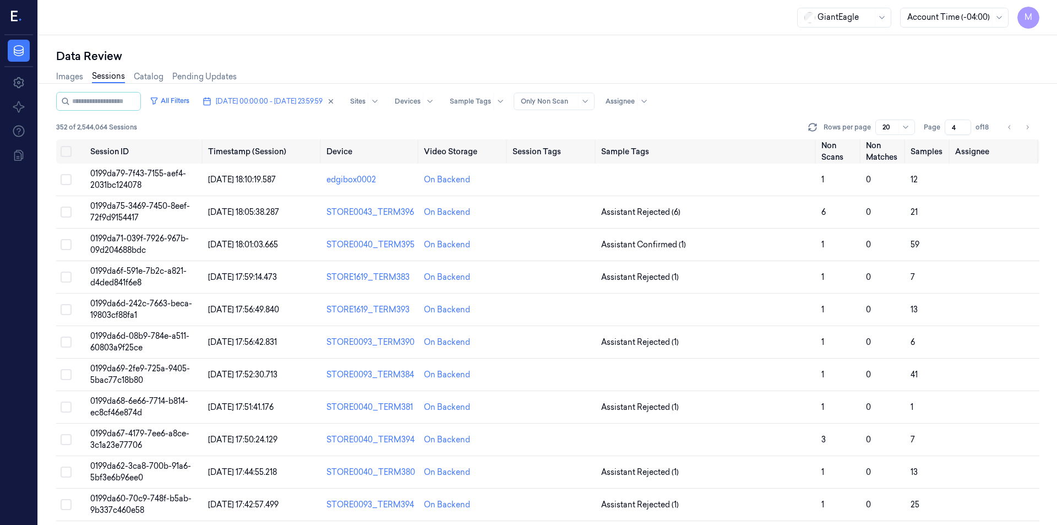
click at [908, 77] on div "Images Sessions Catalog Pending Updates" at bounding box center [547, 78] width 983 height 28
click at [71, 177] on button "Select row" at bounding box center [66, 179] width 11 height 11
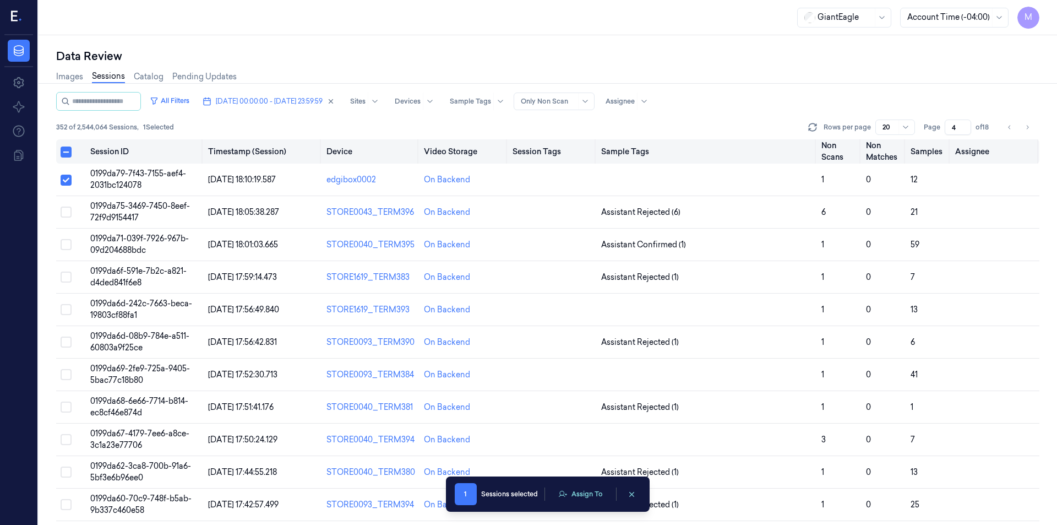
click at [67, 151] on button "Select all" at bounding box center [66, 151] width 11 height 11
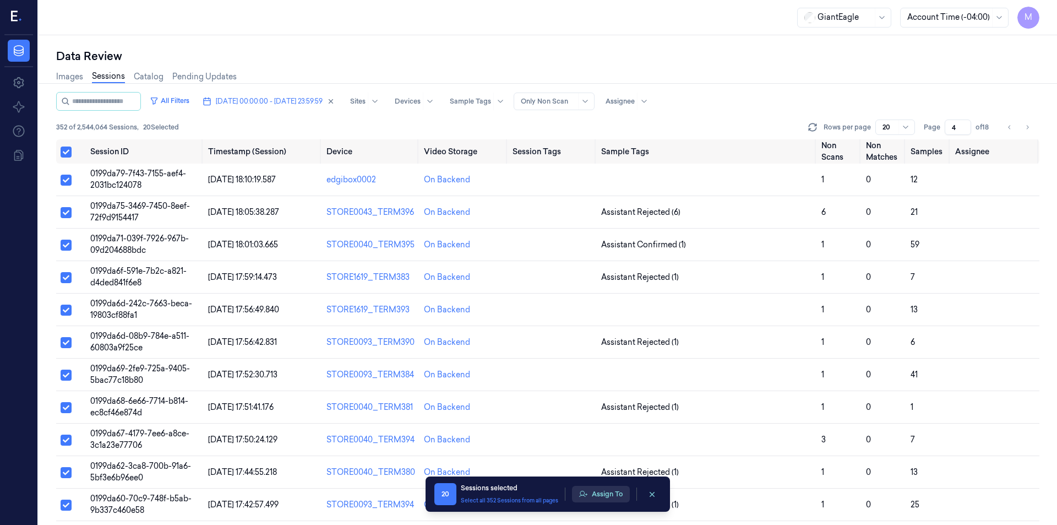
click at [603, 490] on button "Assign To" at bounding box center [601, 494] width 58 height 17
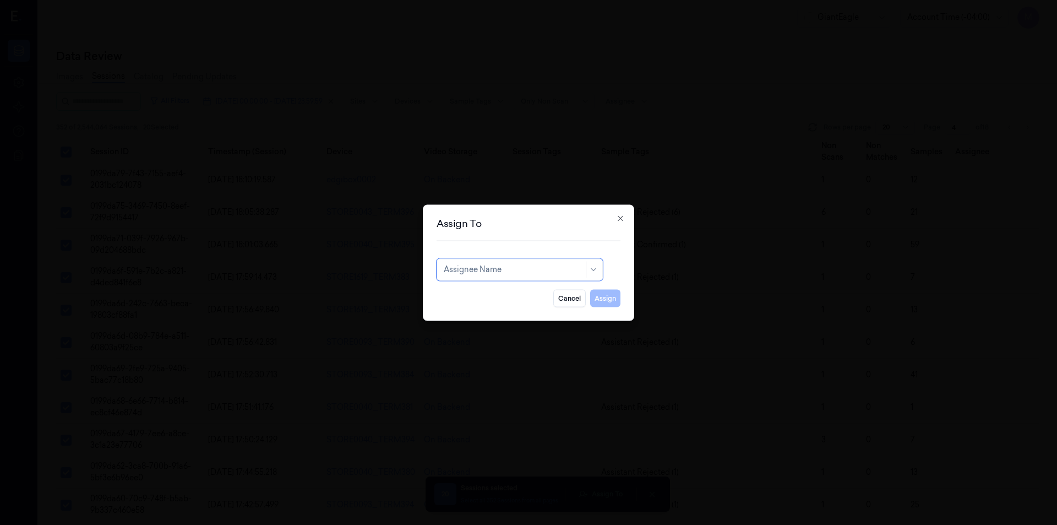
click at [503, 271] on div at bounding box center [514, 270] width 140 height 12
type input "ru"
click at [481, 292] on div "rupa b" at bounding box center [520, 294] width 152 height 12
drag, startPoint x: 604, startPoint y: 295, endPoint x: 628, endPoint y: 293, distance: 24.3
click at [604, 295] on button "Assign" at bounding box center [605, 298] width 30 height 18
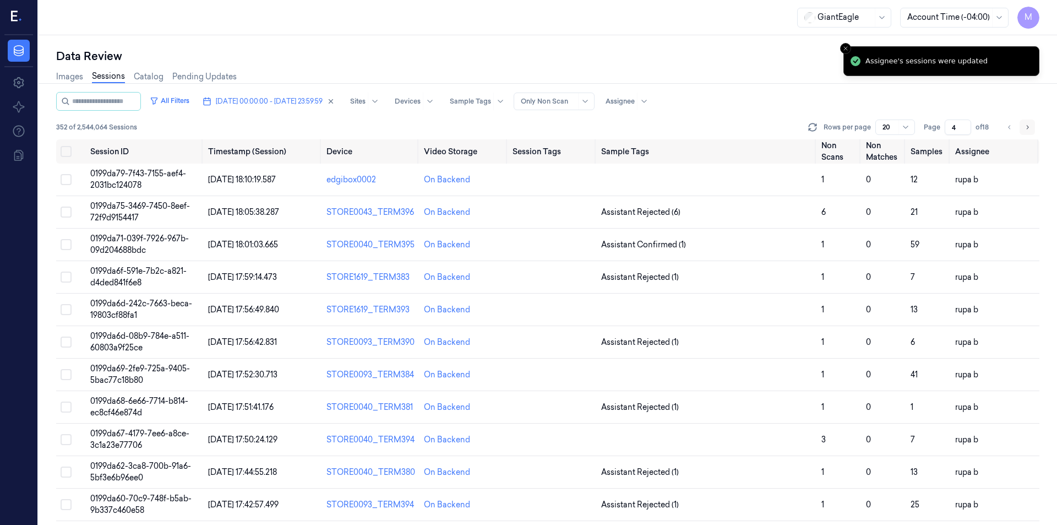
click at [1029, 126] on icon "Go to next page" at bounding box center [1027, 127] width 7 height 9
type input "5"
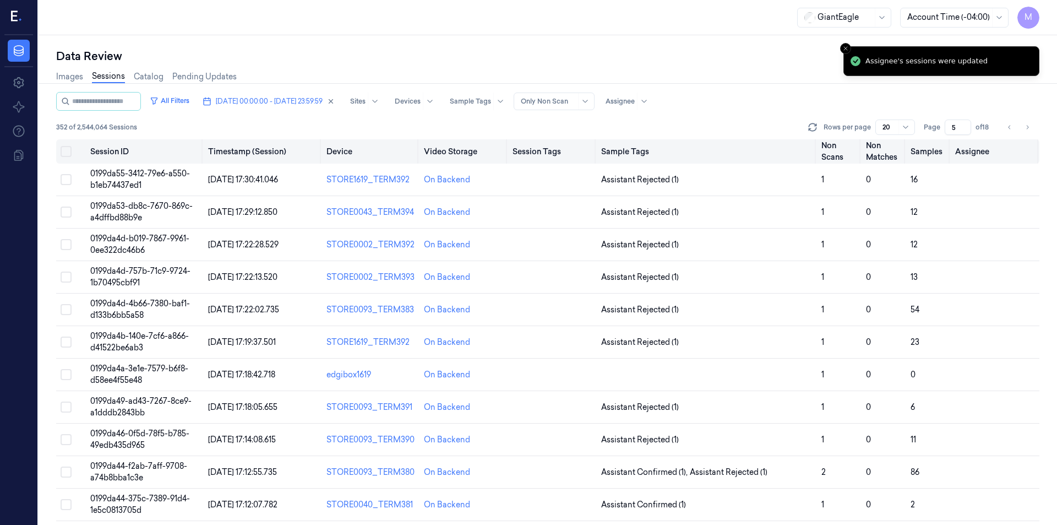
click at [69, 151] on button "Select all" at bounding box center [66, 151] width 11 height 11
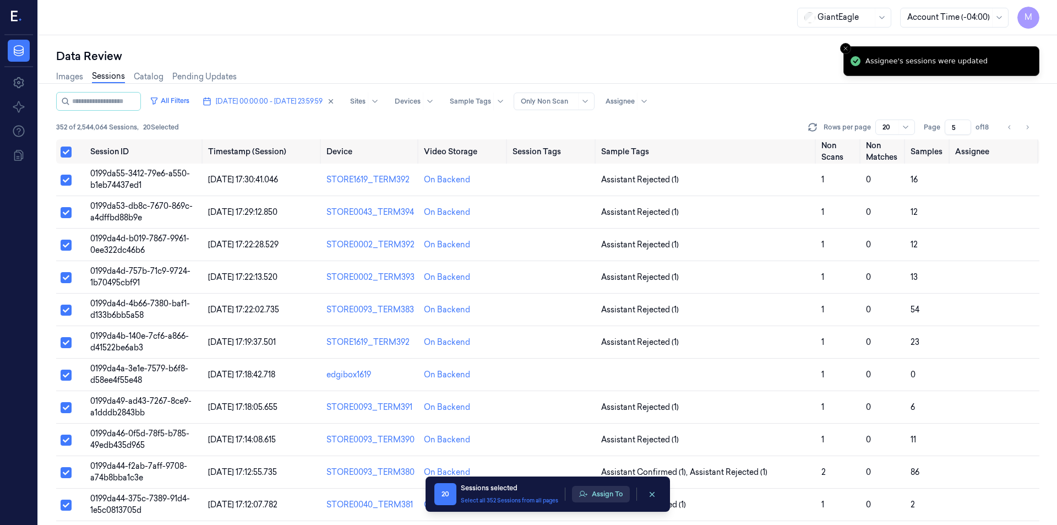
click at [587, 494] on icon "button" at bounding box center [583, 493] width 8 height 6
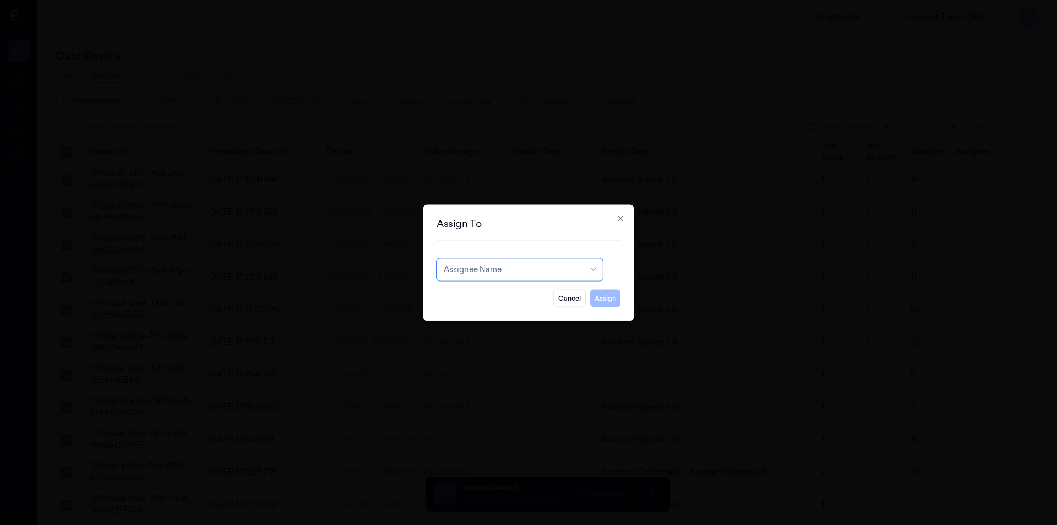
click at [565, 268] on div at bounding box center [514, 270] width 140 height 12
type input "var"
click at [481, 291] on div "[PERSON_NAME]" at bounding box center [477, 294] width 66 height 12
click at [592, 300] on button "Assign" at bounding box center [605, 298] width 30 height 18
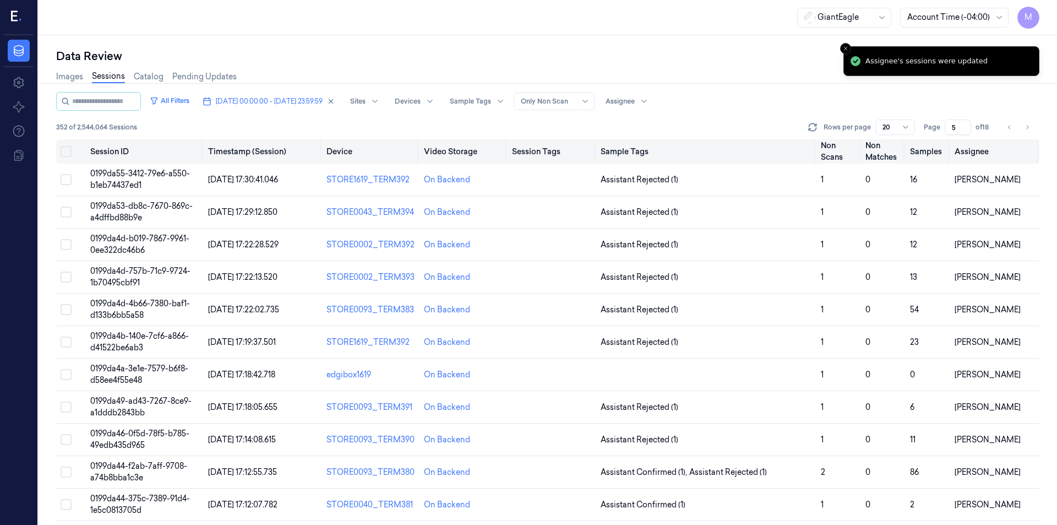
click at [66, 150] on button "Select all" at bounding box center [66, 151] width 11 height 11
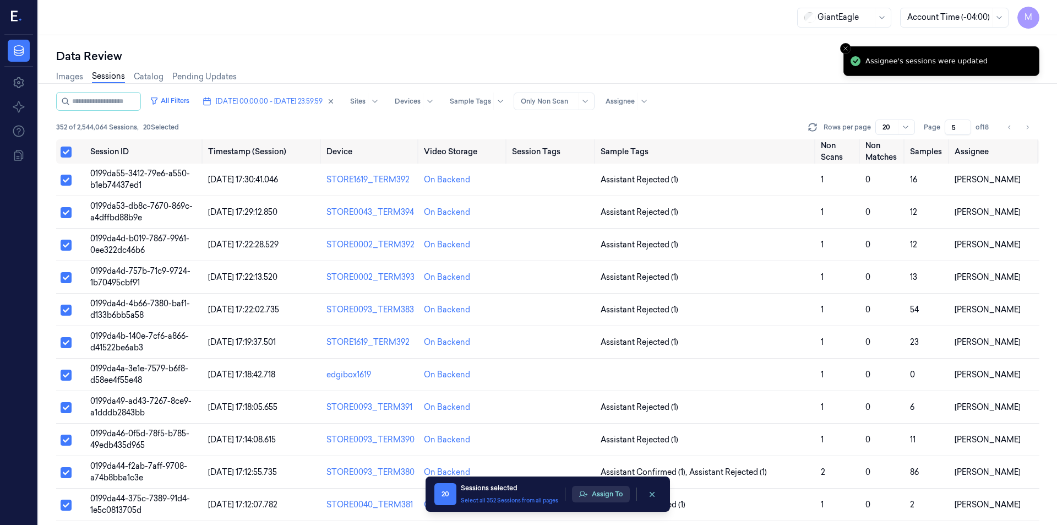
click at [598, 496] on button "Assign To" at bounding box center [601, 494] width 58 height 17
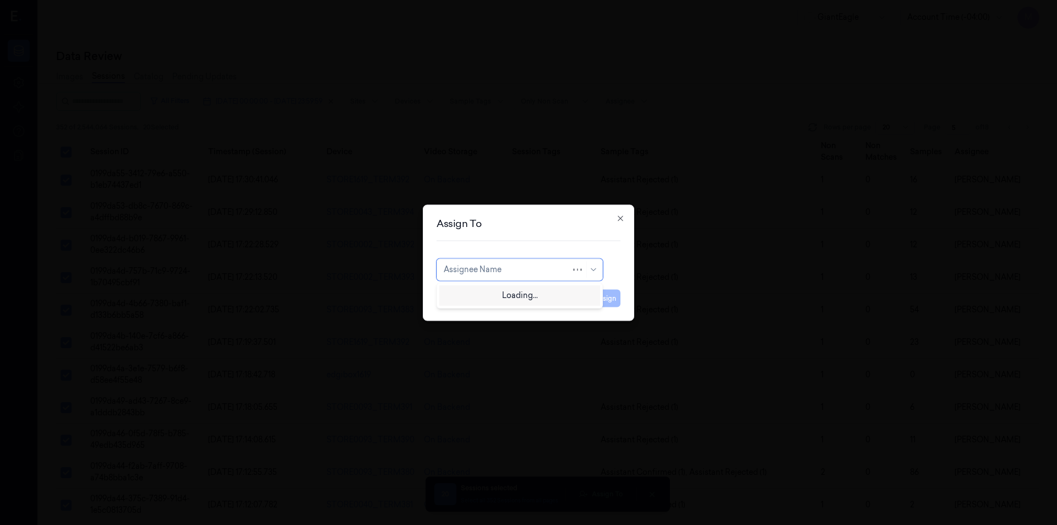
click at [522, 272] on div at bounding box center [507, 270] width 127 height 12
type input "var"
click at [476, 311] on div "[PERSON_NAME] g" at bounding box center [520, 313] width 152 height 12
click at [602, 302] on button "Assign" at bounding box center [605, 298] width 30 height 18
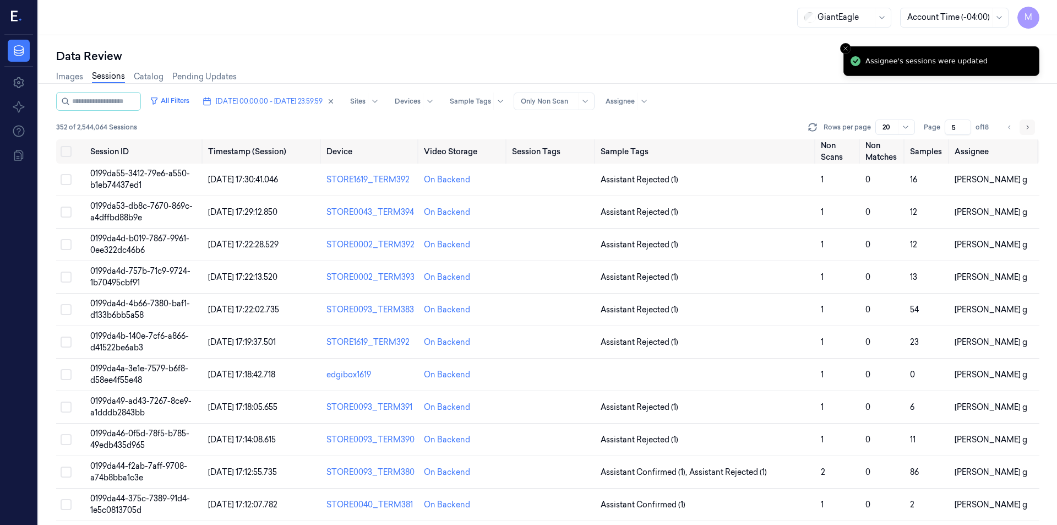
click at [1031, 119] on button "Go to next page" at bounding box center [1026, 126] width 15 height 15
type input "6"
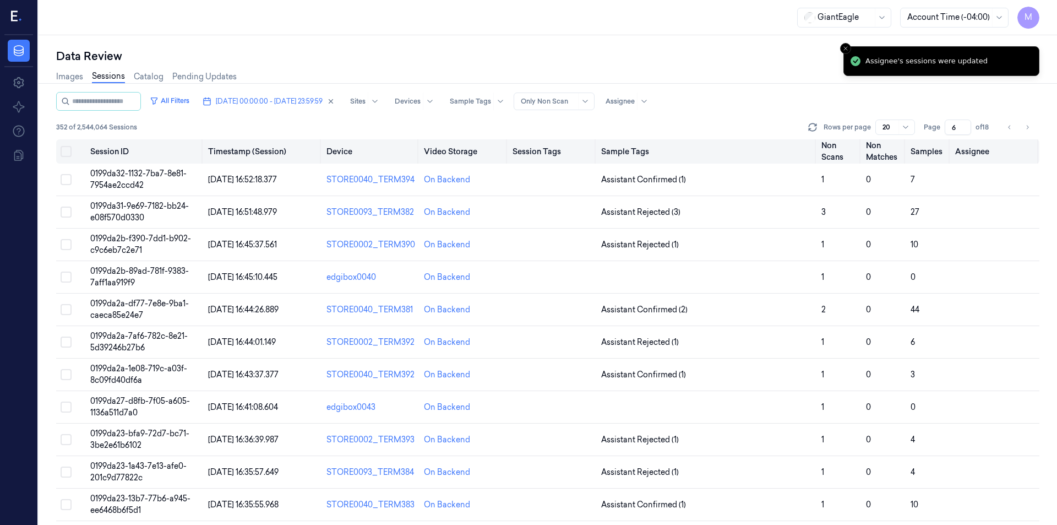
click at [62, 148] on button "Select all" at bounding box center [66, 151] width 11 height 11
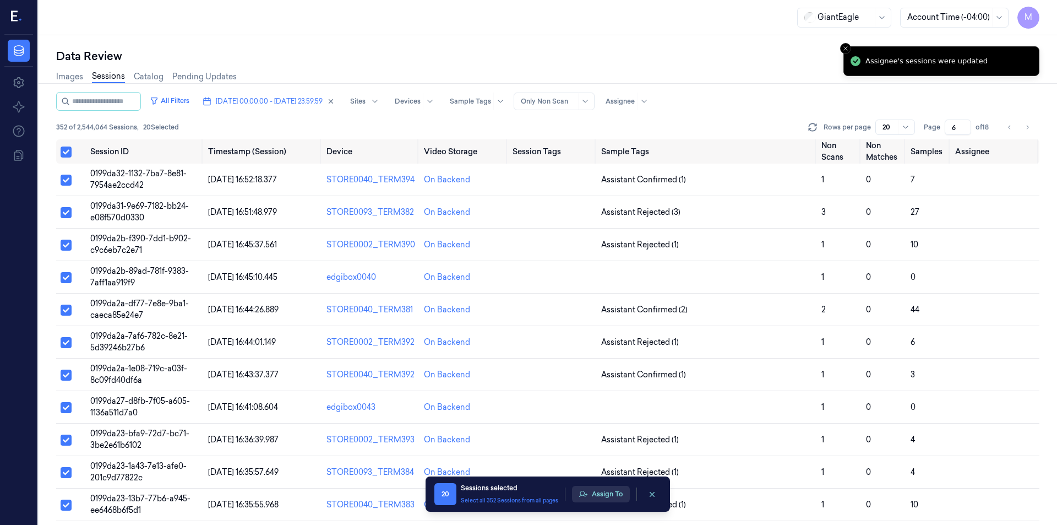
click at [605, 495] on button "Assign To" at bounding box center [601, 494] width 58 height 17
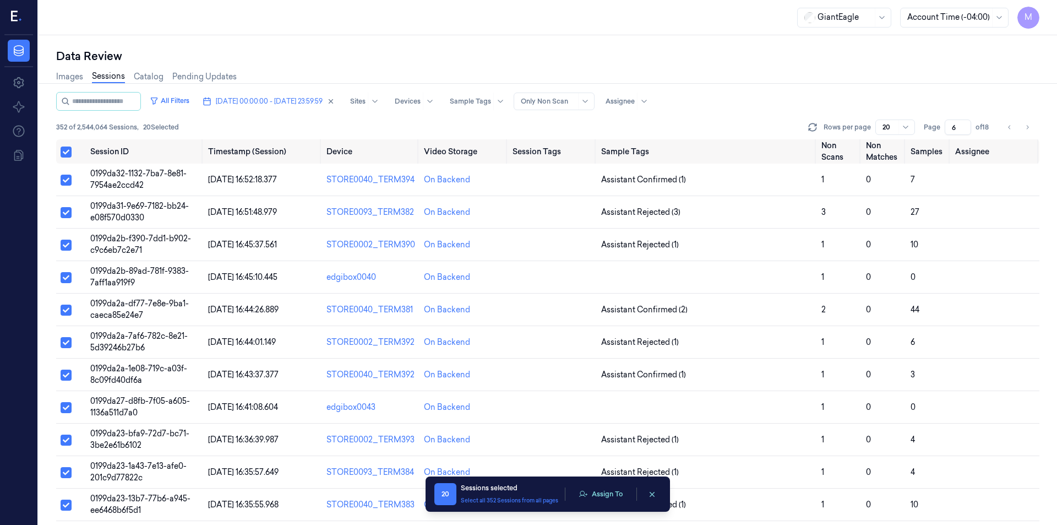
click at [501, 276] on div "On Backend" at bounding box center [464, 277] width 80 height 12
click at [618, 495] on button "Assign To" at bounding box center [601, 494] width 58 height 17
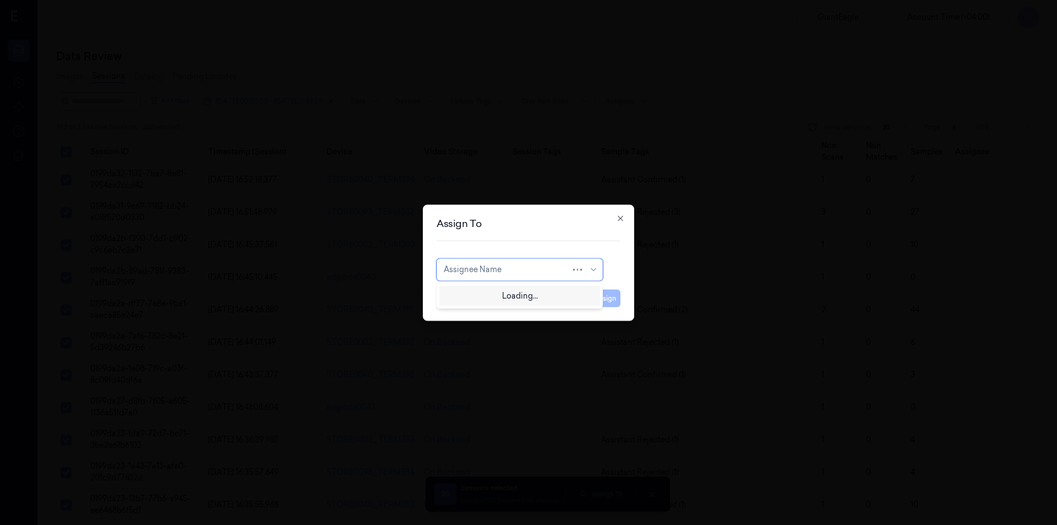
click at [560, 271] on div at bounding box center [507, 270] width 127 height 12
type input "ko"
drag, startPoint x: 479, startPoint y: 291, endPoint x: 487, endPoint y: 292, distance: 7.8
click at [479, 291] on div "korisetty prem" at bounding box center [470, 294] width 53 height 12
click at [618, 298] on button "Assign" at bounding box center [605, 298] width 30 height 18
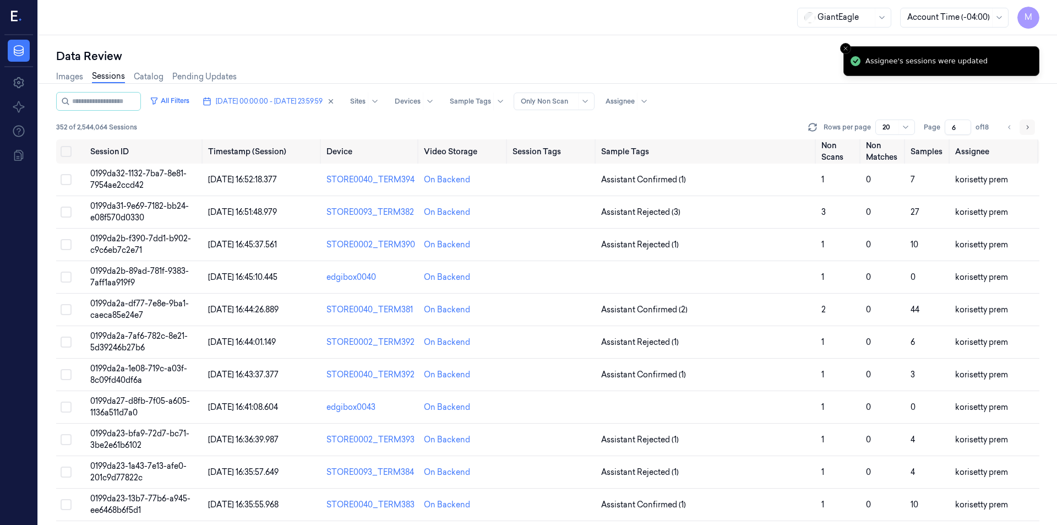
click at [1023, 128] on button "Go to next page" at bounding box center [1026, 126] width 15 height 15
type input "7"
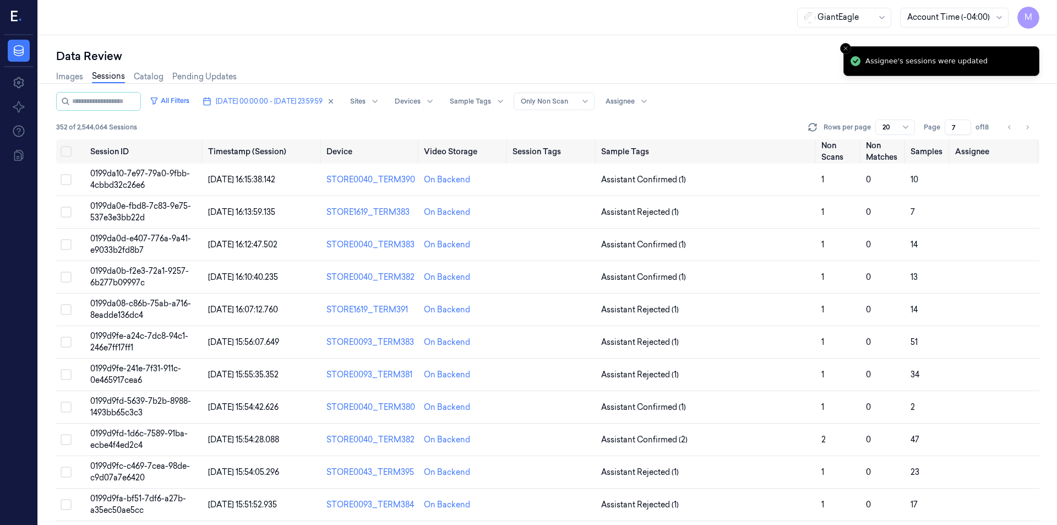
click at [286, 40] on div "Data Review Images Sessions Catalog Pending Updates All Filters 12/10/2025 00:0…" at bounding box center [548, 279] width 1018 height 489
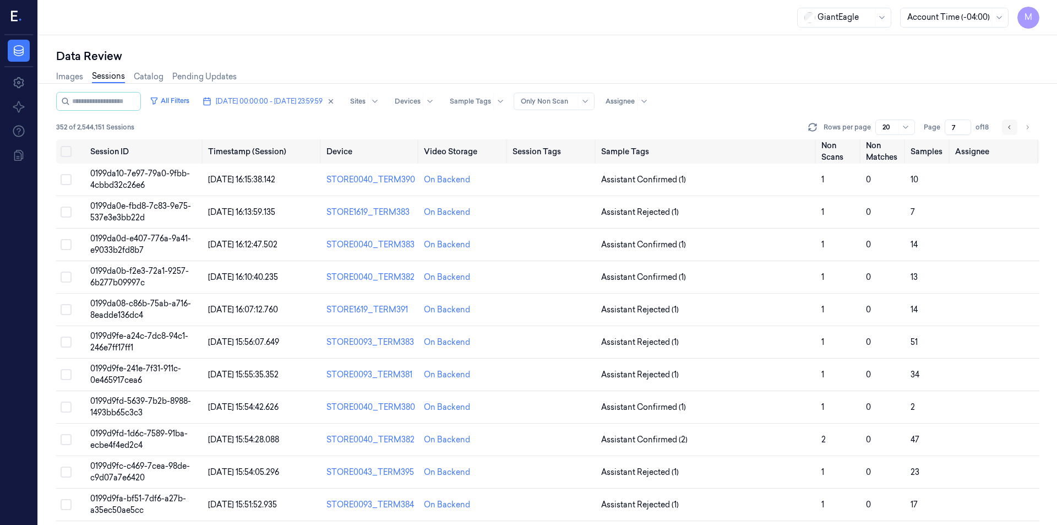
click at [1005, 129] on button "Go to previous page" at bounding box center [1009, 126] width 15 height 15
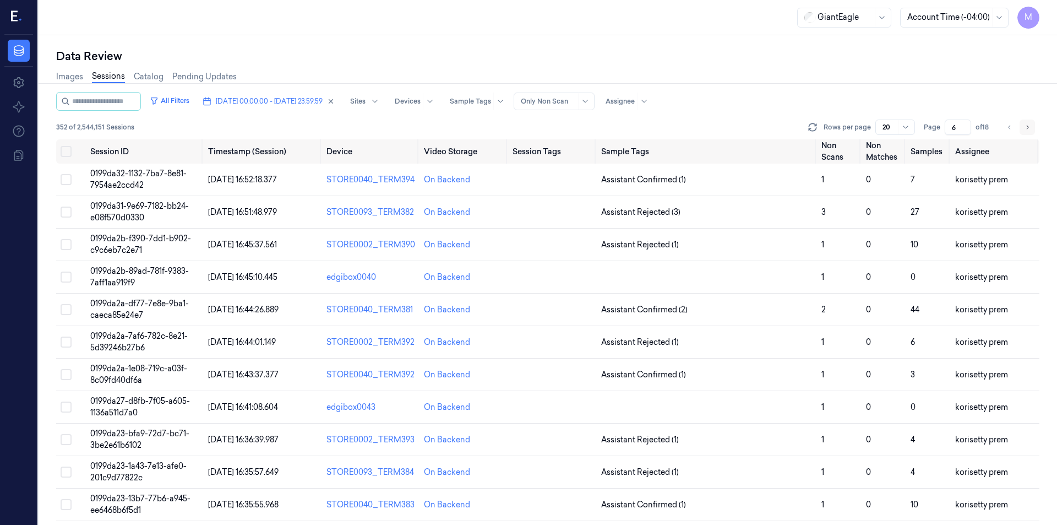
click at [1027, 128] on icon "Go to next page" at bounding box center [1027, 127] width 7 height 9
type input "7"
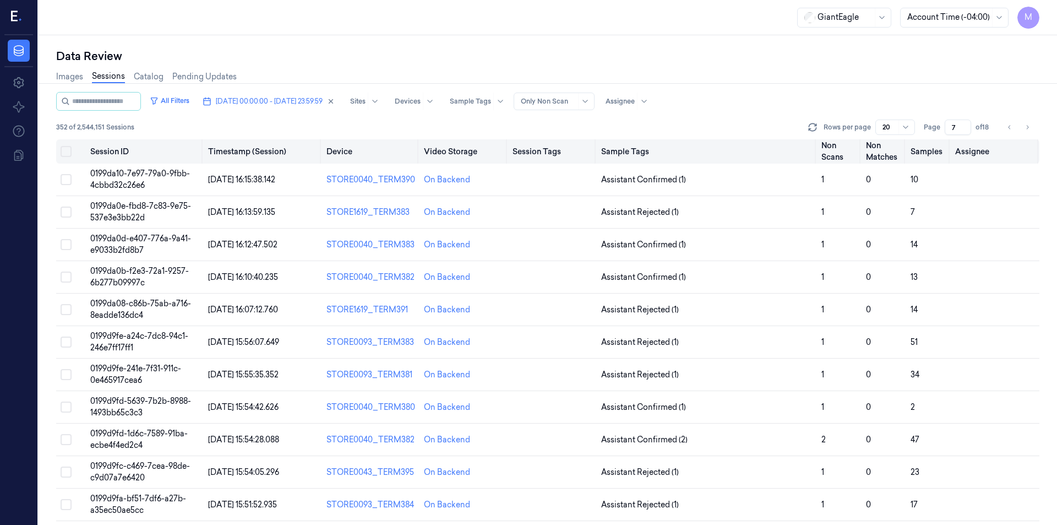
click at [70, 152] on button "Select all" at bounding box center [66, 151] width 11 height 11
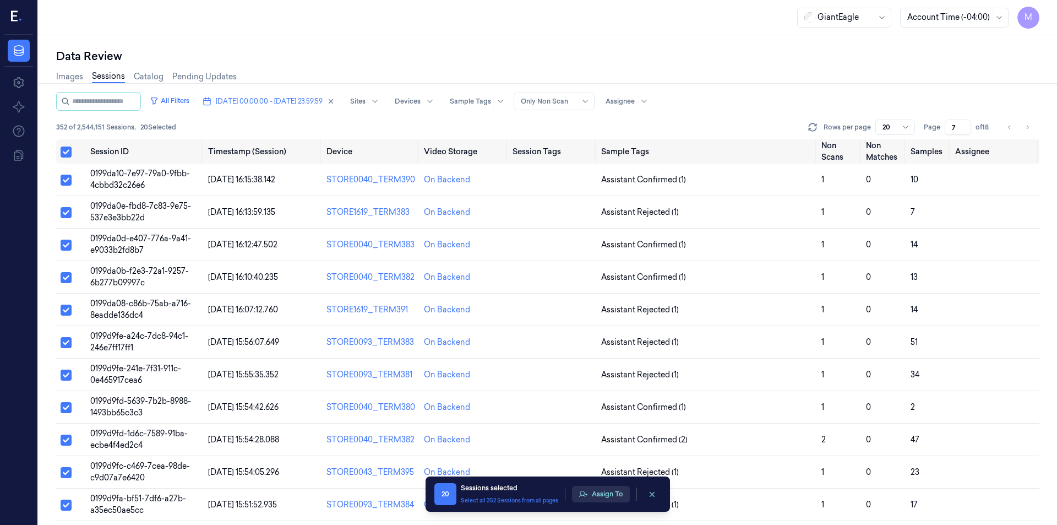
click at [605, 494] on button "Assign To" at bounding box center [601, 494] width 58 height 17
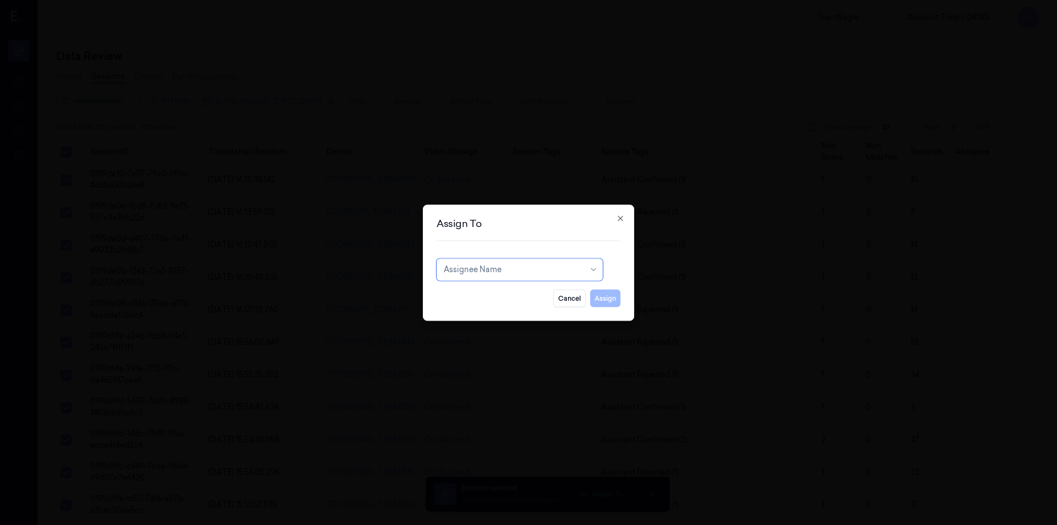
click at [517, 270] on div at bounding box center [514, 270] width 140 height 12
type input "var"
click at [470, 314] on div "[PERSON_NAME] g" at bounding box center [480, 313] width 73 height 12
click at [608, 305] on button "Assign" at bounding box center [605, 298] width 30 height 18
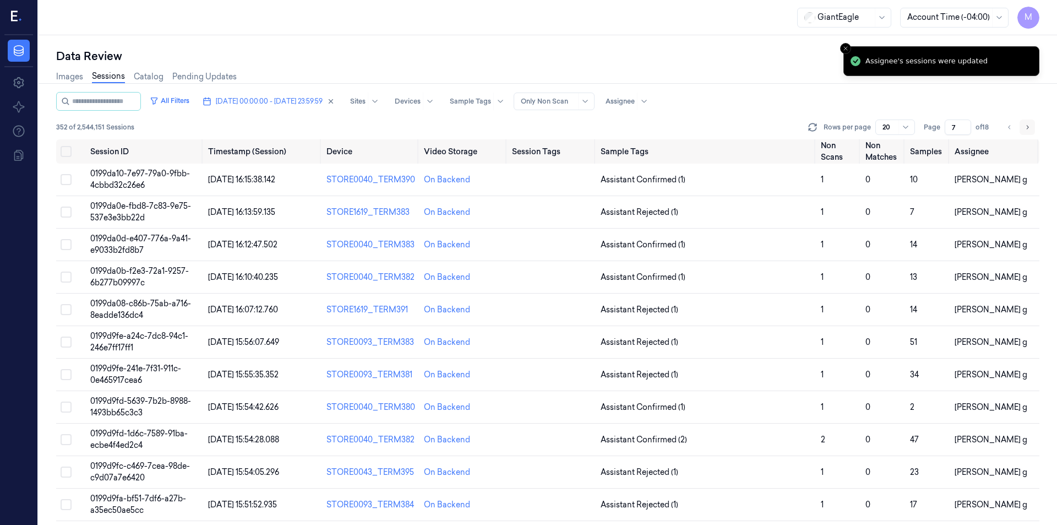
click at [1029, 127] on icon "Go to next page" at bounding box center [1027, 127] width 7 height 9
type input "8"
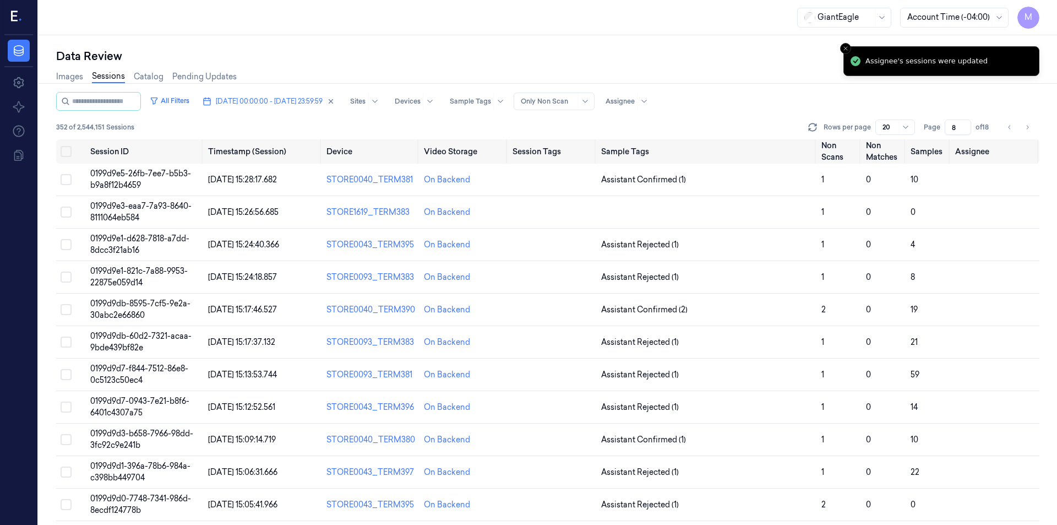
click at [755, 86] on div "Images Sessions Catalog Pending Updates" at bounding box center [547, 78] width 983 height 28
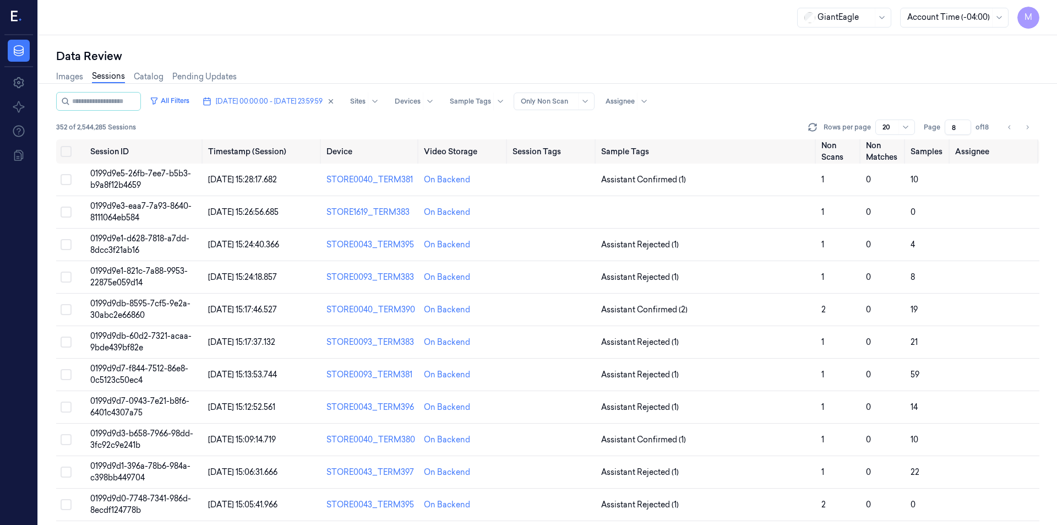
click at [808, 85] on div "Images Sessions Catalog Pending Updates" at bounding box center [547, 78] width 983 height 28
click at [68, 152] on button "Select all" at bounding box center [66, 151] width 11 height 11
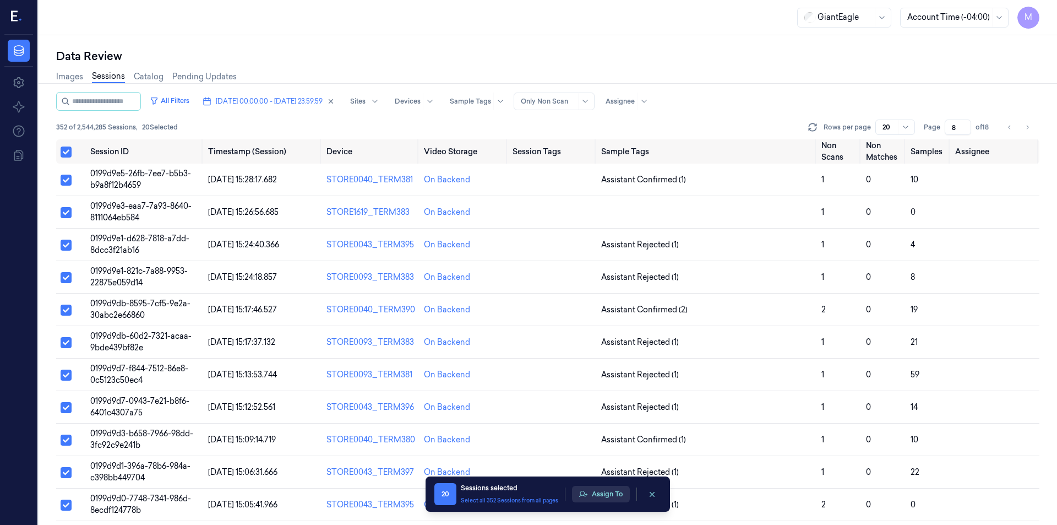
click at [589, 489] on button "Assign To" at bounding box center [601, 494] width 58 height 17
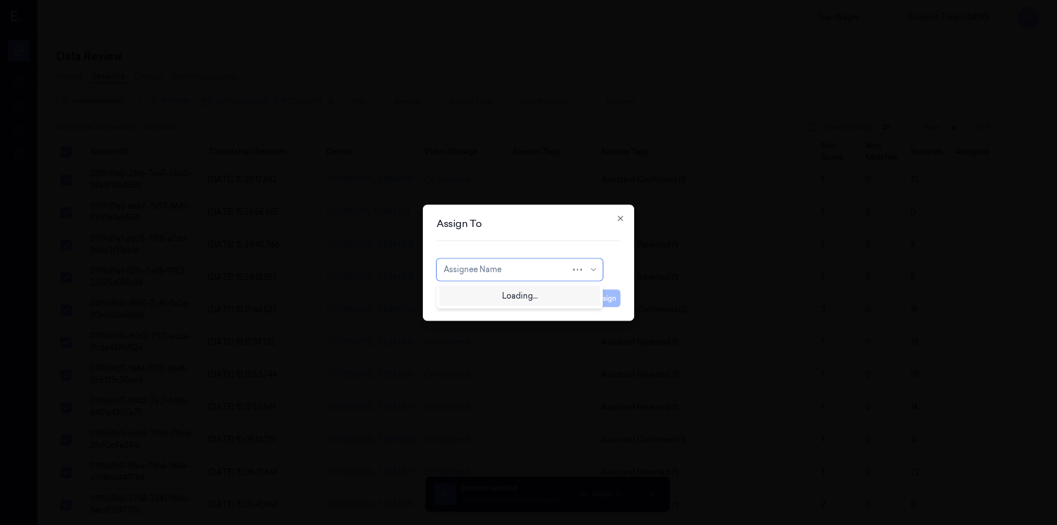
click at [532, 272] on div at bounding box center [507, 270] width 127 height 12
type input "ru"
click at [467, 290] on div "rupa b" at bounding box center [455, 294] width 23 height 12
click at [613, 296] on button "Assign" at bounding box center [605, 298] width 30 height 18
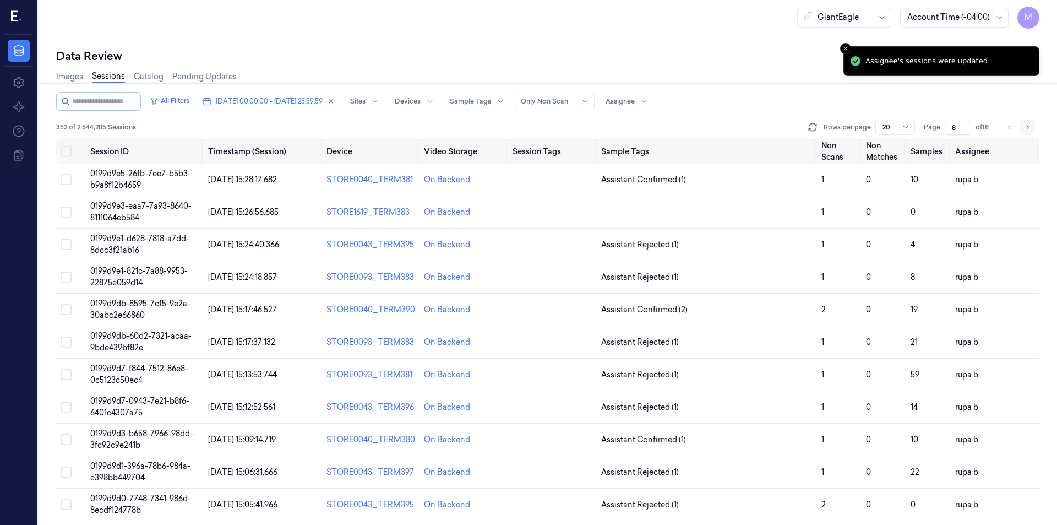
click at [1030, 132] on button "Go to next page" at bounding box center [1026, 126] width 15 height 15
type input "9"
click at [657, 69] on div "Images Sessions Catalog Pending Updates" at bounding box center [547, 78] width 983 height 28
